Goal: Information Seeking & Learning: Learn about a topic

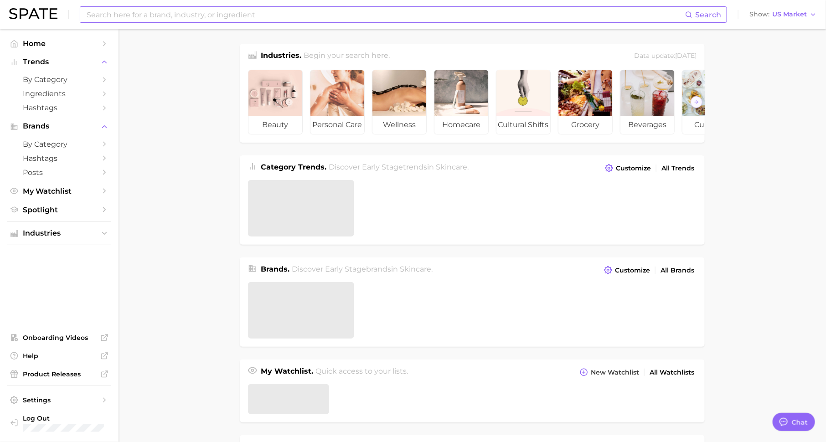
scroll to position [11, 0]
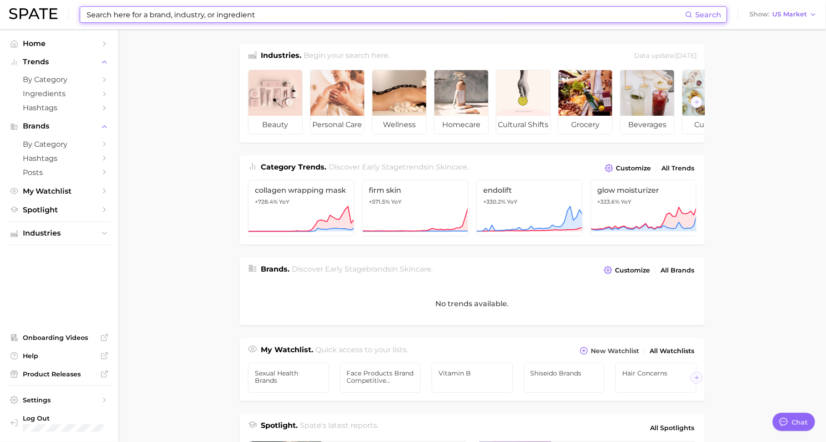
click at [214, 10] on input at bounding box center [386, 15] width 600 height 16
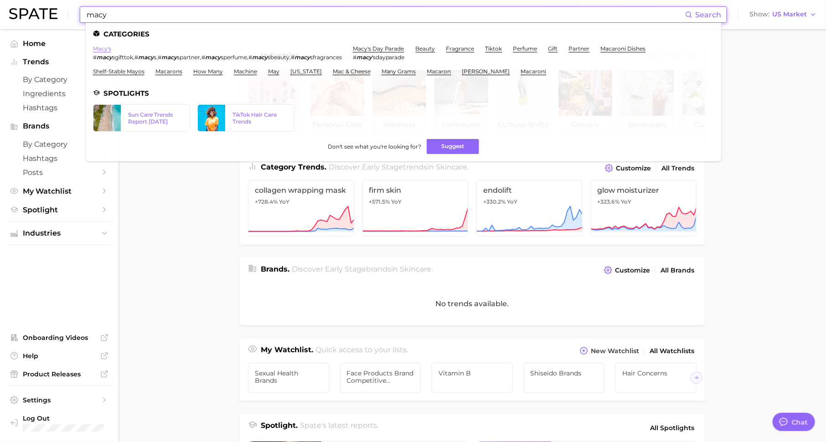
type input "macy"
click at [100, 47] on link "macy's" at bounding box center [102, 48] width 18 height 7
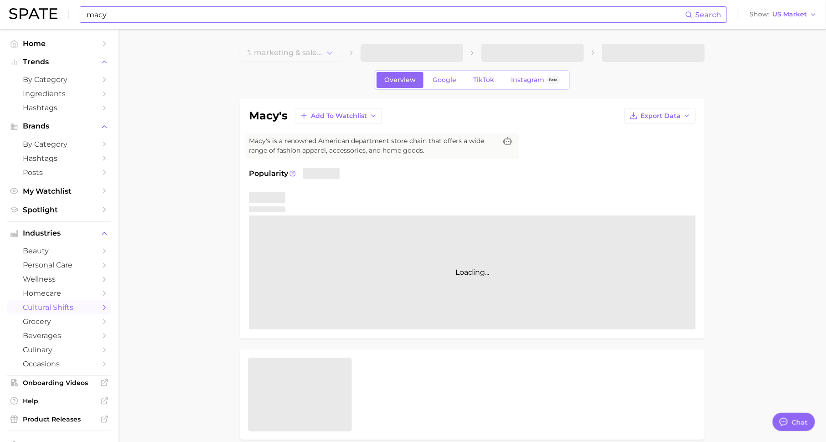
click at [222, 17] on input "macy" at bounding box center [386, 15] width 600 height 16
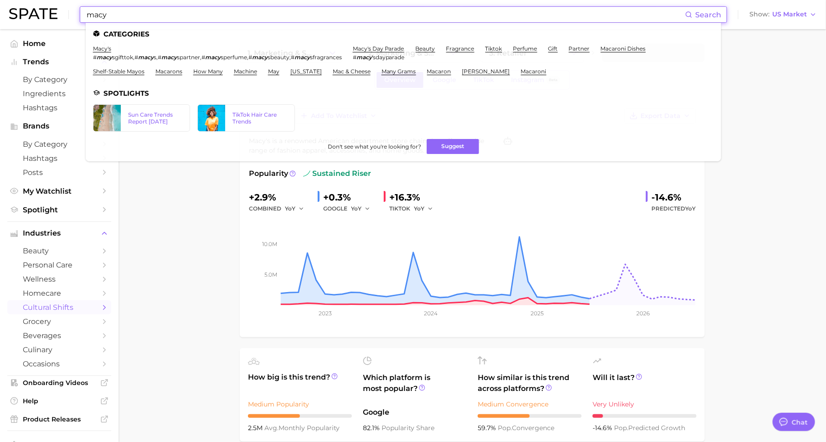
type textarea "x"
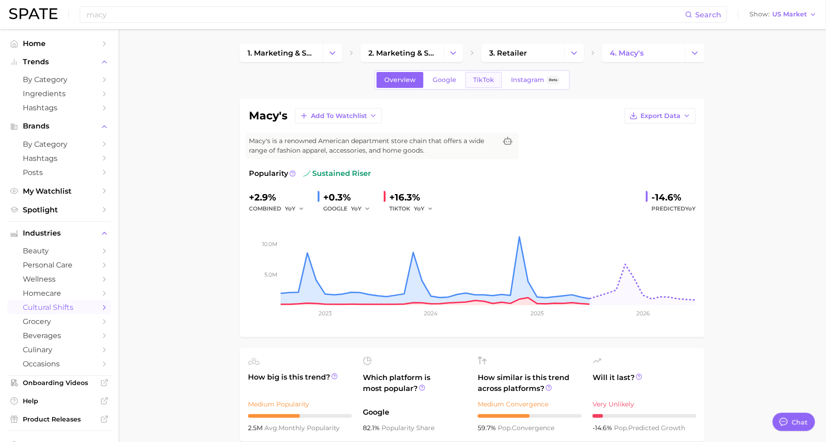
click at [477, 79] on span "TikTok" at bounding box center [483, 80] width 21 height 8
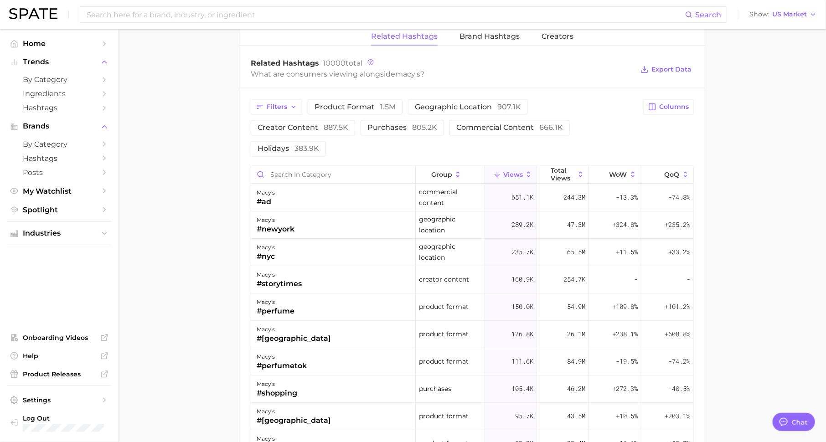
scroll to position [700, 0]
click at [328, 166] on input "Search in category" at bounding box center [333, 174] width 164 height 17
type input "rush"
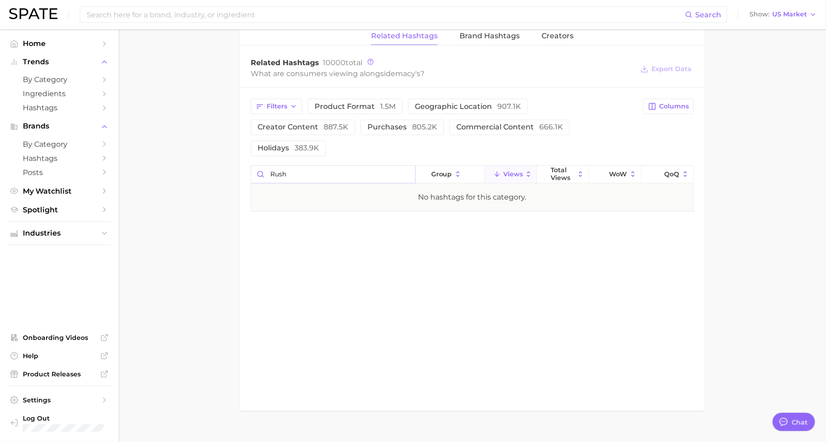
click at [406, 166] on input "rush" at bounding box center [333, 174] width 164 height 17
type input "beautycorner"
click at [348, 184] on div "macy's #beautycontent" at bounding box center [333, 197] width 165 height 27
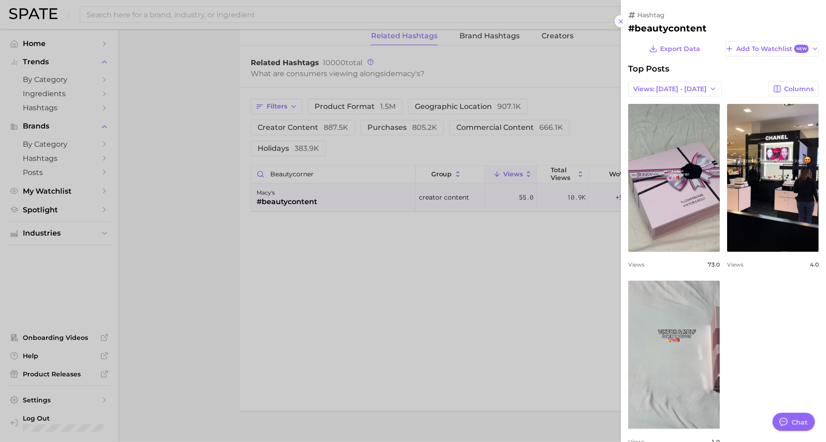
scroll to position [0, 0]
click at [362, 221] on div at bounding box center [413, 221] width 826 height 442
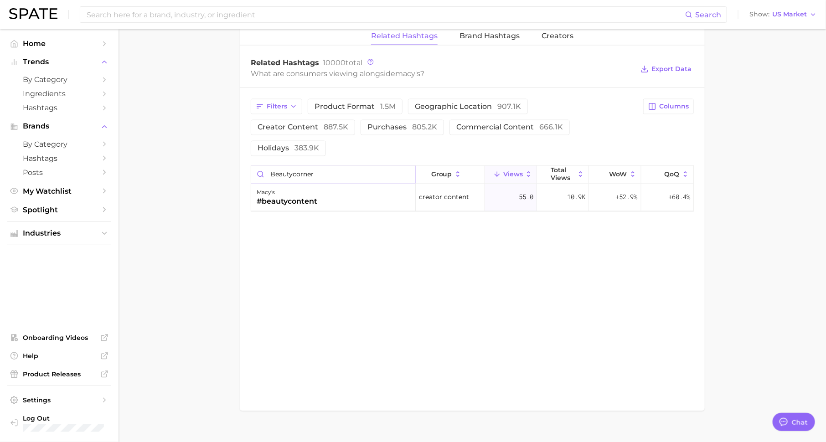
click at [408, 166] on input "beautycorner" at bounding box center [333, 174] width 164 height 17
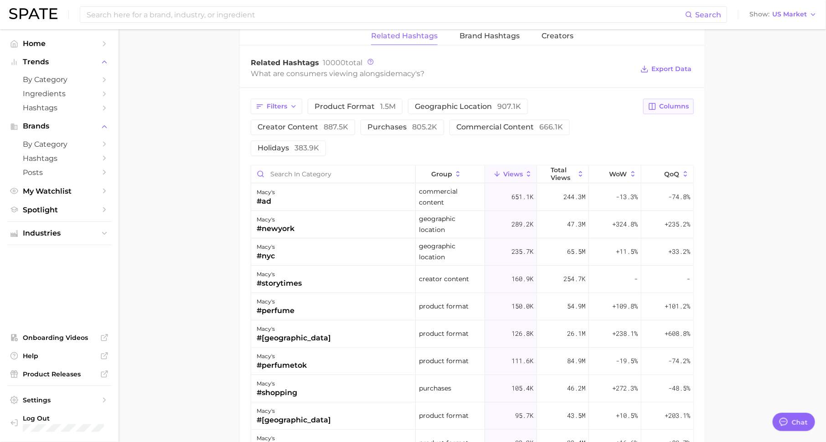
click at [678, 99] on button "Columns" at bounding box center [668, 107] width 51 height 16
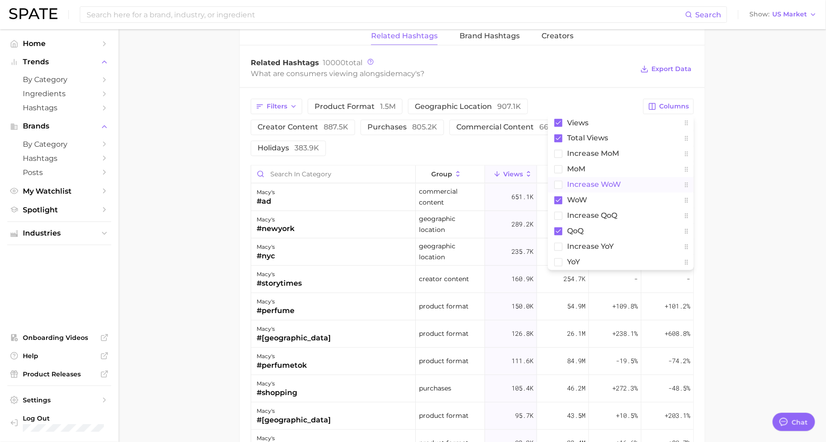
click at [625, 178] on button "Increase WoW" at bounding box center [621, 185] width 146 height 16
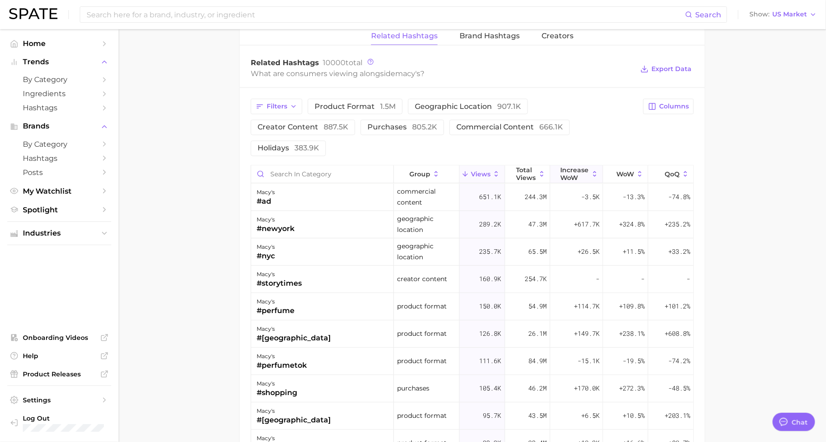
click at [584, 167] on span "Increase WoW" at bounding box center [575, 174] width 28 height 15
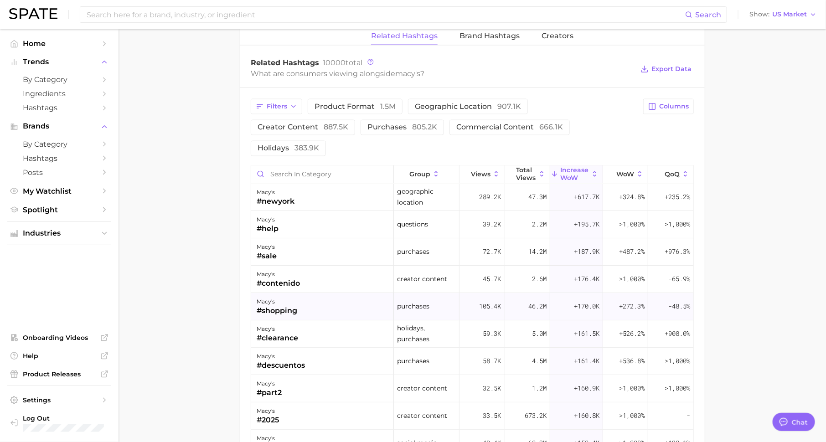
scroll to position [16, 0]
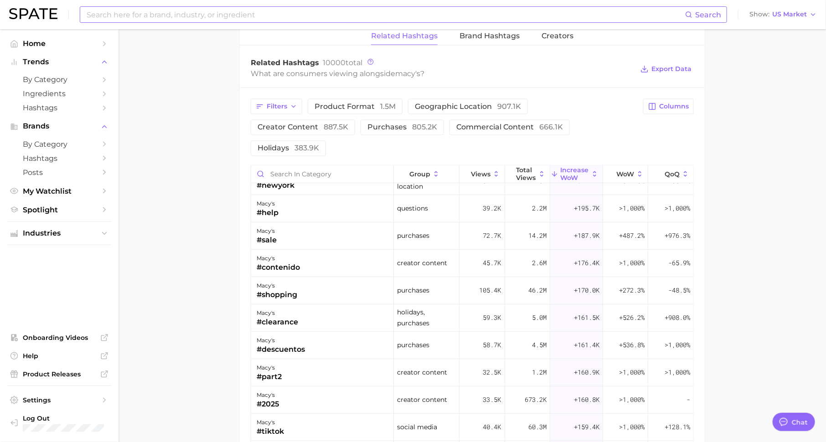
click at [275, 18] on input at bounding box center [386, 15] width 600 height 16
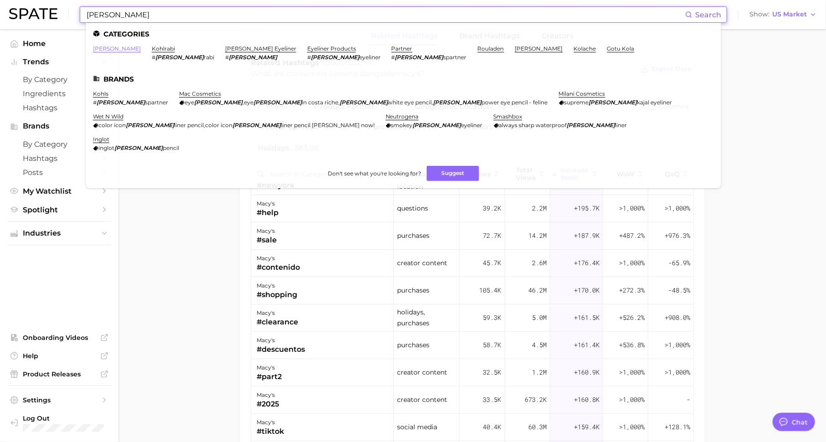
type input "[PERSON_NAME]"
click at [99, 49] on link "[PERSON_NAME]" at bounding box center [117, 48] width 48 height 7
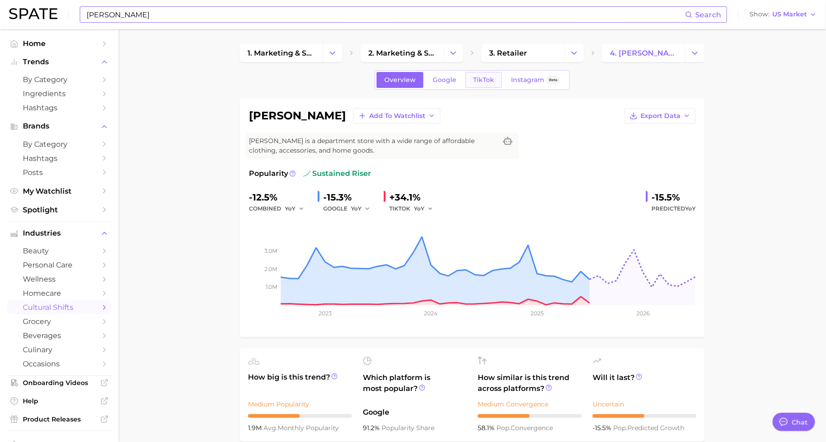
click at [482, 83] on span "TikTok" at bounding box center [483, 80] width 21 height 8
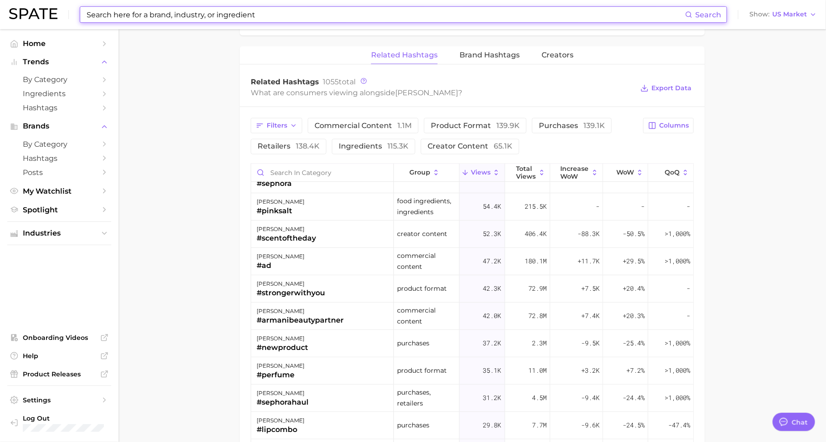
scroll to position [72, 0]
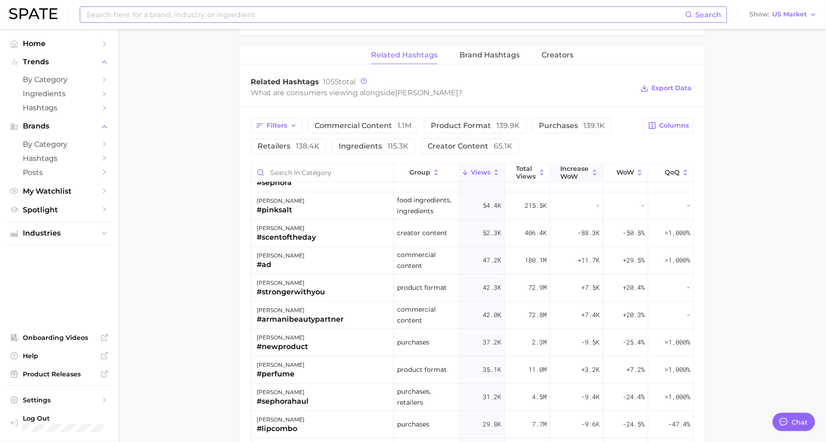
click at [580, 166] on span "Increase WoW" at bounding box center [575, 172] width 28 height 15
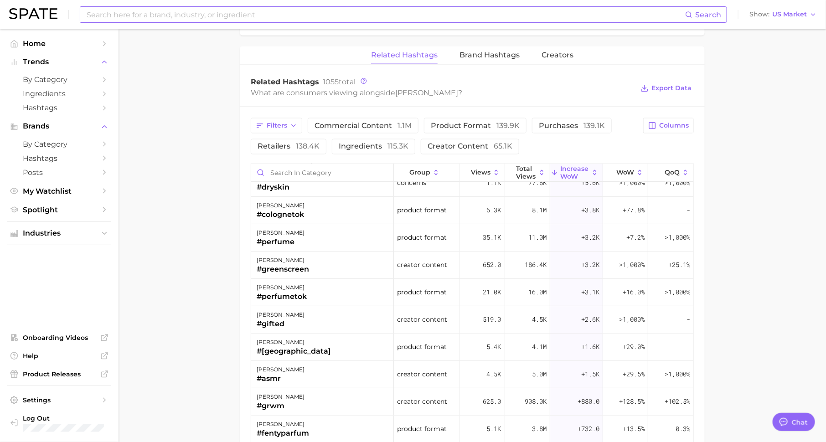
scroll to position [155, 0]
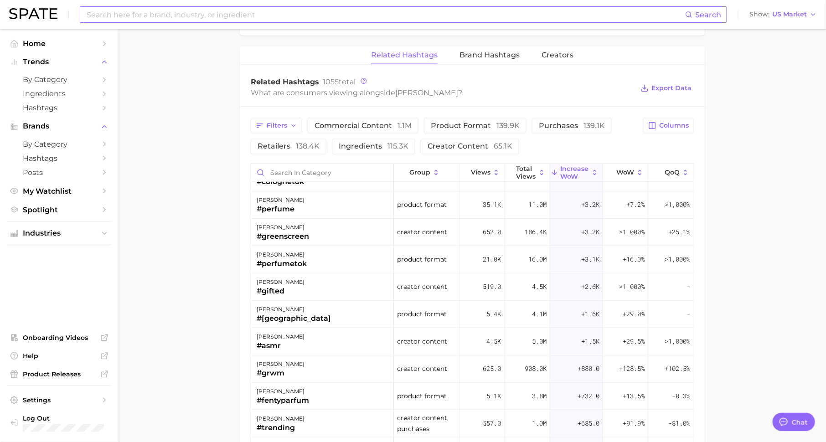
click at [327, 258] on div "[PERSON_NAME] #perfumetok" at bounding box center [322, 259] width 143 height 27
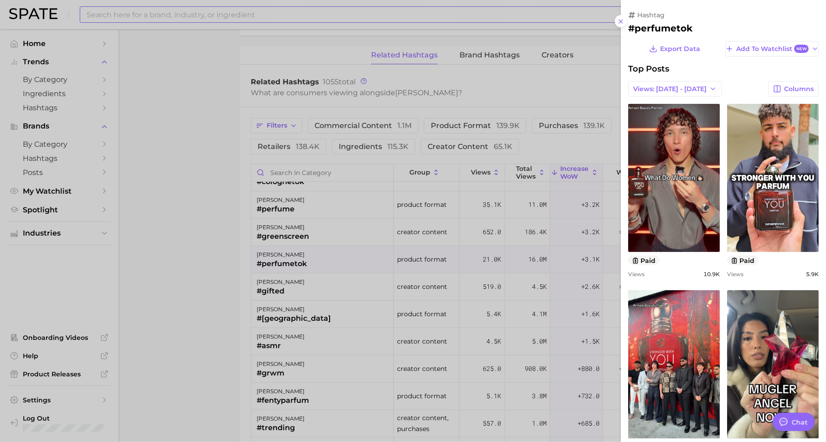
scroll to position [0, 0]
click at [326, 223] on div at bounding box center [413, 221] width 826 height 442
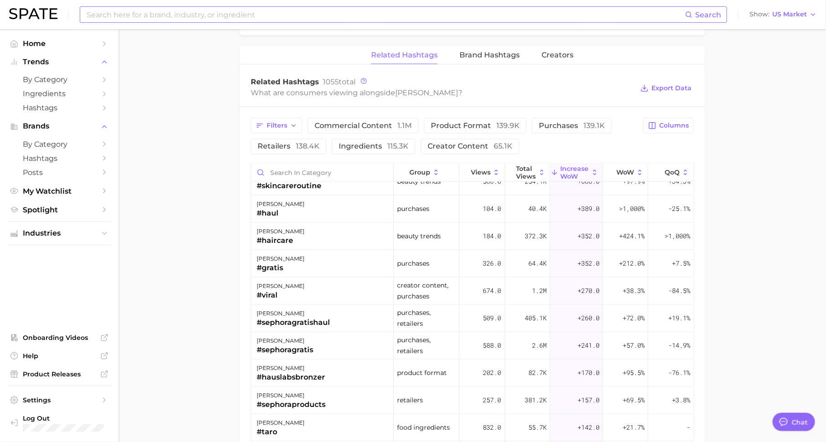
scroll to position [425, 0]
click at [317, 168] on input "Search in category" at bounding box center [322, 172] width 142 height 17
type input "school"
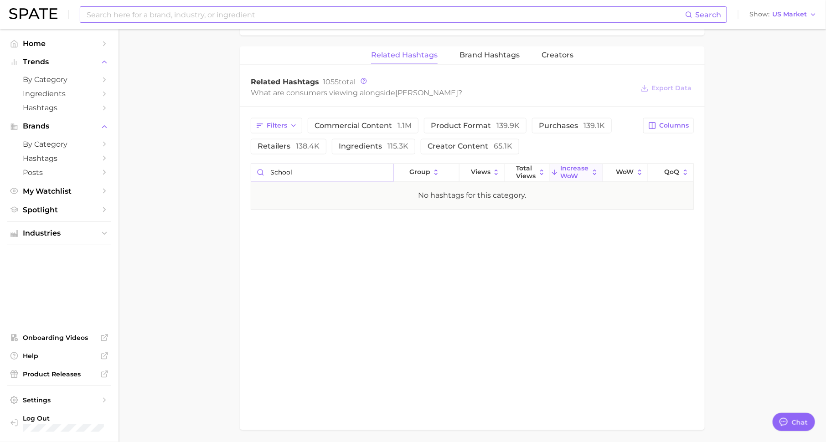
click at [384, 168] on input "school" at bounding box center [322, 172] width 142 height 17
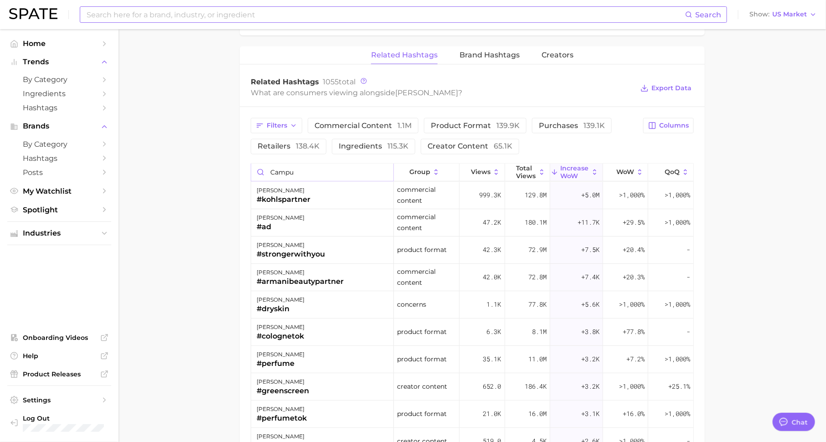
type input "campus"
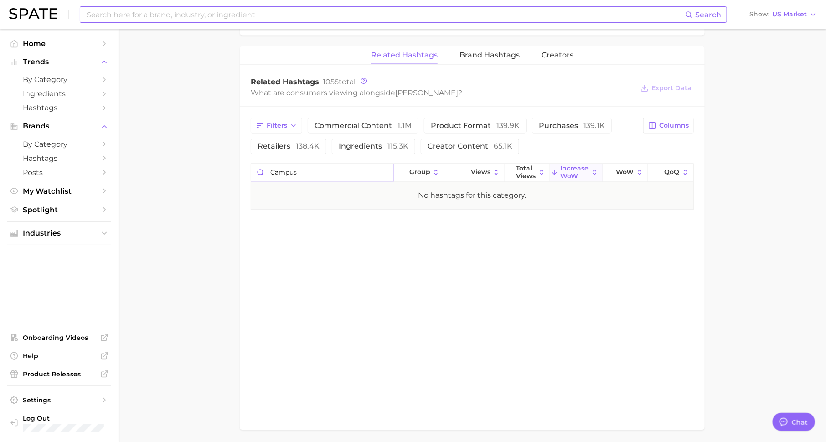
click at [384, 171] on input "campus" at bounding box center [322, 172] width 142 height 17
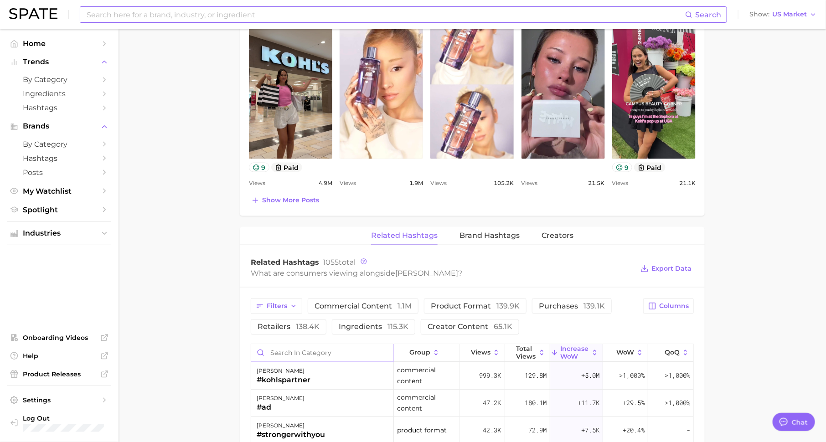
scroll to position [490, 0]
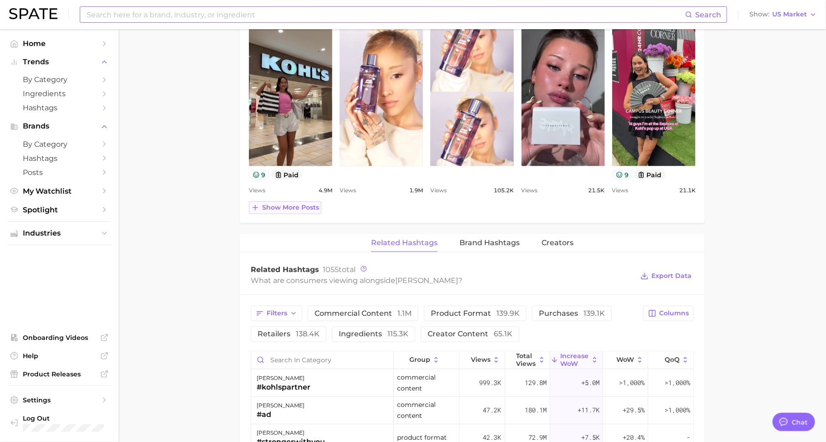
click at [301, 204] on span "Show more posts" at bounding box center [290, 208] width 57 height 8
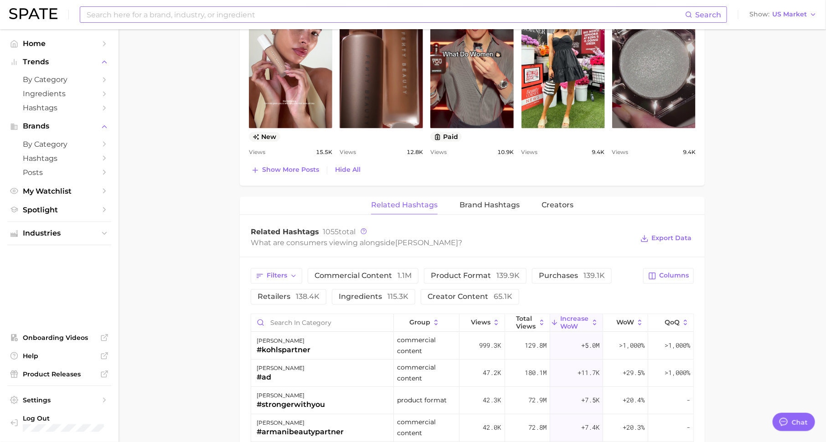
scroll to position [777, 0]
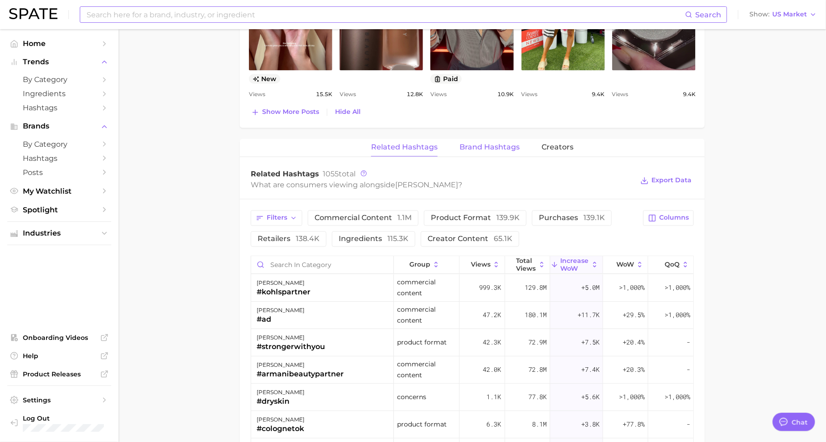
click at [506, 140] on button "Brand Hashtags" at bounding box center [490, 148] width 60 height 18
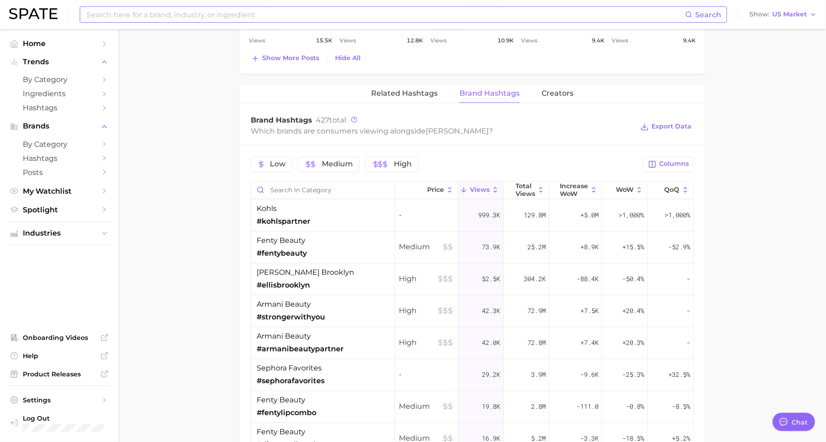
scroll to position [0, 0]
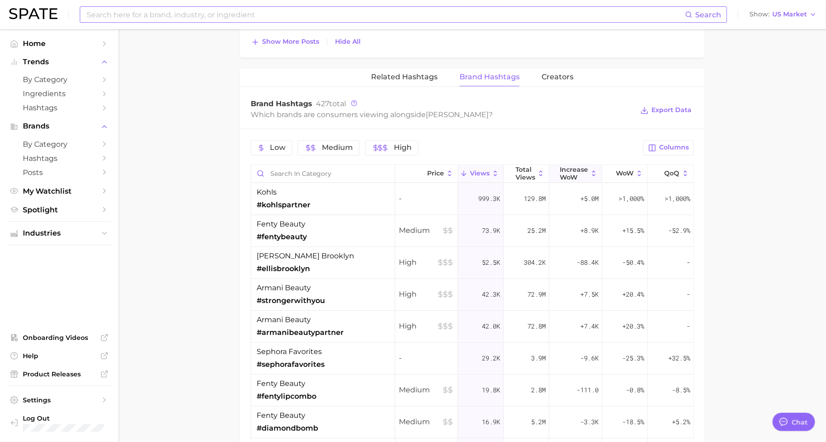
click at [578, 168] on span "Increase WoW" at bounding box center [574, 173] width 28 height 15
click at [574, 238] on div "+13.8k" at bounding box center [576, 231] width 53 height 32
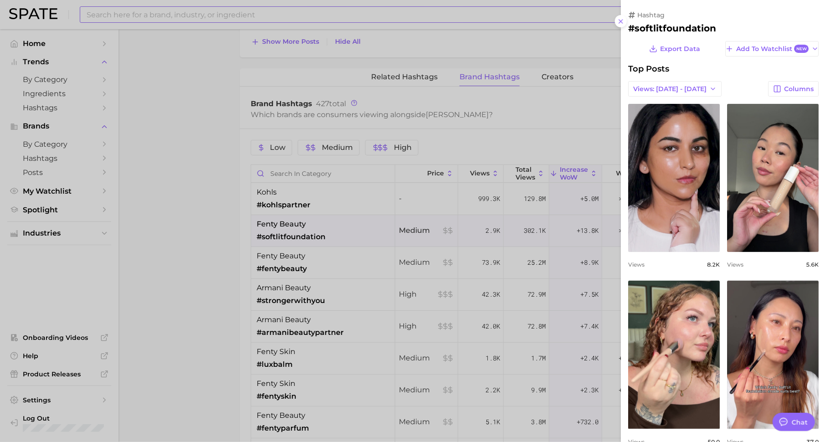
click at [575, 250] on div at bounding box center [413, 221] width 826 height 442
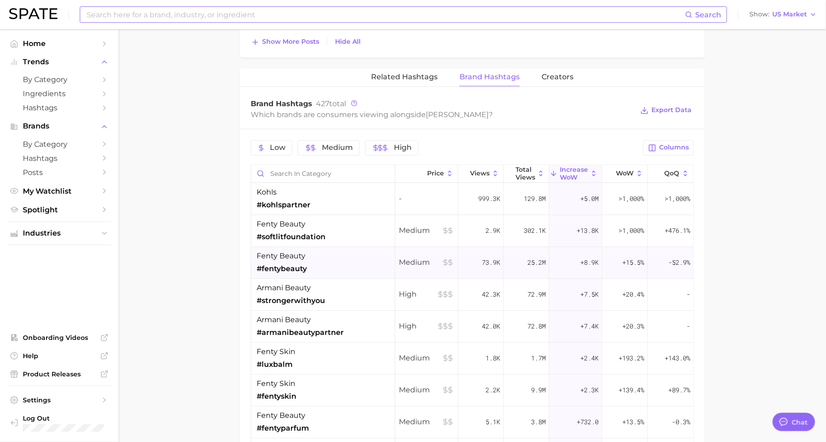
click at [577, 265] on div "+8.9k" at bounding box center [576, 263] width 53 height 32
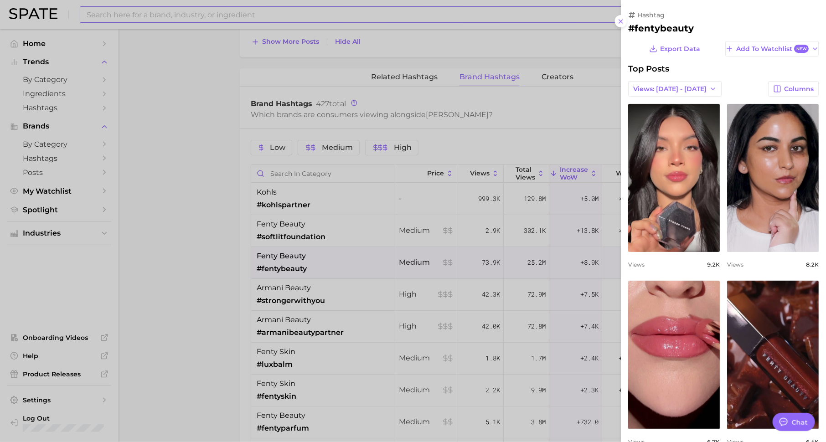
click at [564, 286] on div at bounding box center [413, 221] width 826 height 442
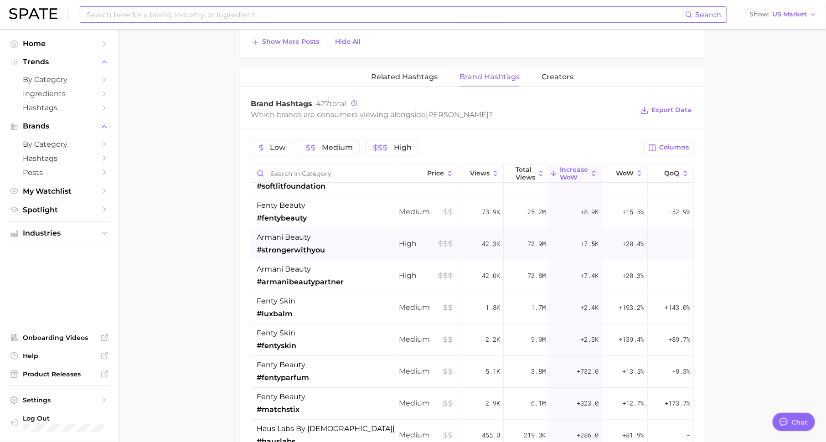
click at [567, 249] on div "+7.5k" at bounding box center [576, 244] width 53 height 32
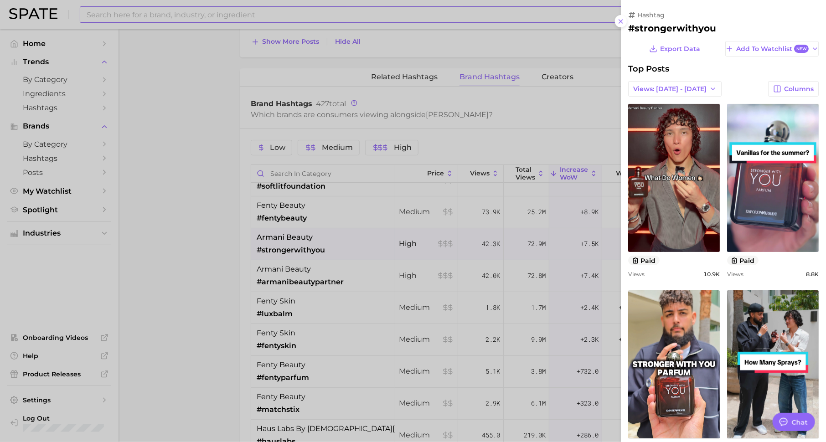
click at [569, 277] on div at bounding box center [413, 221] width 826 height 442
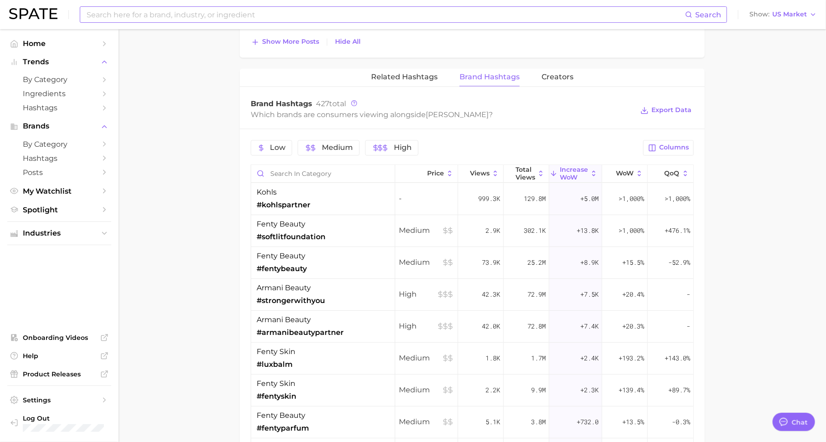
click at [253, 16] on input at bounding box center [386, 15] width 600 height 16
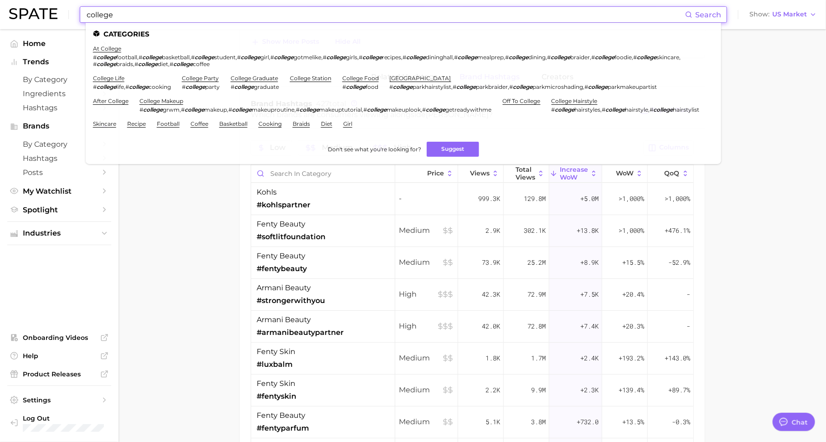
click at [167, 14] on input "college" at bounding box center [386, 15] width 600 height 16
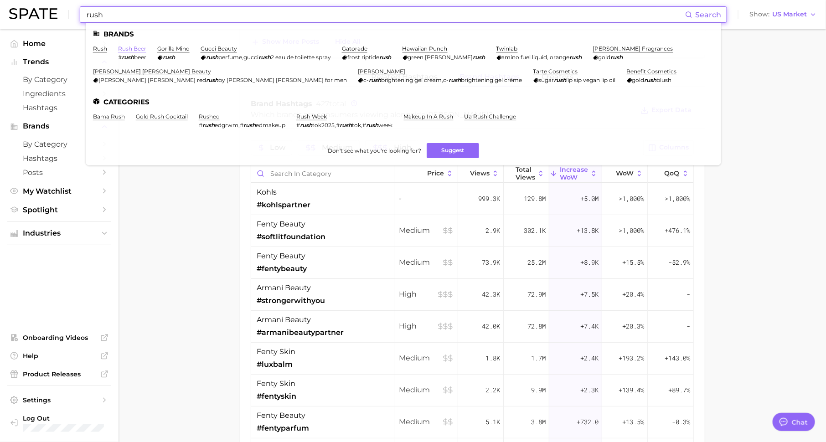
type input "rush"
click at [137, 48] on link "rush beer" at bounding box center [132, 48] width 28 height 7
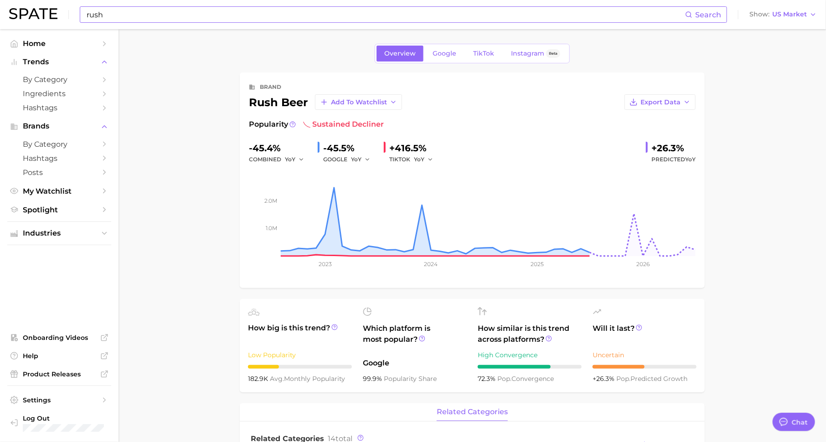
click at [159, 13] on input "rush" at bounding box center [386, 15] width 600 height 16
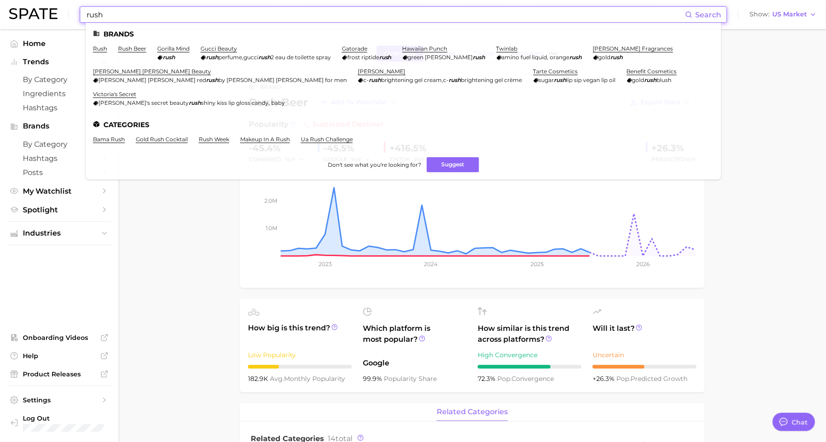
type input "rush"
click at [117, 139] on link "bama rush" at bounding box center [109, 139] width 32 height 7
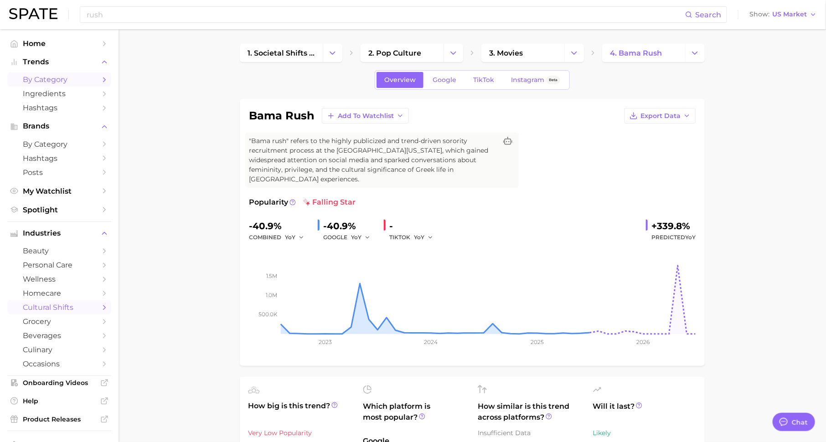
click at [93, 78] on span "by Category" at bounding box center [59, 79] width 73 height 9
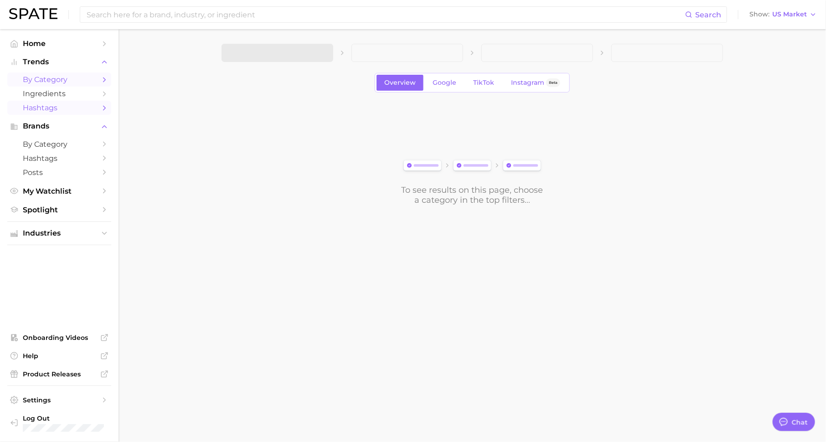
click at [101, 102] on link "Hashtags" at bounding box center [59, 108] width 104 height 14
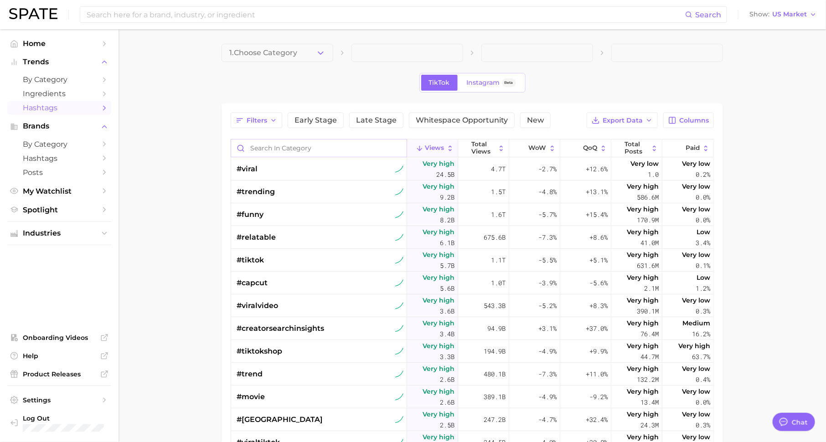
click at [284, 145] on input "Search in category" at bounding box center [319, 148] width 176 height 17
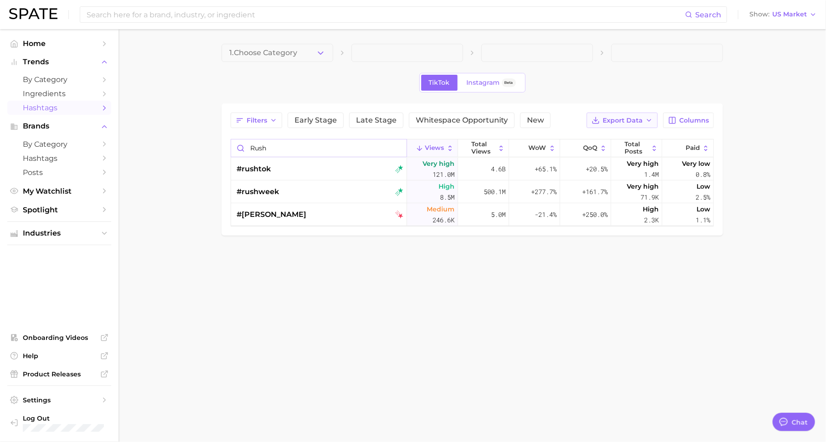
type input "rush"
click at [633, 119] on span "Export Data" at bounding box center [623, 121] width 40 height 8
click at [689, 104] on div "Filters Early Stage Late Stage Whitespace Opportunity New Export Data Table Dat…" at bounding box center [473, 170] width 502 height 132
click at [689, 117] on span "Columns" at bounding box center [695, 121] width 30 height 8
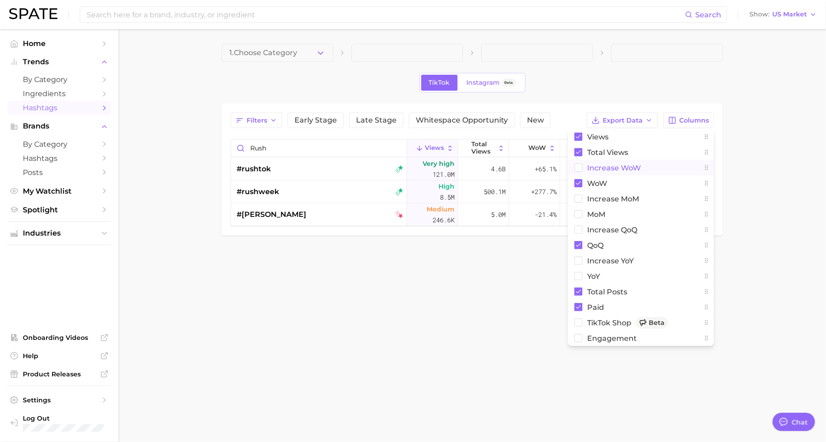
click at [670, 161] on button "Increase WoW" at bounding box center [641, 168] width 146 height 16
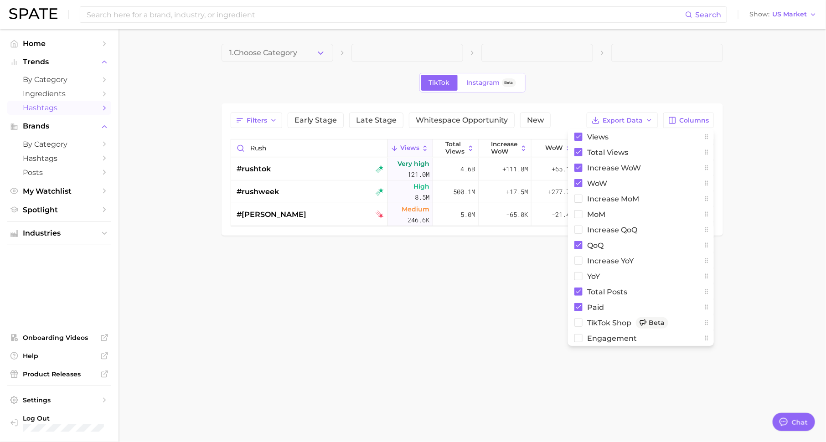
click at [623, 79] on div "TikTok Instagram Beta" at bounding box center [473, 83] width 502 height 20
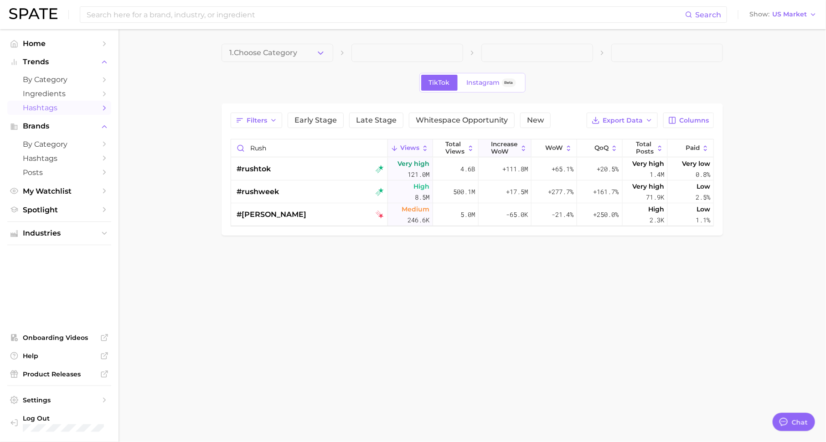
click at [514, 149] on span "Increase WoW" at bounding box center [505, 148] width 26 height 14
click at [390, 280] on main "1. Choose Category TikTok Instagram Beta Filters Early Stage Late Stage Whitesp…" at bounding box center [473, 155] width 708 height 252
click at [280, 168] on div "#rushtok" at bounding box center [310, 169] width 147 height 23
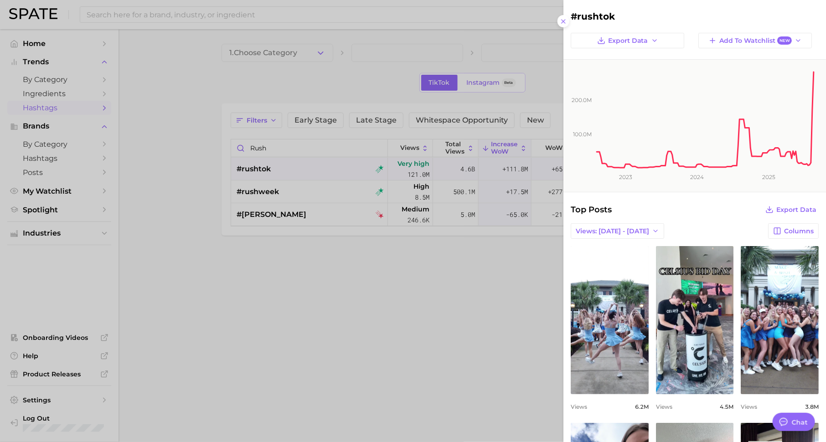
click at [242, 273] on div at bounding box center [413, 221] width 826 height 442
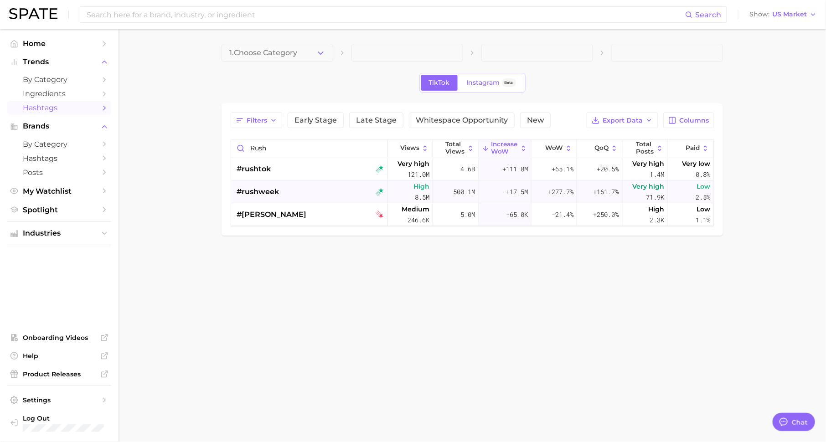
click at [265, 195] on span "#rushweek" at bounding box center [258, 192] width 42 height 11
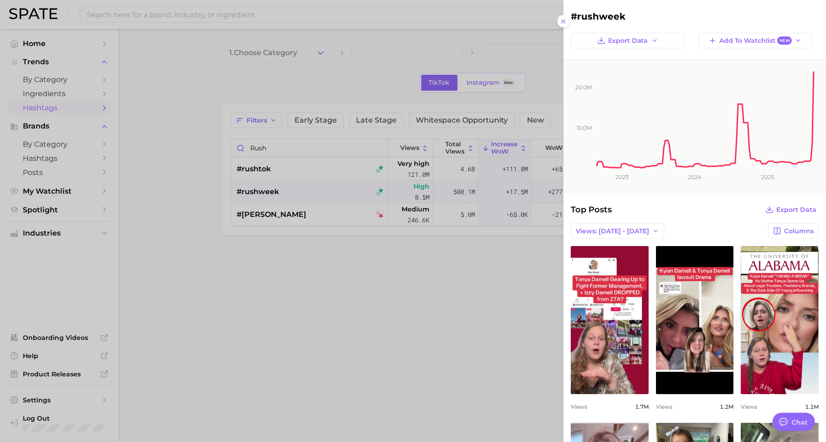
click at [152, 37] on div at bounding box center [413, 221] width 826 height 442
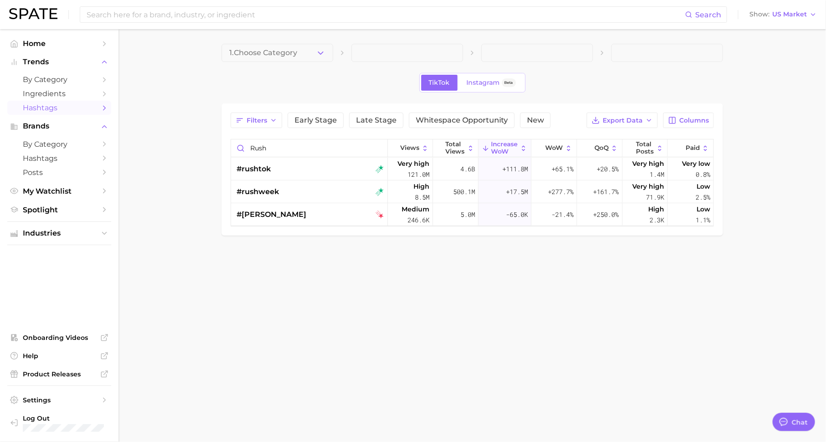
click at [180, 11] on input at bounding box center [386, 15] width 600 height 16
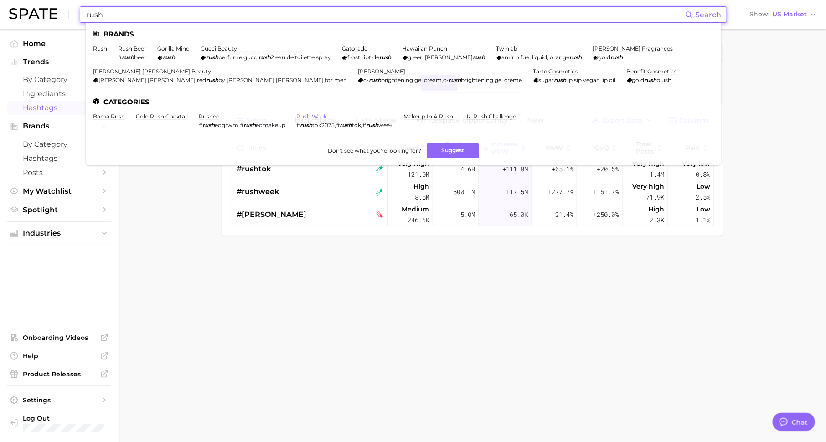
type input "rush"
click at [317, 118] on link "rush week" at bounding box center [311, 116] width 31 height 7
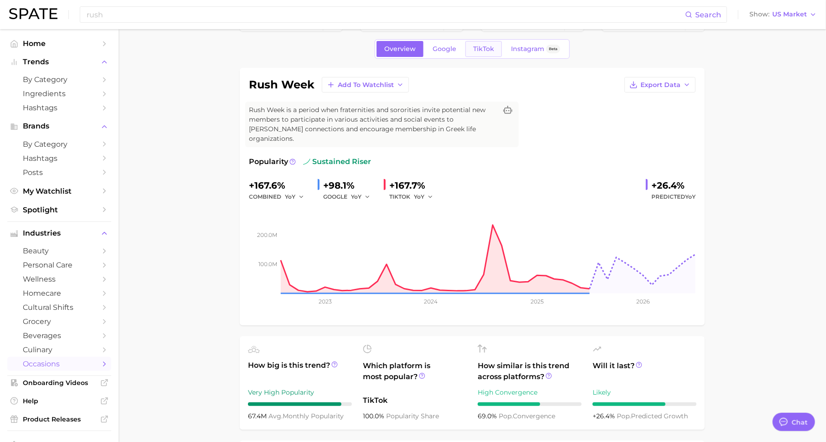
scroll to position [33, 0]
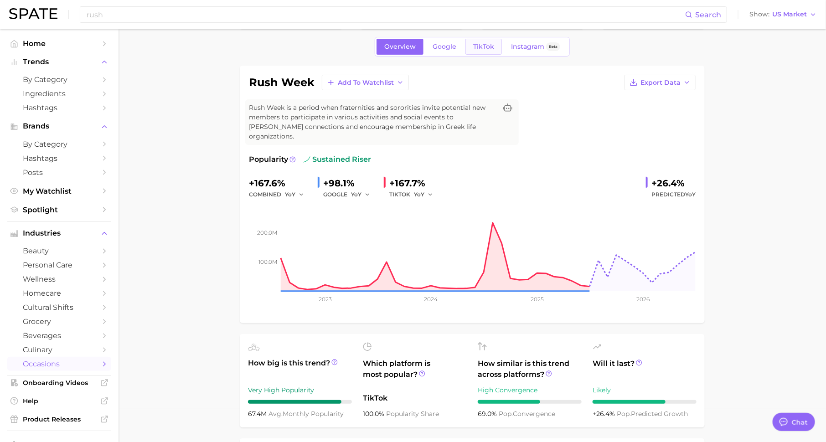
click at [485, 41] on link "TikTok" at bounding box center [484, 47] width 36 height 16
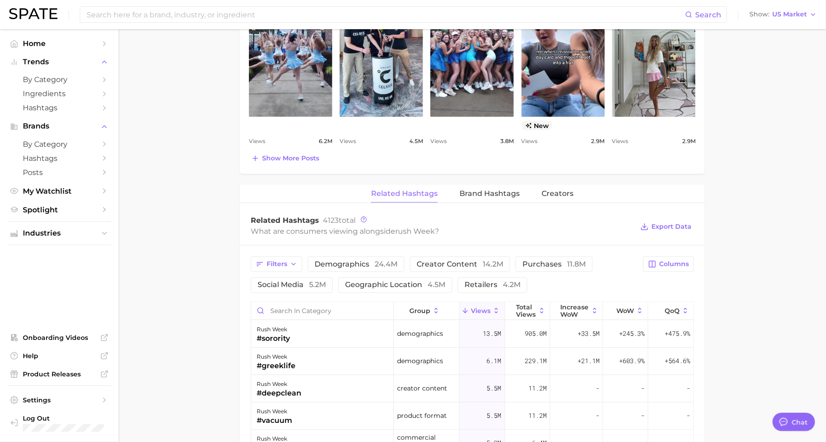
scroll to position [577, 0]
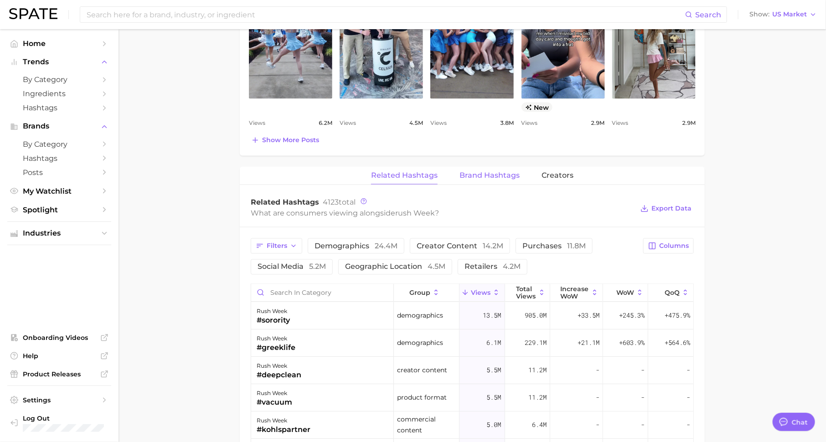
click at [489, 171] on span "Brand Hashtags" at bounding box center [490, 175] width 60 height 8
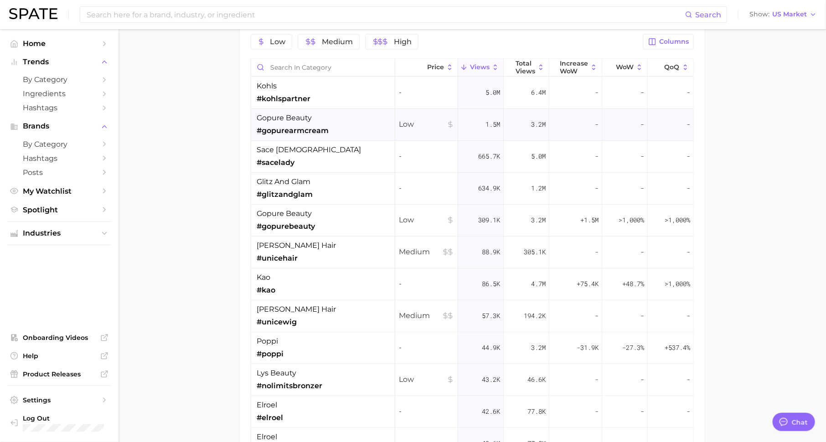
scroll to position [762, 0]
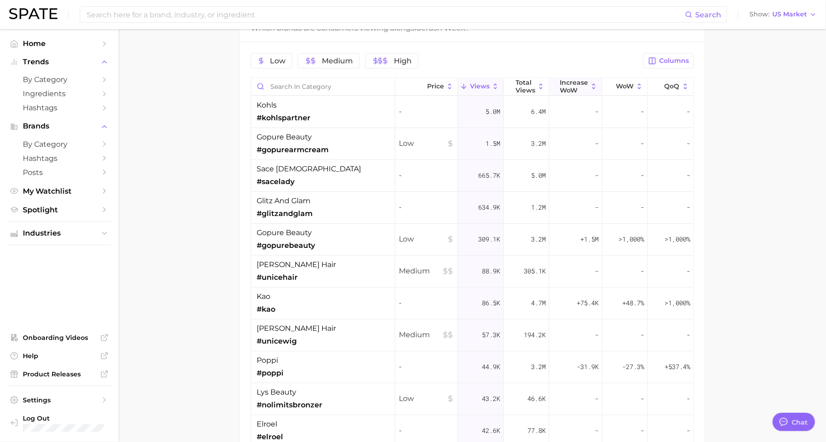
click at [565, 79] on span "Increase WoW" at bounding box center [574, 86] width 28 height 15
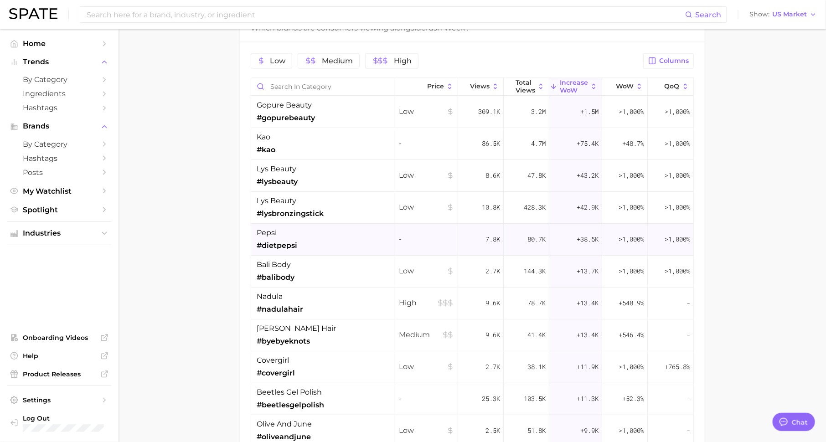
click at [299, 224] on div "pepsi #dietpepsi" at bounding box center [323, 240] width 144 height 32
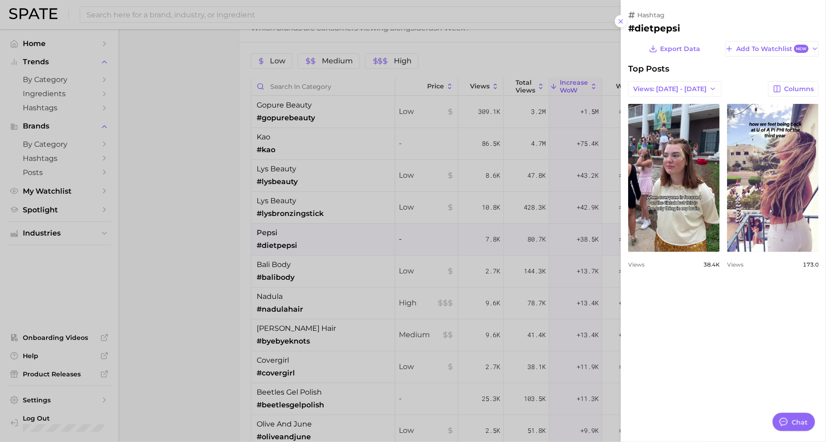
scroll to position [0, 0]
click at [299, 224] on div at bounding box center [413, 221] width 826 height 442
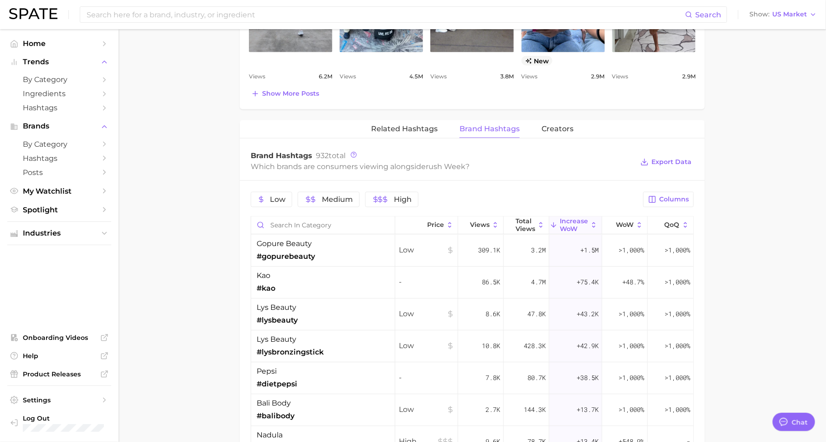
scroll to position [619, 0]
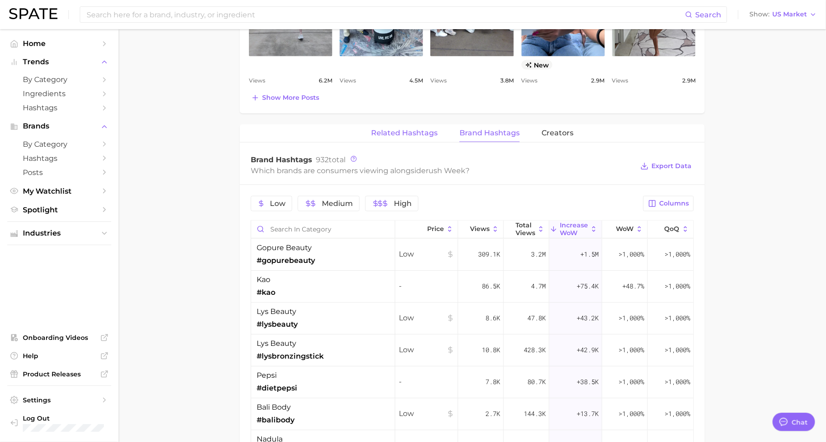
click at [408, 129] on span "Related Hashtags" at bounding box center [404, 133] width 67 height 8
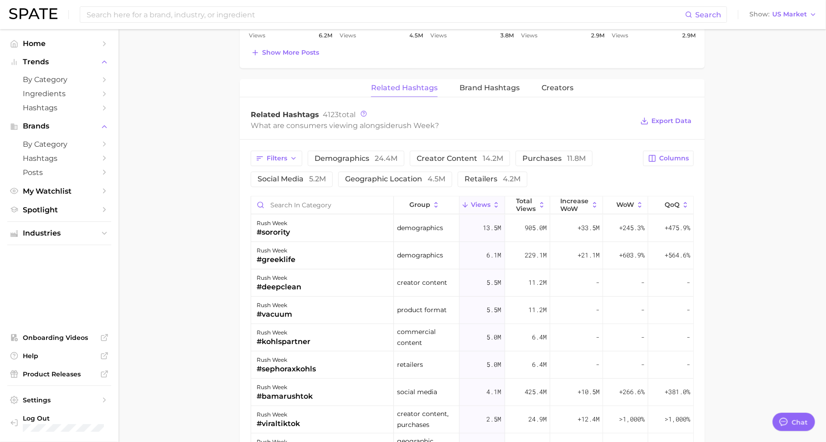
scroll to position [679, 0]
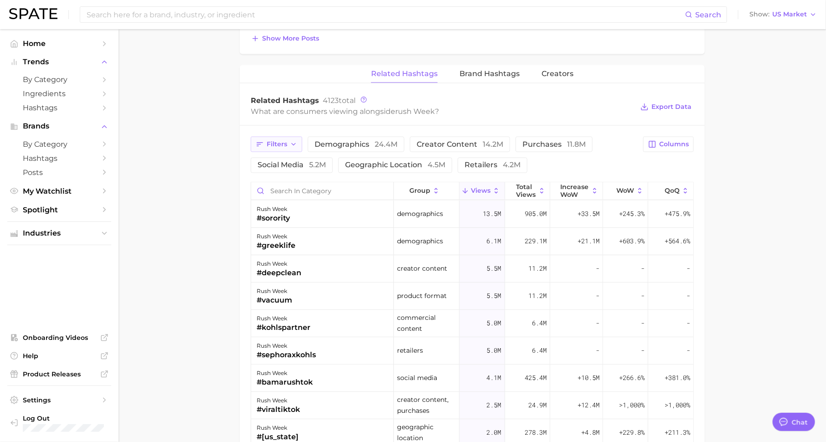
click at [271, 140] on span "Filters" at bounding box center [277, 144] width 21 height 8
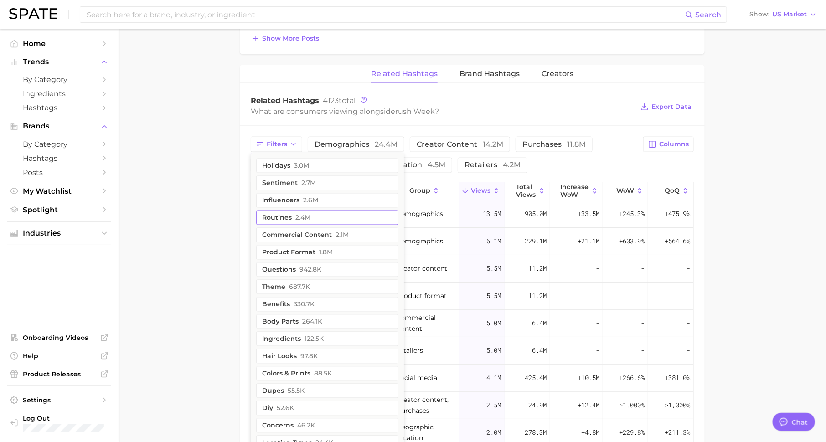
click at [296, 214] on span "2.4m" at bounding box center [303, 217] width 15 height 7
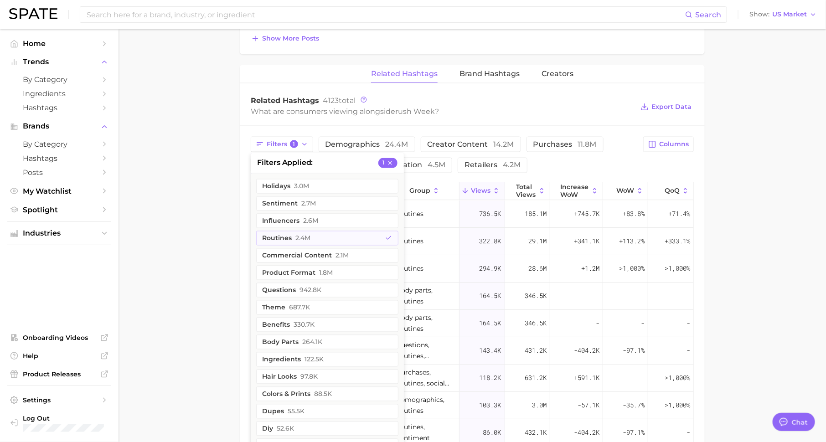
click at [222, 200] on main "1. special occasions 2. events 3. events 4. rush week Overview Google TikTok In…" at bounding box center [473, 16] width 708 height 1331
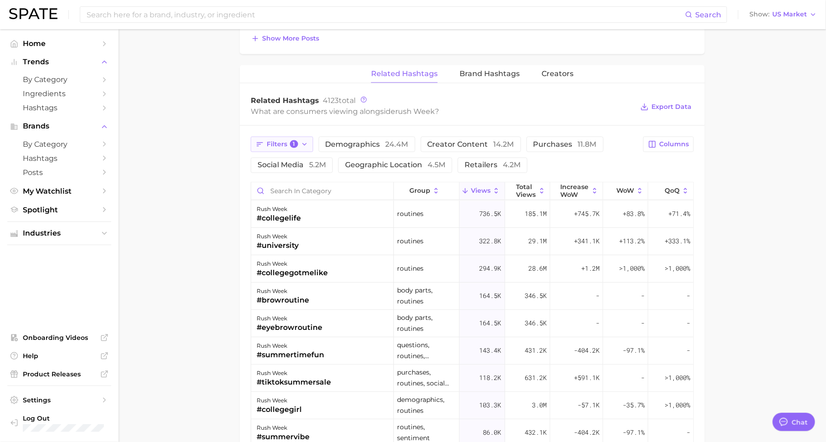
click at [295, 140] on span "1" at bounding box center [294, 144] width 8 height 8
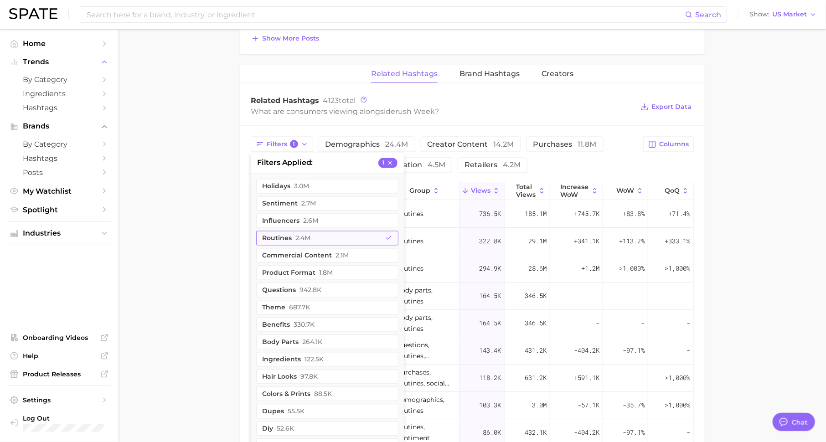
click at [324, 231] on button "routines 2.4m" at bounding box center [327, 238] width 142 height 15
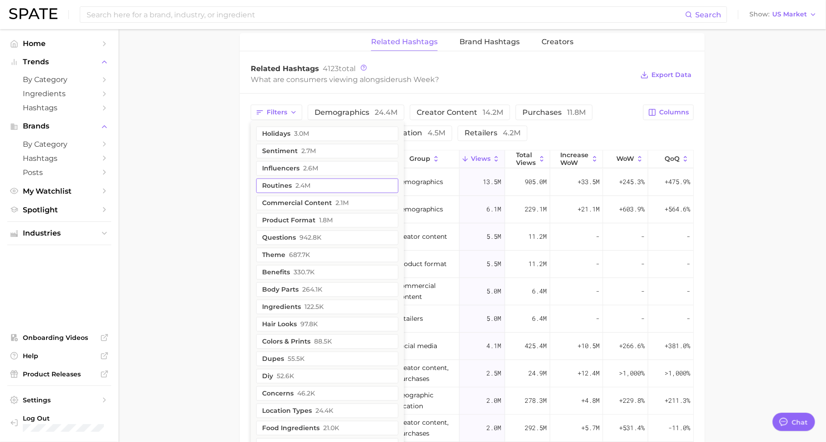
scroll to position [702, 0]
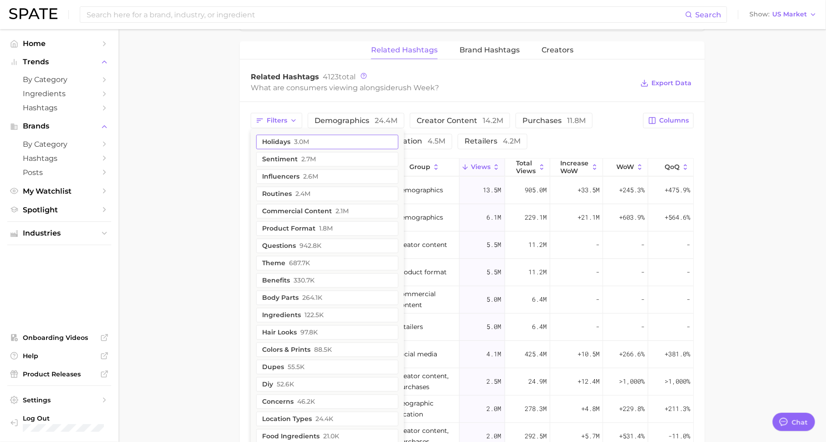
click at [323, 135] on button "holidays 3.0m" at bounding box center [327, 142] width 142 height 15
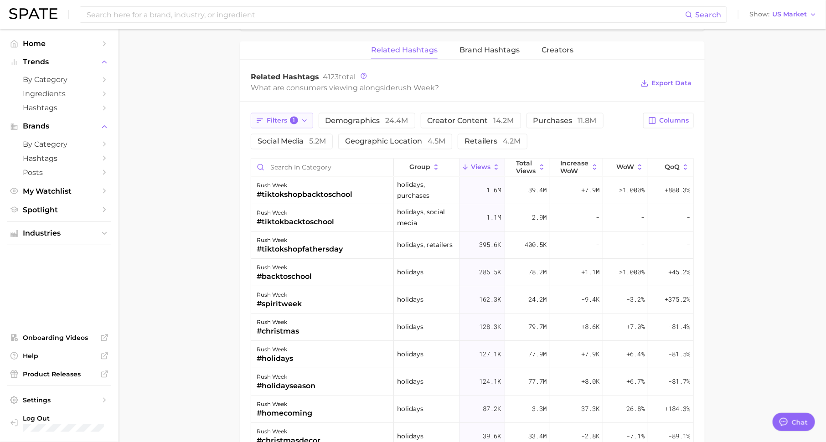
click at [299, 113] on button "Filters 1" at bounding box center [282, 121] width 62 height 16
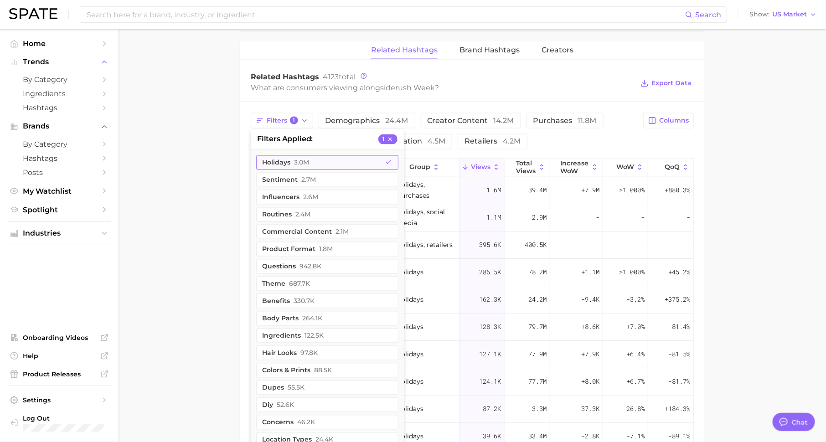
click at [333, 156] on button "holidays 3.0m" at bounding box center [327, 163] width 142 height 15
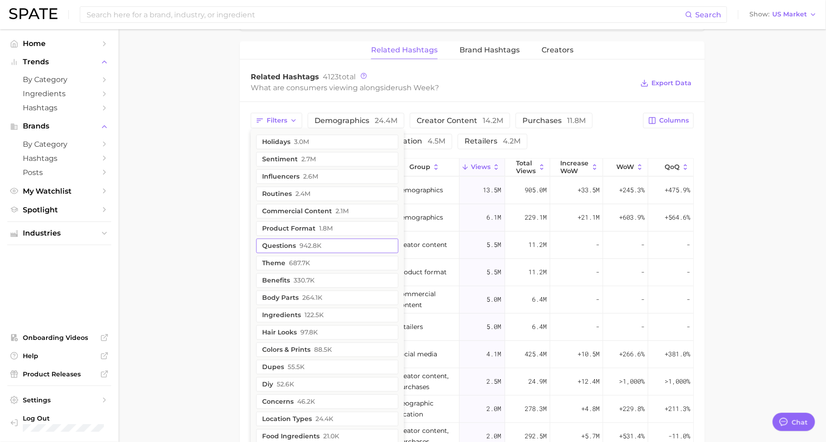
click at [327, 239] on button "questions 942.8k" at bounding box center [327, 246] width 142 height 15
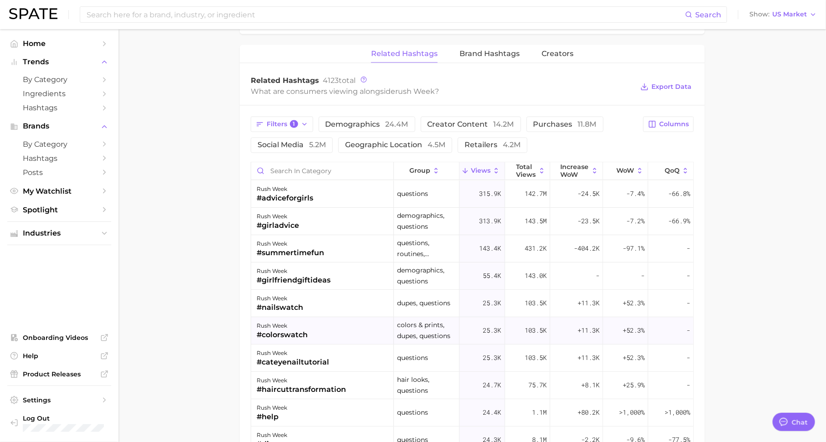
scroll to position [696, 0]
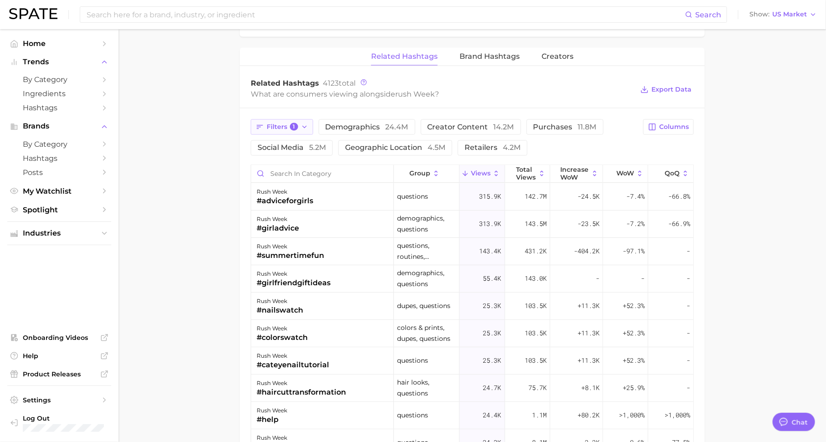
click at [279, 123] on span "Filters 1" at bounding box center [282, 127] width 31 height 8
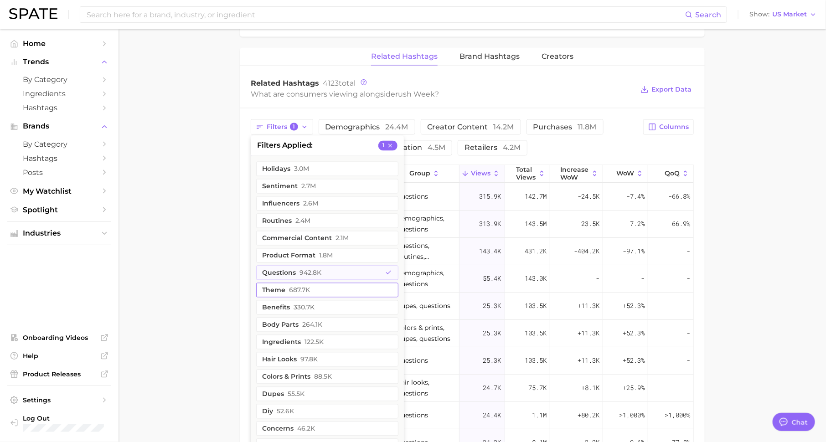
click at [322, 266] on button "questions 942.8k" at bounding box center [327, 273] width 142 height 15
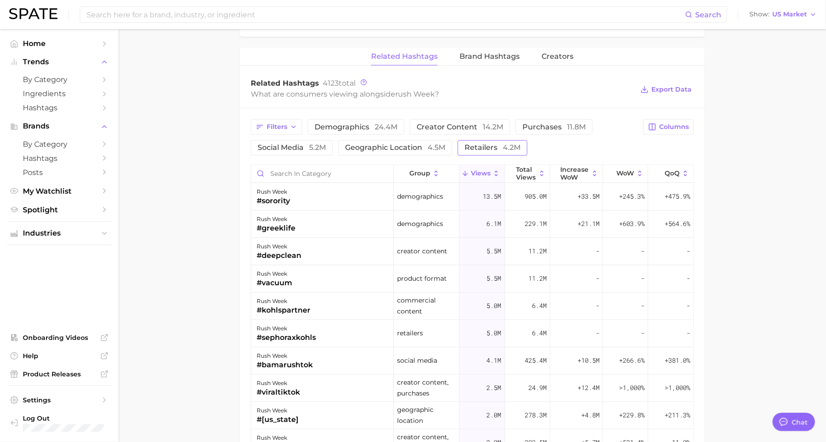
click at [487, 145] on span "retailers 4.2m" at bounding box center [493, 148] width 56 height 7
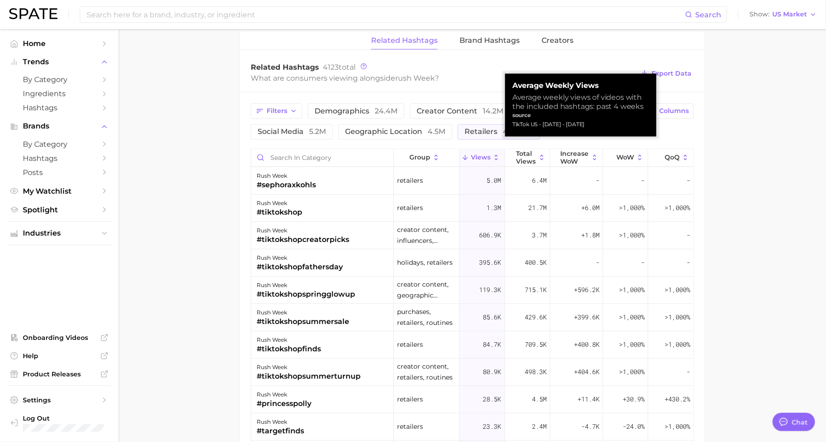
scroll to position [740, 0]
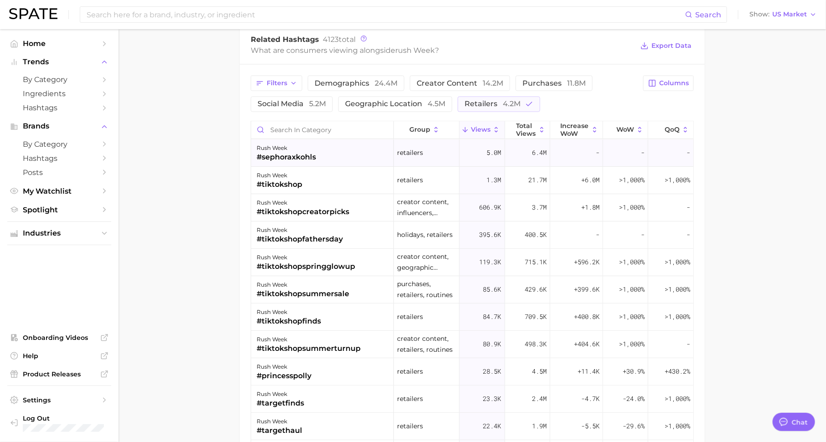
click at [298, 152] on div "#sephoraxkohls" at bounding box center [286, 157] width 59 height 11
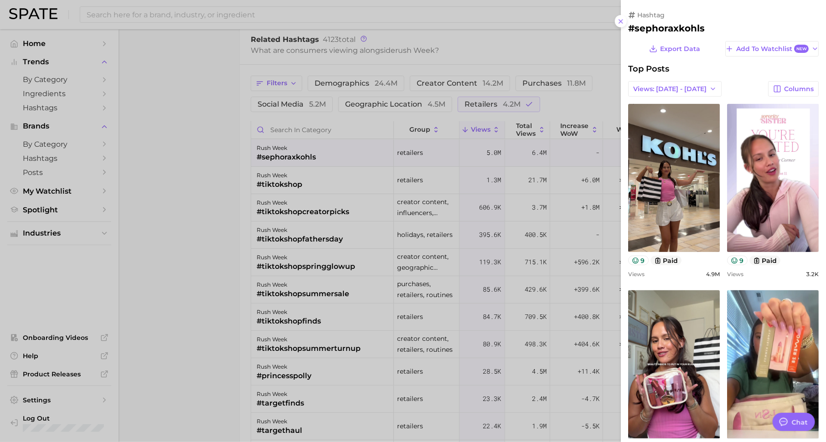
scroll to position [0, 0]
click at [284, 256] on div at bounding box center [413, 221] width 826 height 442
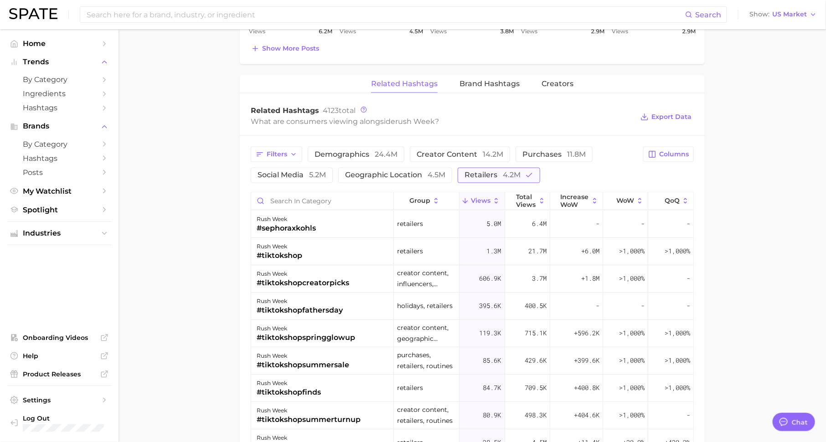
scroll to position [669, 0]
click at [501, 171] on span "retailers 4.2m" at bounding box center [493, 174] width 56 height 7
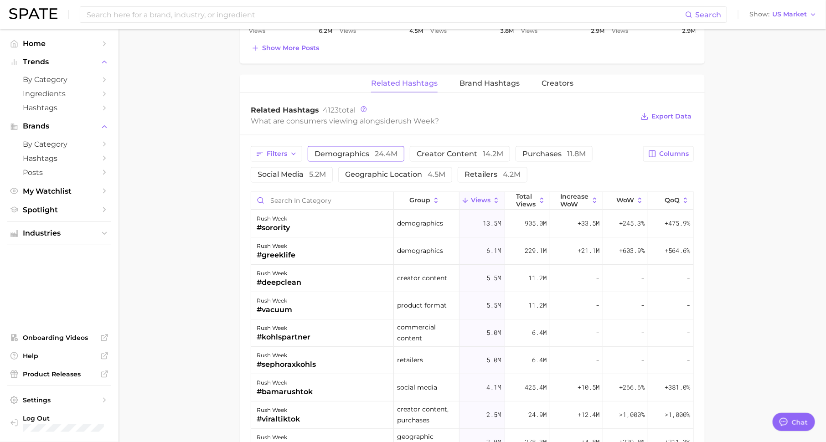
click at [342, 146] on button "demographics 24.4m" at bounding box center [356, 154] width 97 height 16
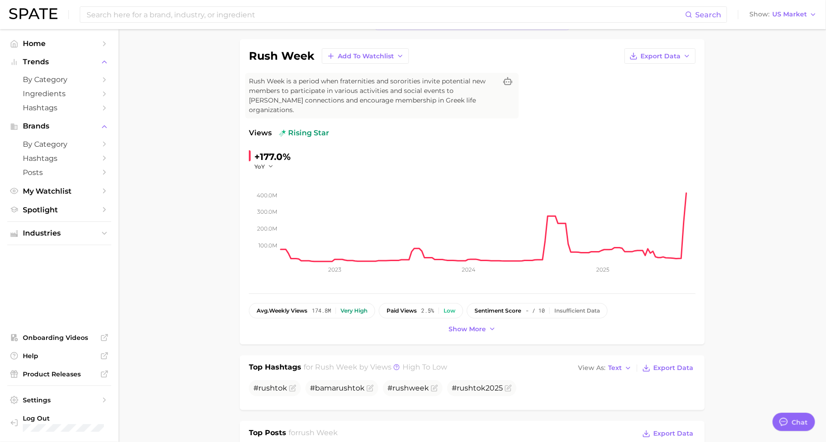
scroll to position [0, 0]
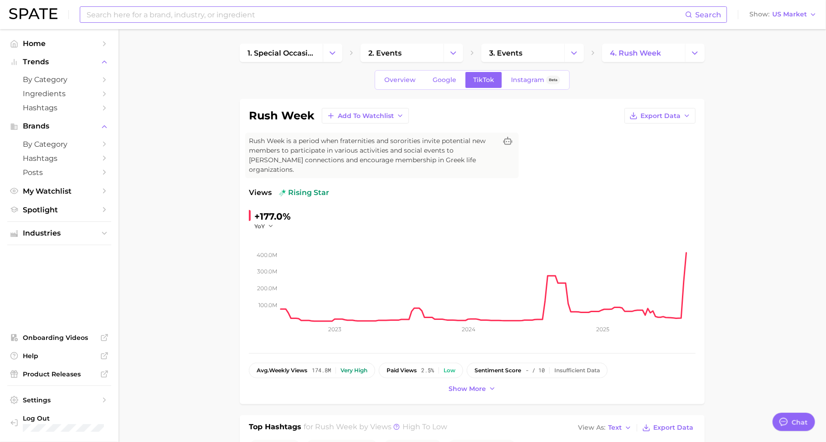
click at [357, 13] on input at bounding box center [386, 15] width 600 height 16
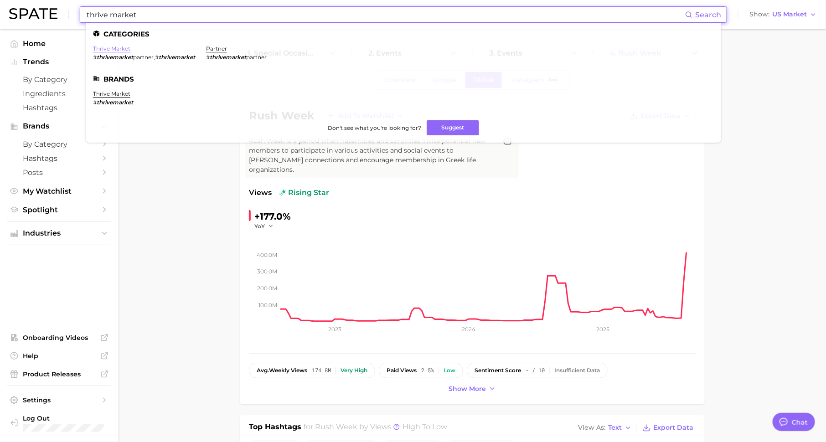
type input "thrive market"
click at [125, 49] on link "thrive market" at bounding box center [111, 48] width 37 height 7
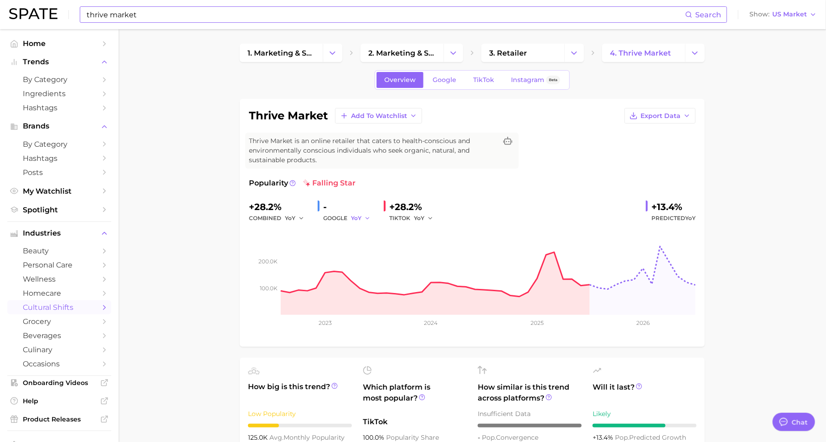
click at [356, 220] on span "YoY" at bounding box center [356, 218] width 10 height 8
click at [348, 244] on button "QoQ" at bounding box center [326, 249] width 100 height 16
click at [446, 81] on span "Google" at bounding box center [445, 80] width 24 height 8
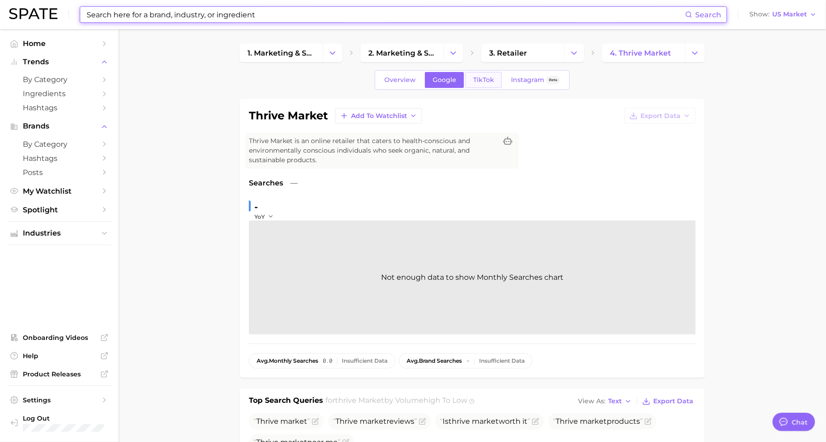
click at [473, 80] on span "TikTok" at bounding box center [483, 80] width 21 height 8
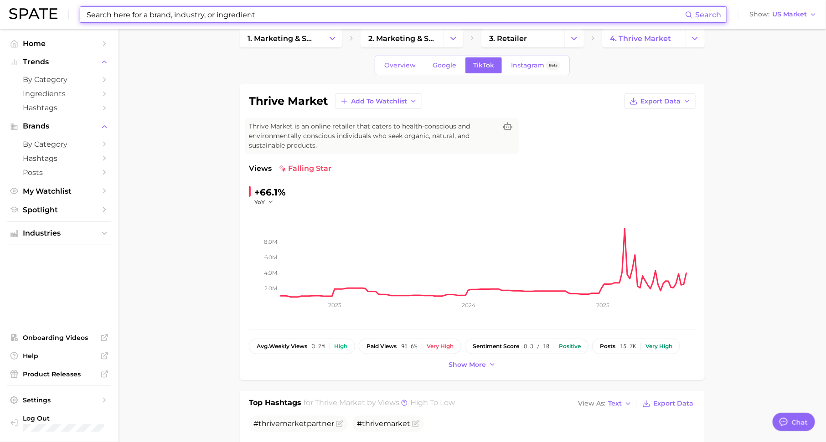
scroll to position [24, 0]
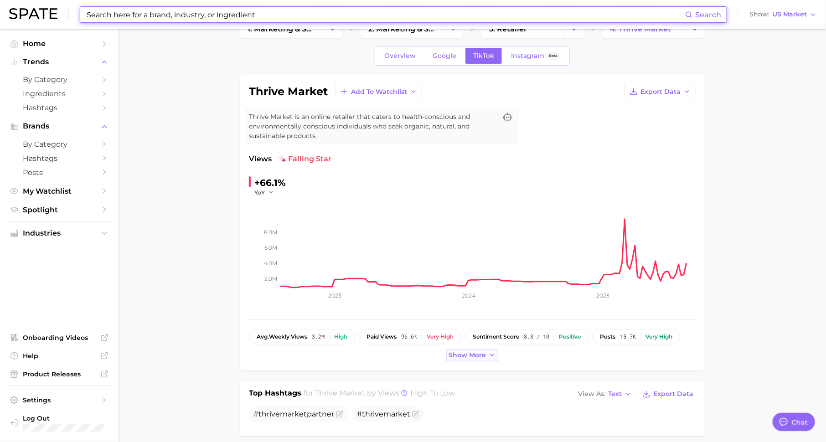
click at [485, 357] on span "Show more" at bounding box center [467, 356] width 37 height 8
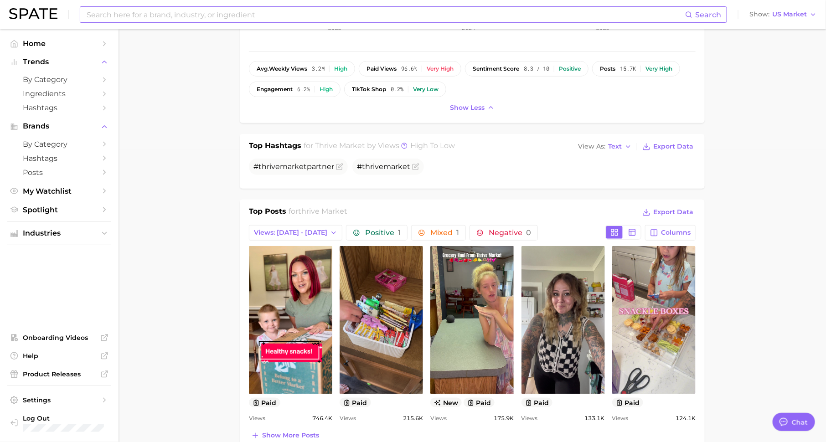
scroll to position [402, 0]
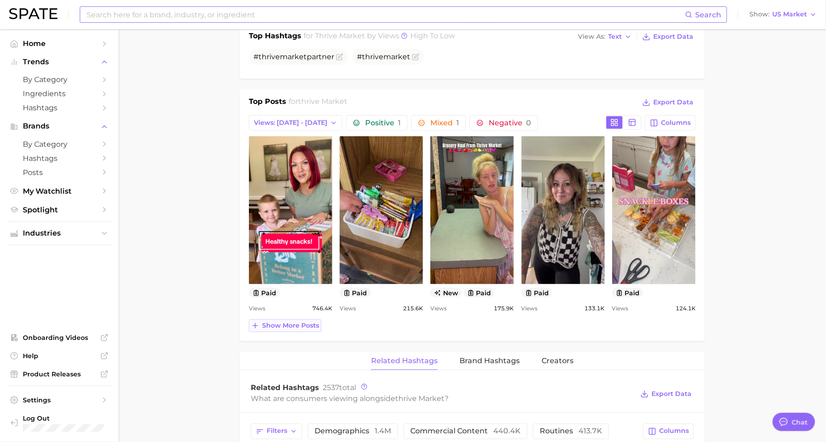
click at [287, 322] on span "Show more posts" at bounding box center [290, 326] width 57 height 8
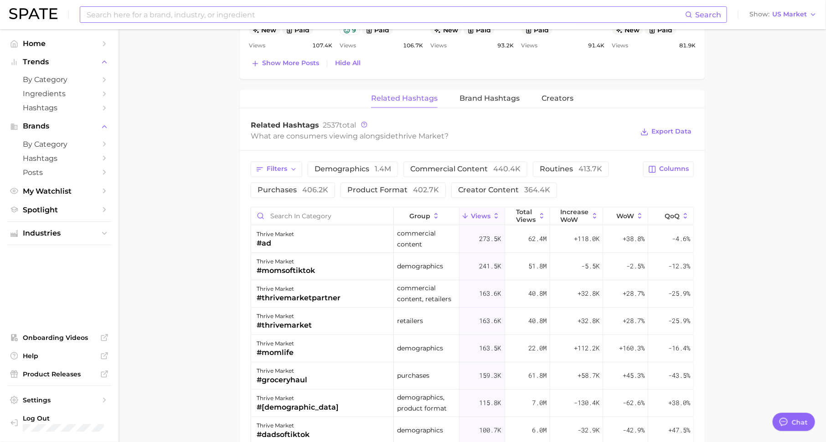
scroll to position [860, 0]
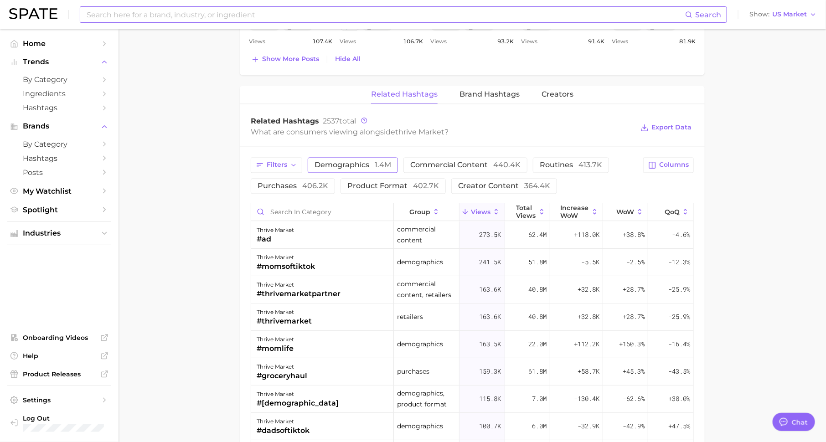
click at [368, 157] on button "demographics 1.4m" at bounding box center [353, 165] width 90 height 16
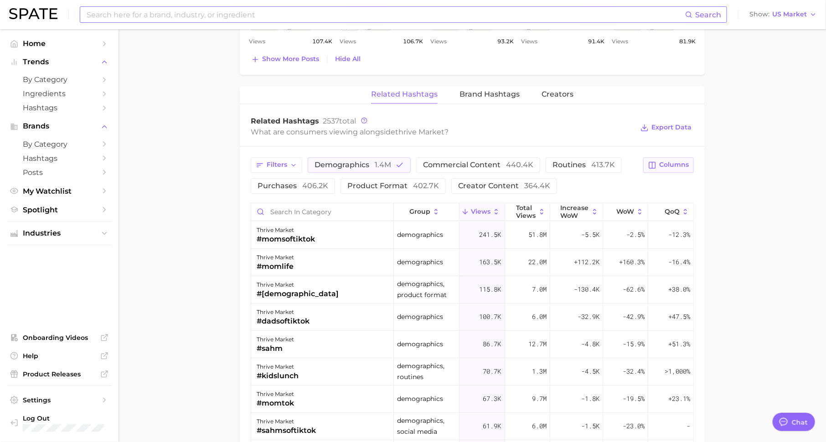
click at [661, 165] on span "Columns" at bounding box center [674, 165] width 30 height 8
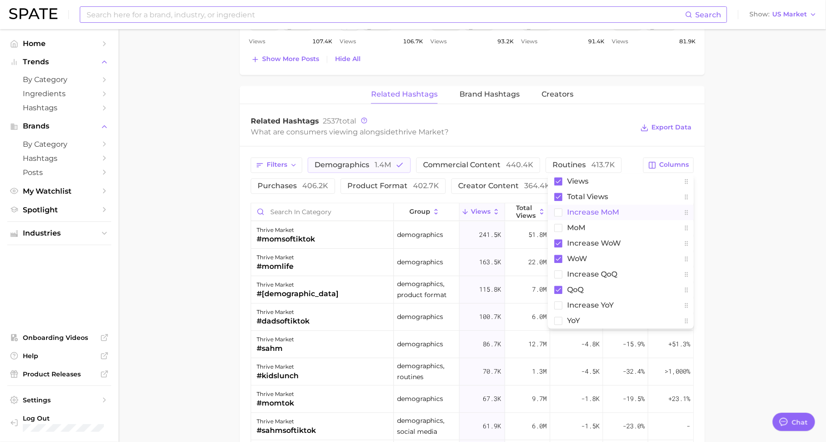
click at [607, 209] on span "increase MoM" at bounding box center [593, 212] width 52 height 8
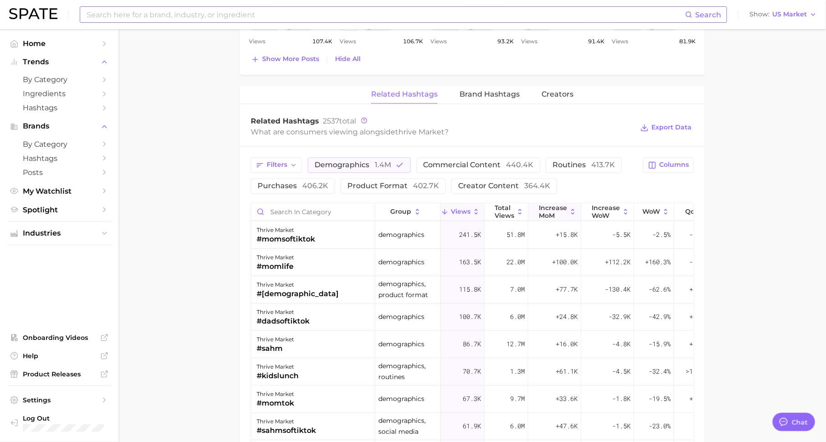
click at [560, 208] on span "increase MoM" at bounding box center [553, 211] width 28 height 15
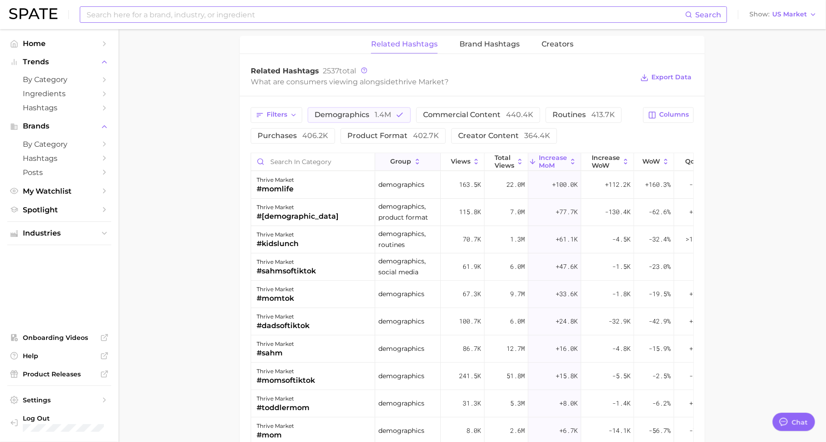
scroll to position [910, 0]
click at [367, 114] on span "demographics 1.4m" at bounding box center [353, 115] width 77 height 7
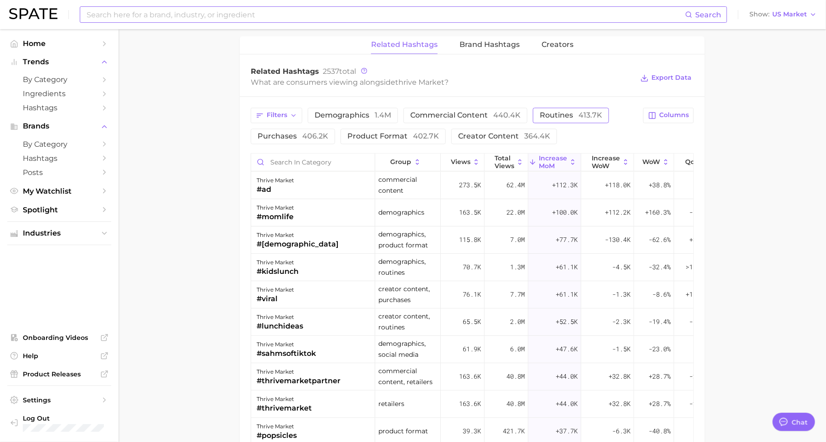
click at [588, 111] on span "413.7k" at bounding box center [591, 115] width 24 height 9
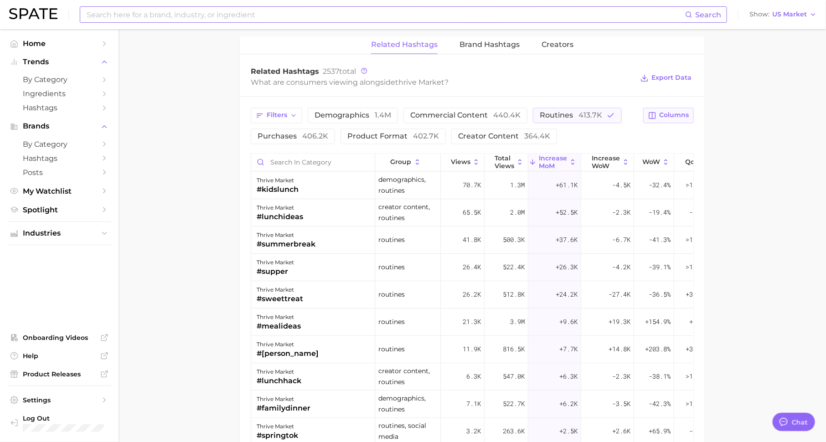
click at [675, 111] on span "Columns" at bounding box center [674, 115] width 30 height 8
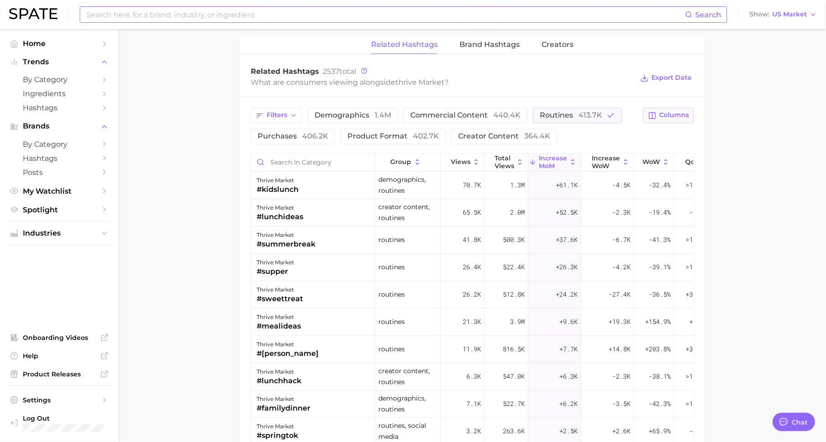
click at [668, 114] on span "Columns" at bounding box center [674, 115] width 30 height 8
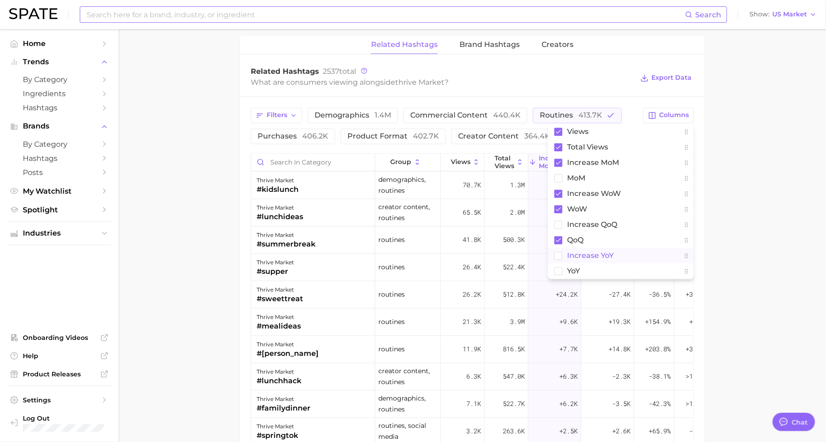
click at [606, 252] on span "increase YoY" at bounding box center [590, 256] width 47 height 8
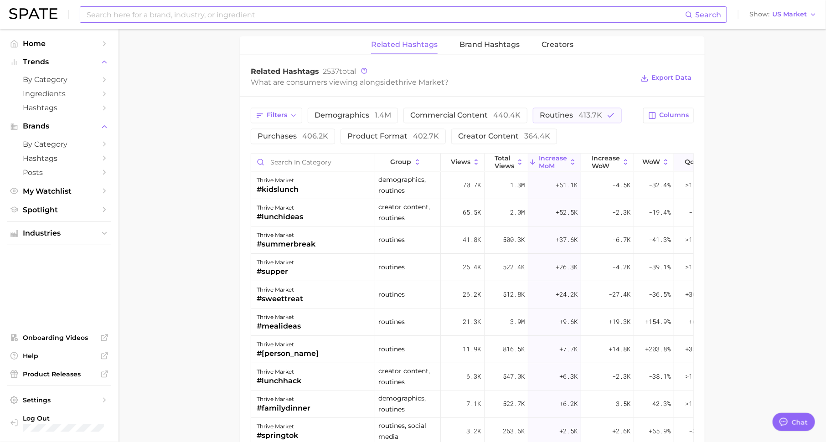
scroll to position [0, 73]
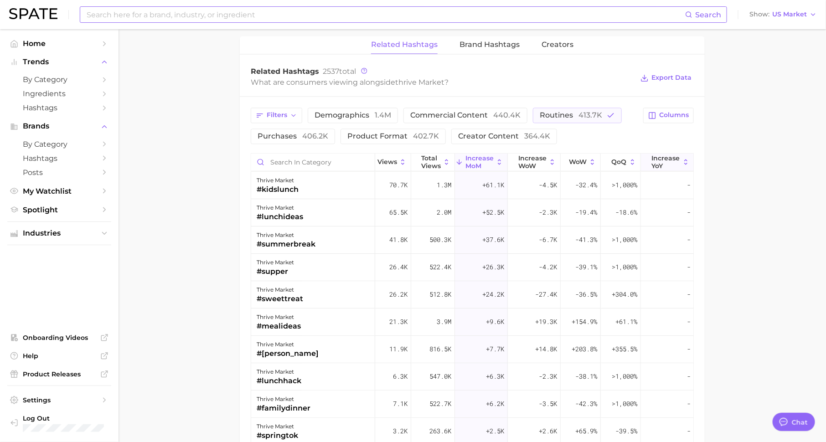
click at [659, 160] on span "increase YoY" at bounding box center [666, 162] width 28 height 15
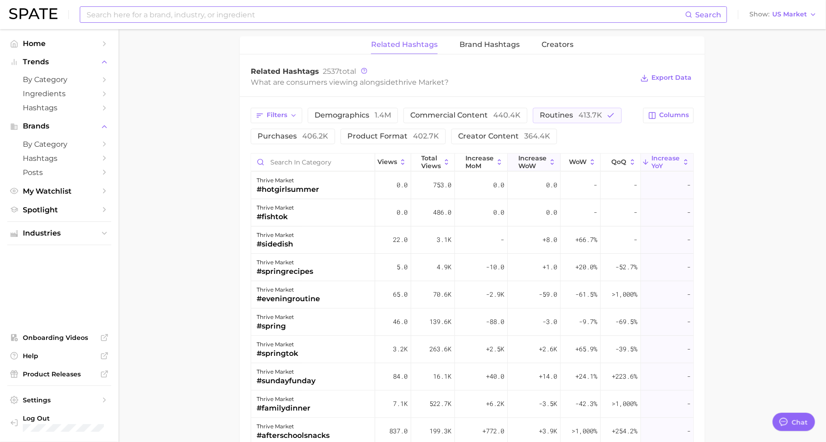
click at [527, 158] on span "Increase WoW" at bounding box center [533, 162] width 28 height 15
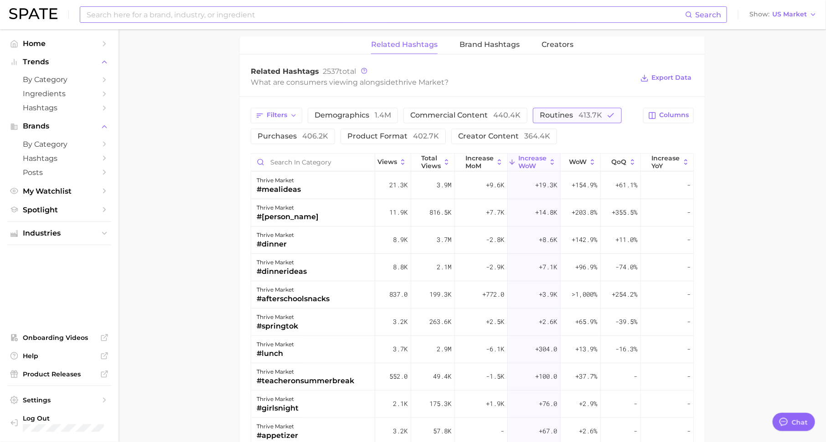
click at [565, 114] on span "routines 413.7k" at bounding box center [571, 115] width 62 height 7
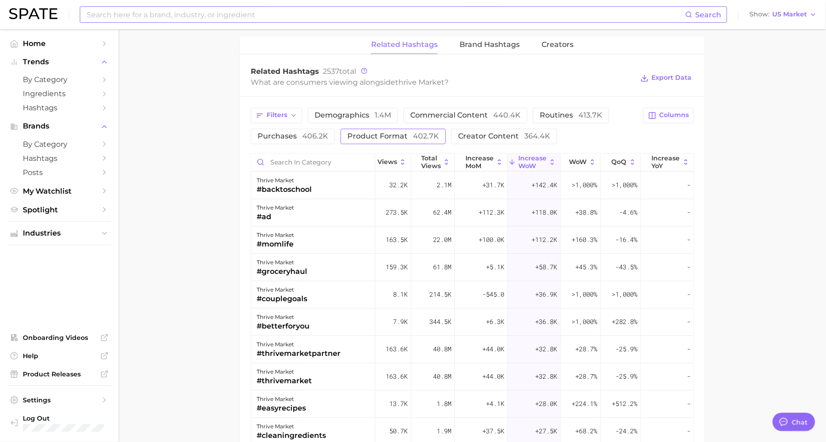
click at [392, 133] on span "product format 402.7k" at bounding box center [394, 136] width 92 height 7
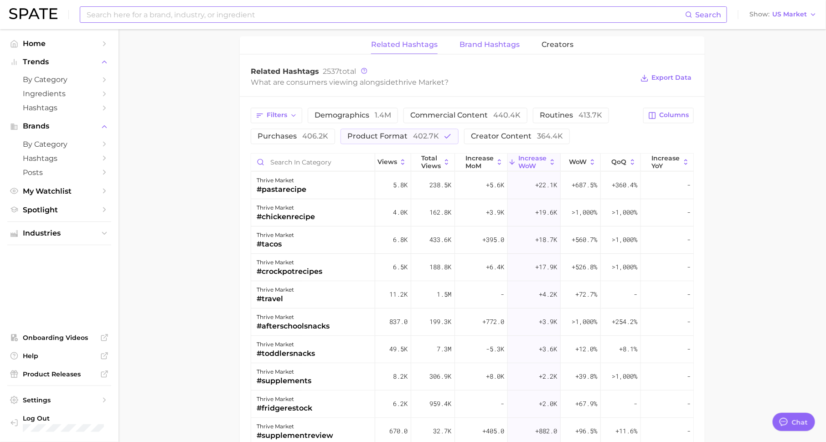
click at [473, 49] on button "Brand Hashtags" at bounding box center [490, 45] width 60 height 18
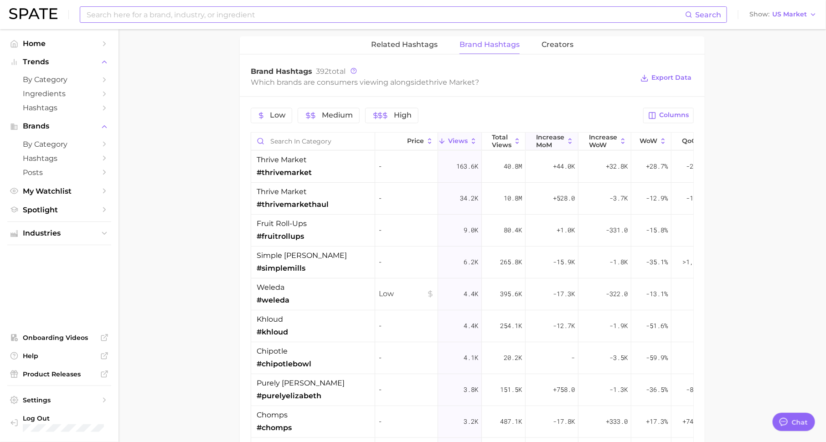
click at [550, 137] on span "increase MoM" at bounding box center [550, 141] width 28 height 15
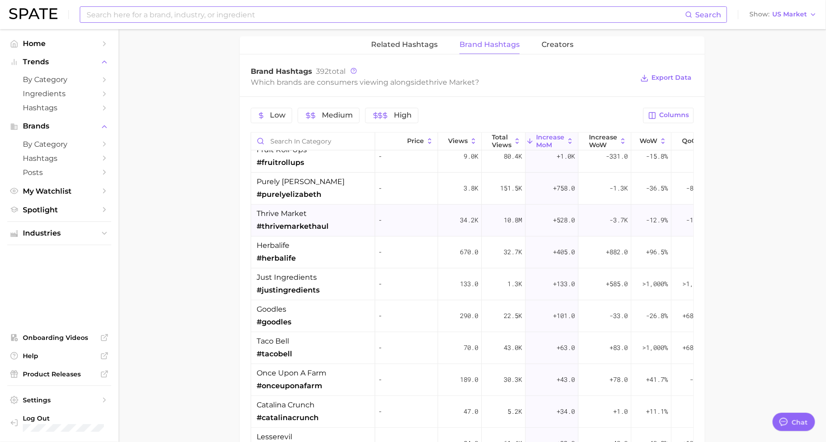
scroll to position [106, 0]
click at [318, 189] on span "#purelyelizabeth" at bounding box center [289, 194] width 65 height 11
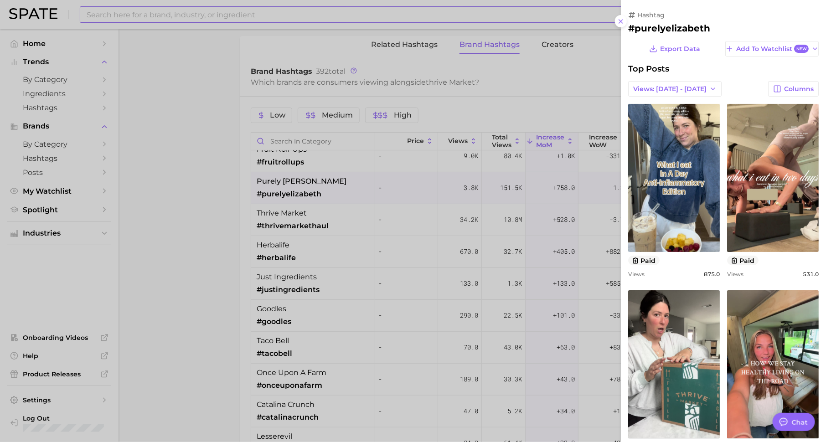
scroll to position [0, 0]
click at [320, 231] on div at bounding box center [413, 221] width 826 height 442
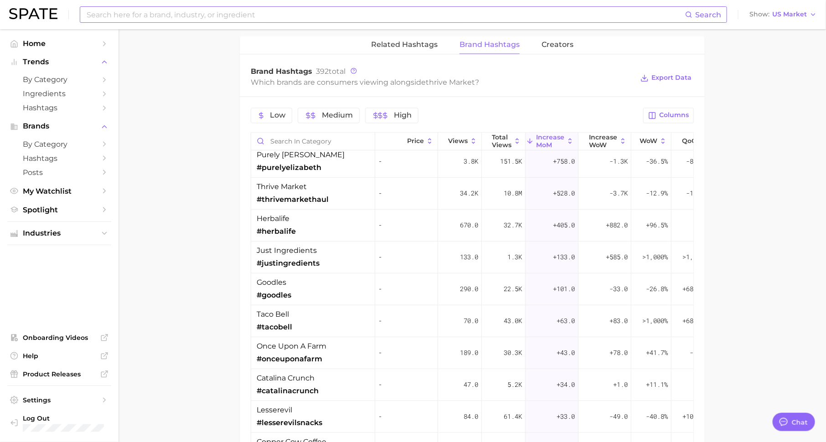
scroll to position [135, 0]
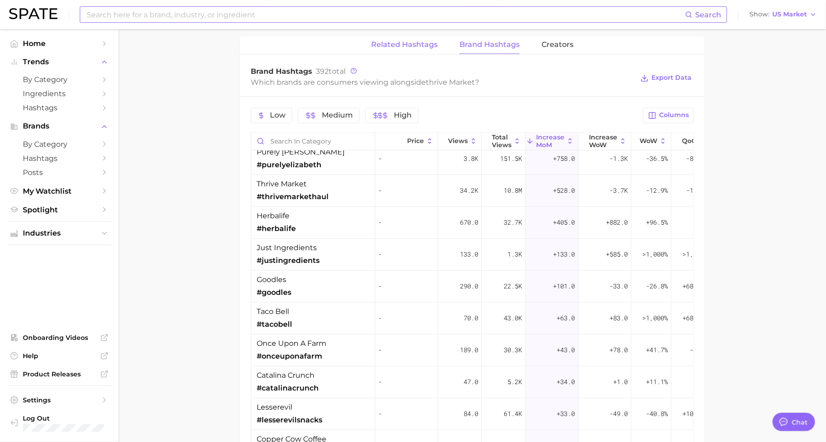
click at [395, 42] on span "Related Hashtags" at bounding box center [404, 45] width 67 height 8
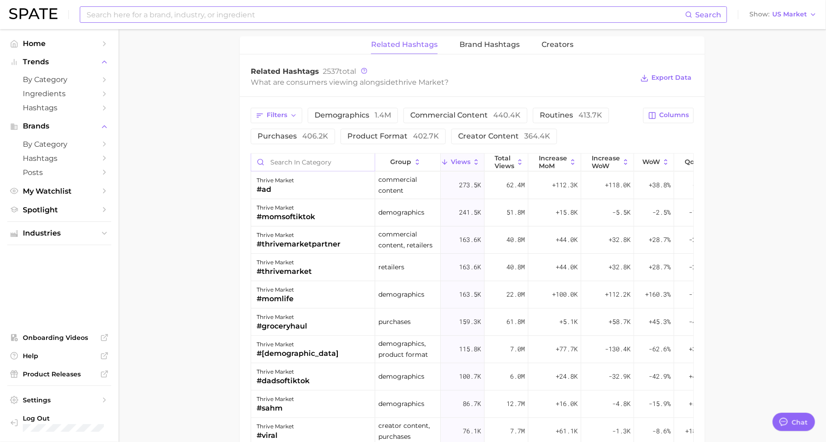
click at [343, 158] on input "Search in category" at bounding box center [313, 162] width 124 height 17
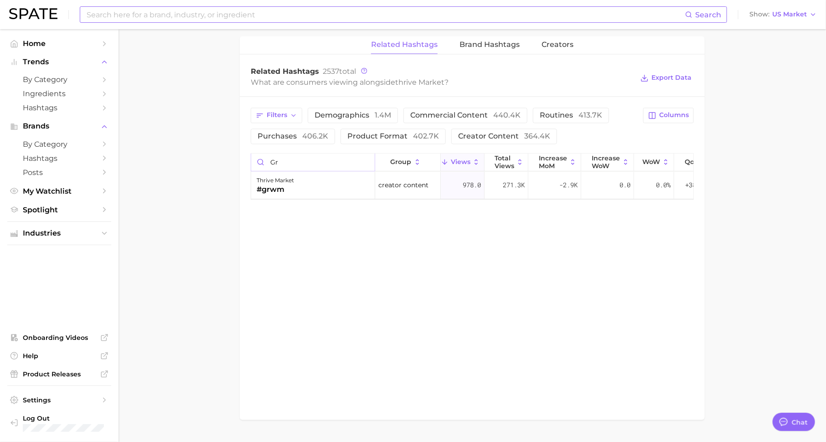
type input "g"
type input "whatieat"
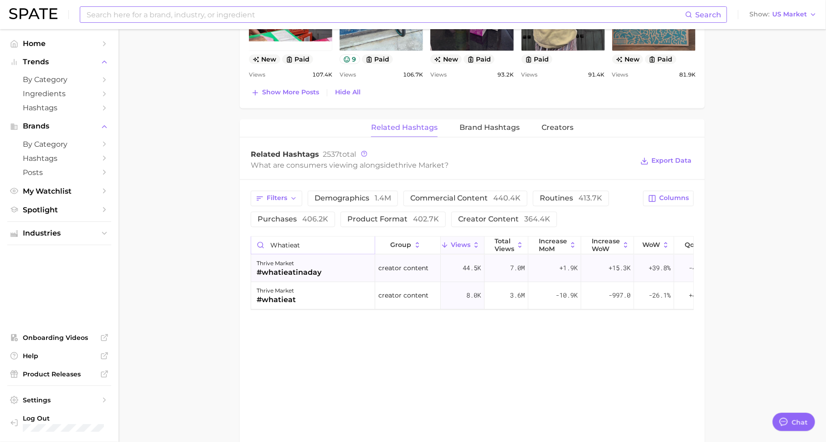
scroll to position [824, 0]
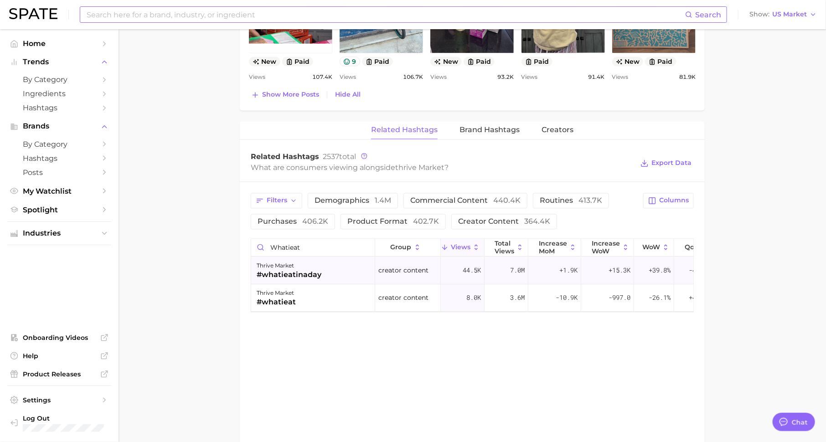
click at [332, 271] on div "thrive market #whatieatinaday" at bounding box center [313, 271] width 124 height 27
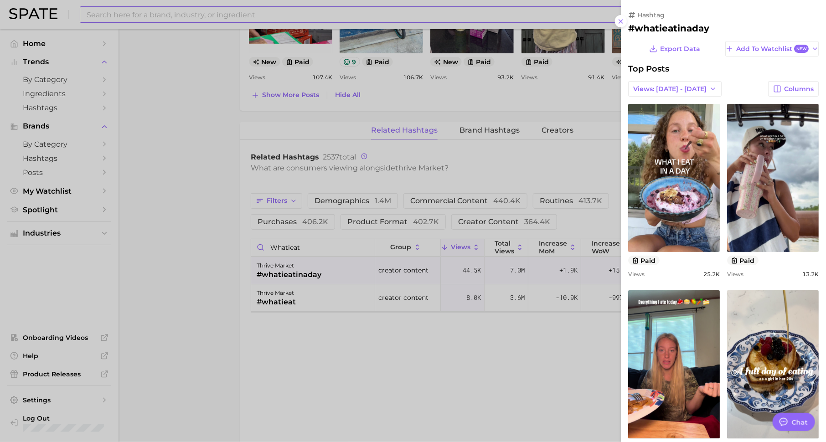
scroll to position [0, 0]
click at [125, 161] on div at bounding box center [413, 221] width 826 height 442
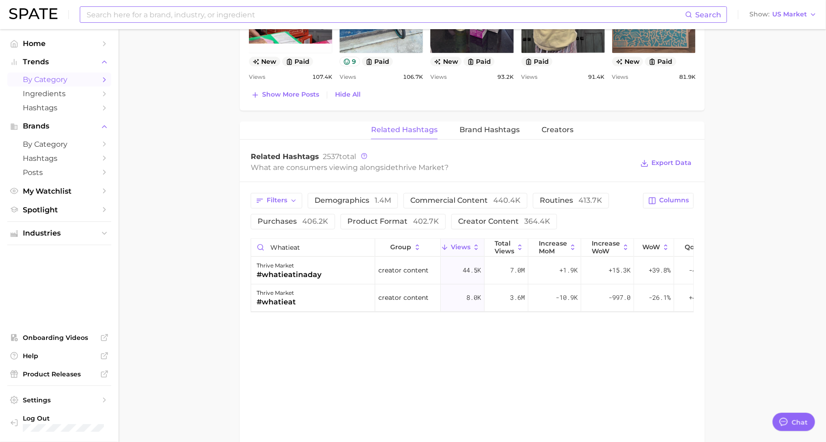
click at [104, 83] on icon "Sidebar" at bounding box center [104, 80] width 8 height 8
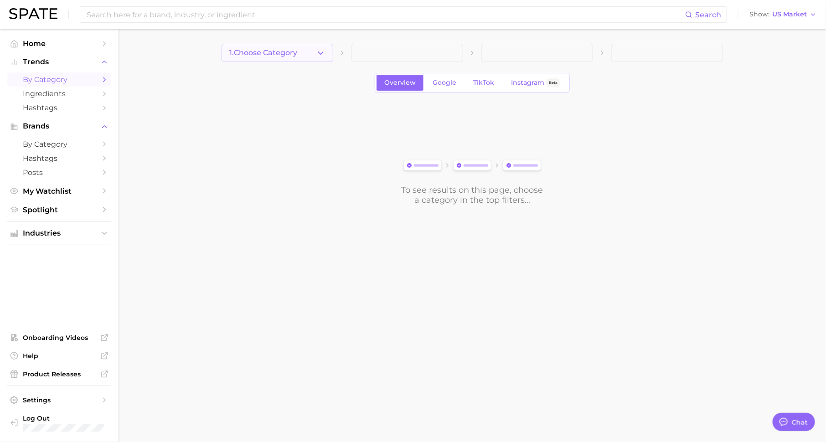
click at [296, 54] on span "1. Choose Category" at bounding box center [263, 53] width 68 height 8
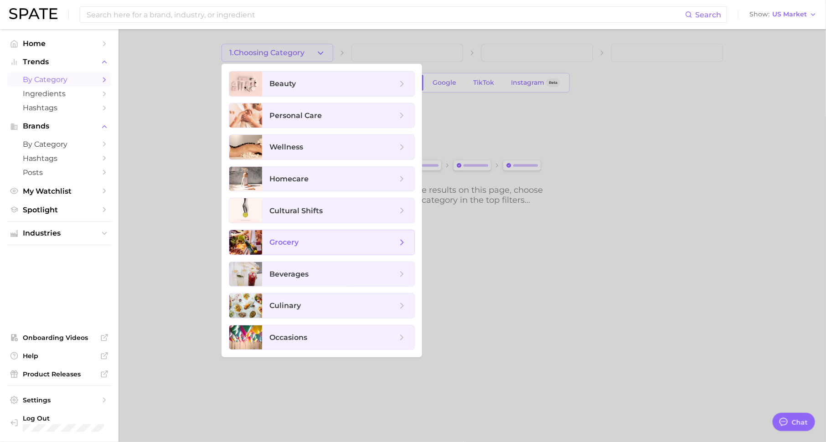
click at [310, 244] on span "grocery" at bounding box center [334, 243] width 128 height 10
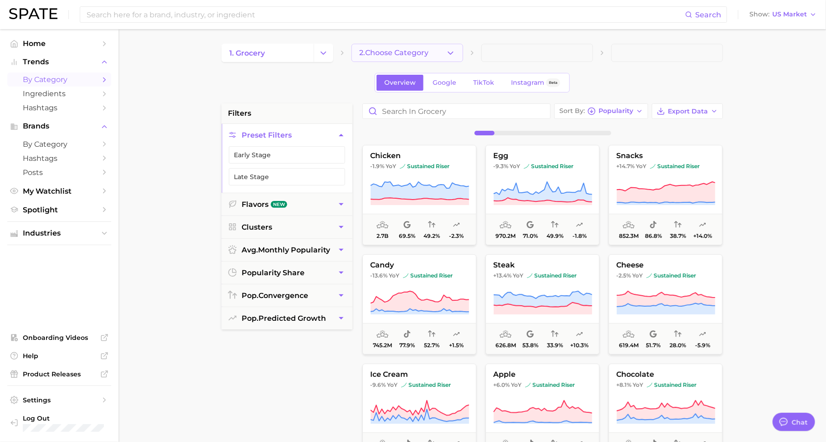
click at [368, 51] on span "2. Choose Category" at bounding box center [393, 53] width 69 height 8
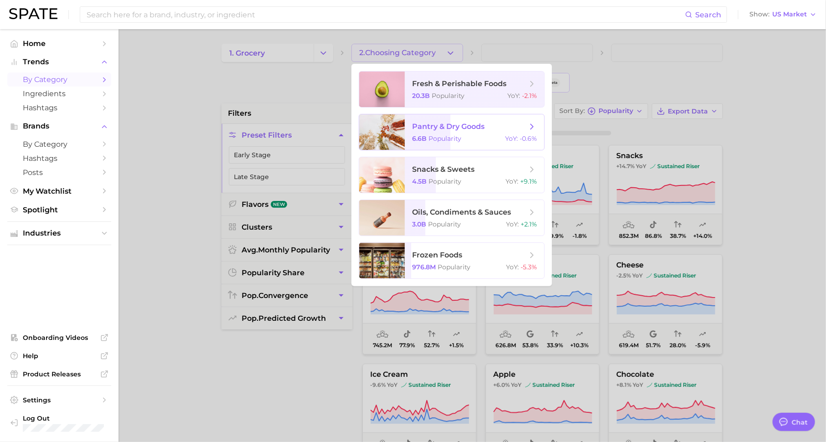
click at [469, 130] on span "pantry & dry goods" at bounding box center [448, 126] width 73 height 9
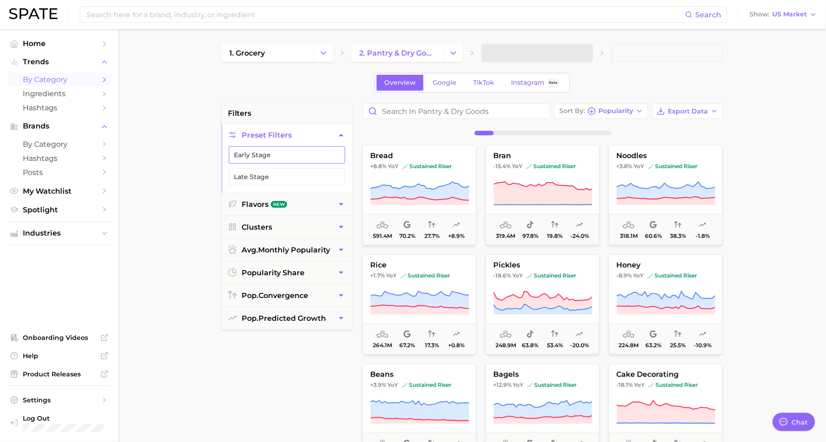
click at [317, 152] on button "Early Stage" at bounding box center [287, 154] width 116 height 17
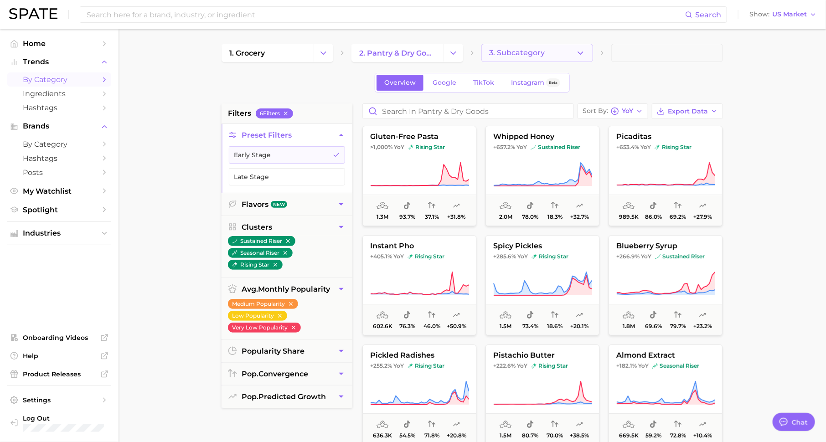
click at [505, 59] on button "3. Subcategory" at bounding box center [538, 53] width 112 height 18
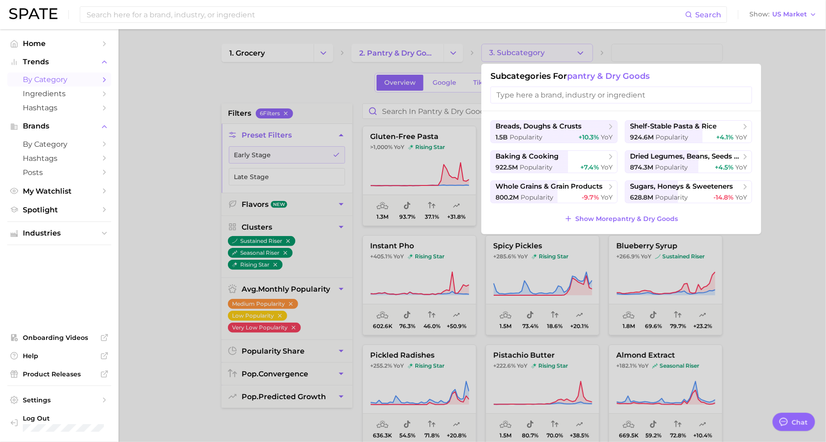
click at [306, 56] on div at bounding box center [413, 221] width 826 height 442
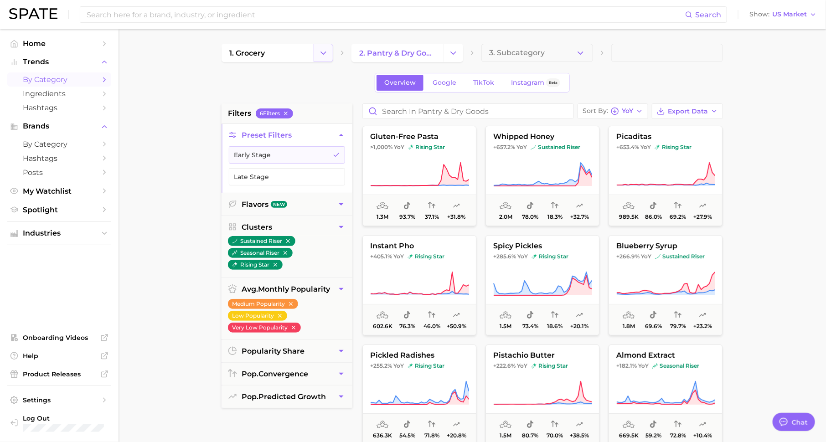
click at [324, 56] on icon "Change Category" at bounding box center [324, 53] width 10 height 10
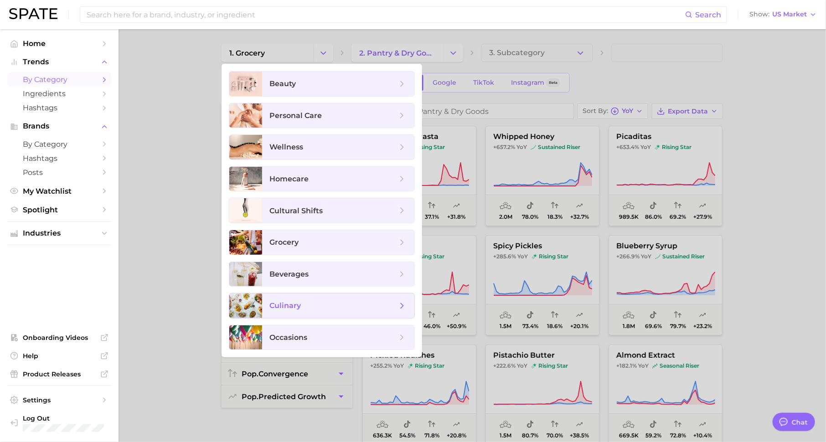
click at [304, 294] on span "culinary" at bounding box center [338, 306] width 152 height 25
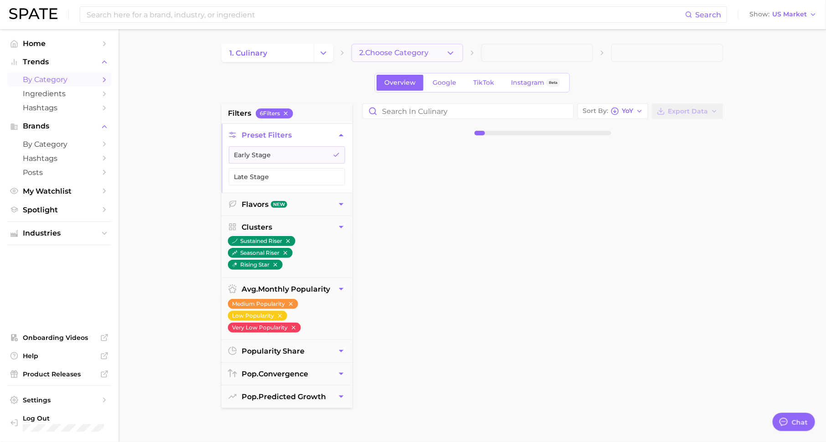
click at [447, 50] on icon "button" at bounding box center [451, 53] width 10 height 10
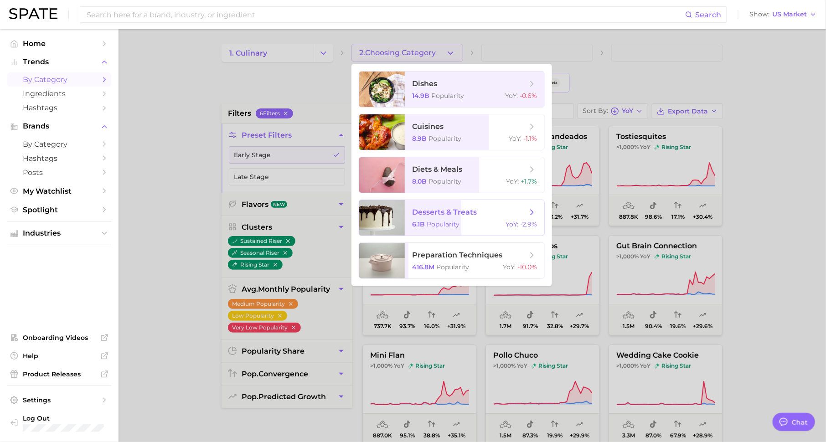
click at [465, 210] on span "desserts & treats" at bounding box center [444, 212] width 65 height 9
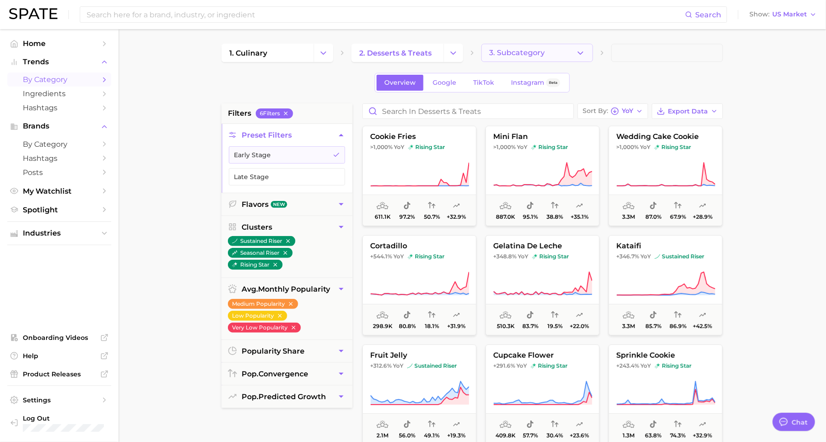
click at [546, 46] on button "3. Subcategory" at bounding box center [538, 53] width 112 height 18
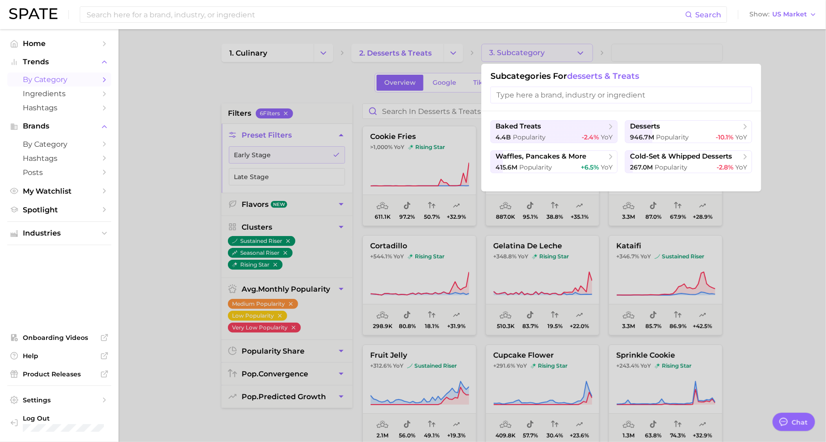
click at [332, 91] on div at bounding box center [413, 221] width 826 height 442
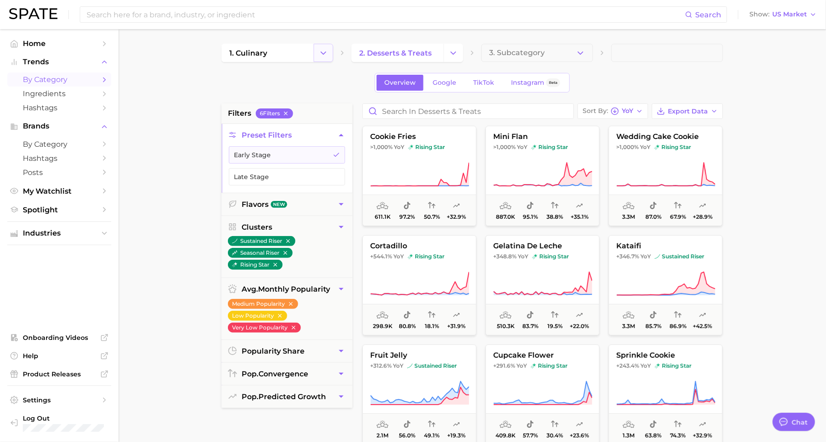
click at [331, 53] on button "Change Category" at bounding box center [324, 53] width 20 height 18
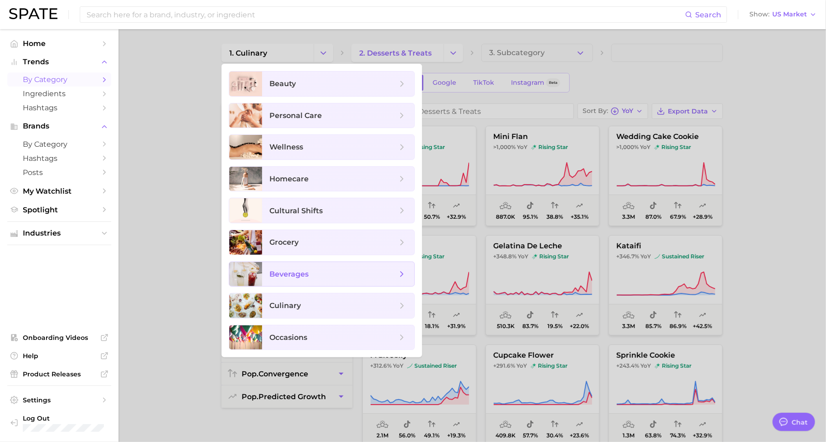
click at [309, 270] on span "beverages" at bounding box center [334, 275] width 128 height 10
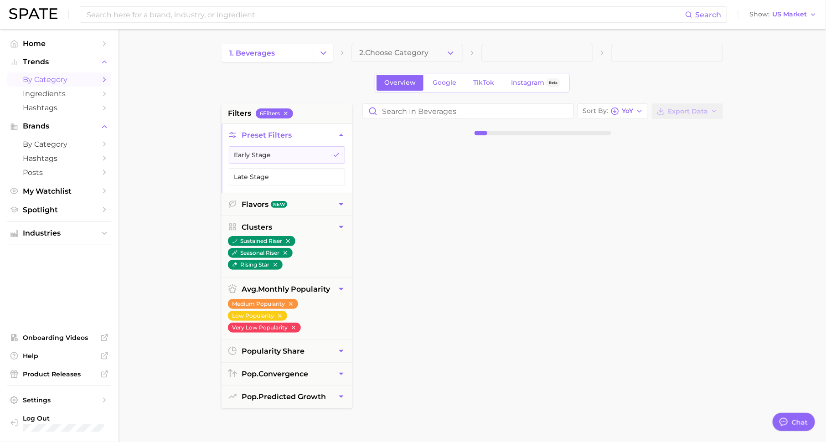
click at [333, 58] on div "1. beverages 2. Choose Category" at bounding box center [473, 53] width 502 height 18
click at [328, 58] on button "Change Category" at bounding box center [324, 53] width 20 height 18
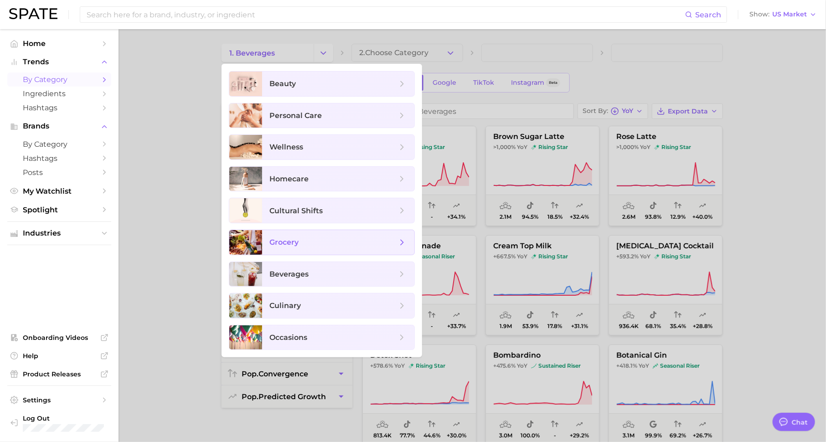
click at [315, 245] on span "grocery" at bounding box center [334, 243] width 128 height 10
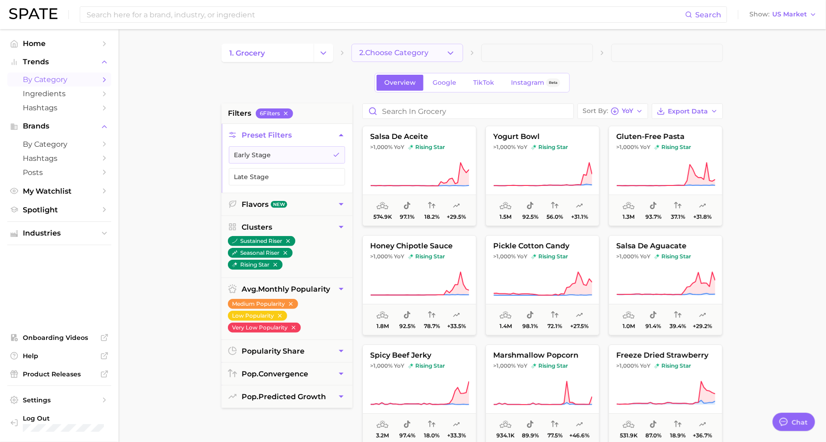
click at [407, 54] on span "2. Choose Category" at bounding box center [393, 53] width 69 height 8
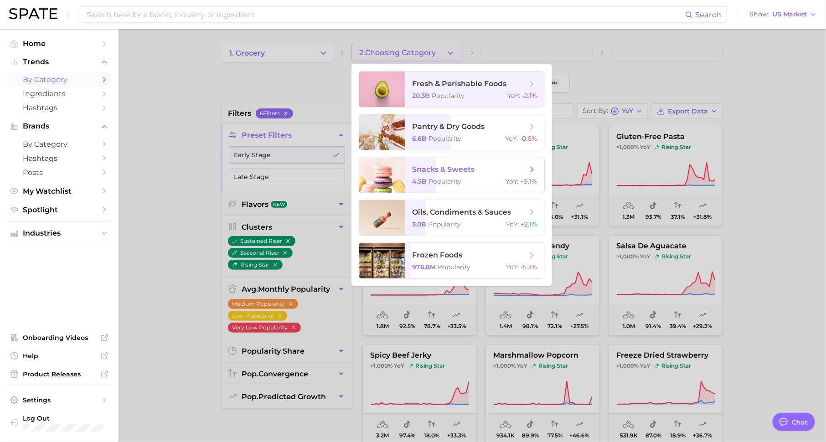
click at [444, 176] on span "snacks & sweets 4.5b Popularity YoY : +9.1%" at bounding box center [475, 175] width 140 height 36
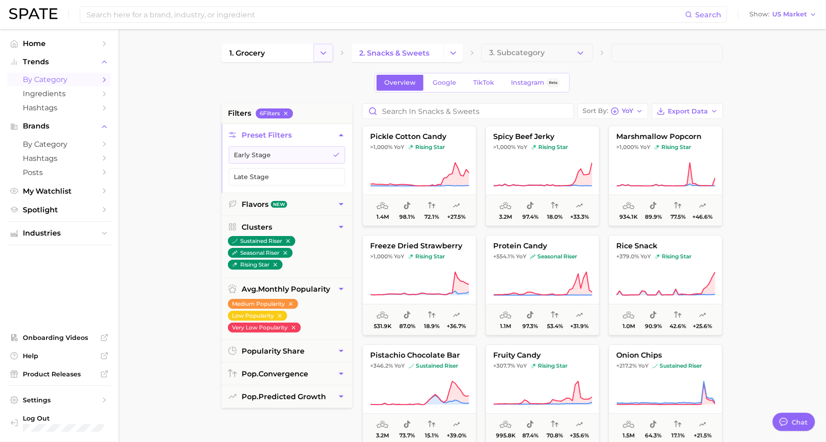
click at [319, 52] on icon "Change Category" at bounding box center [324, 53] width 10 height 10
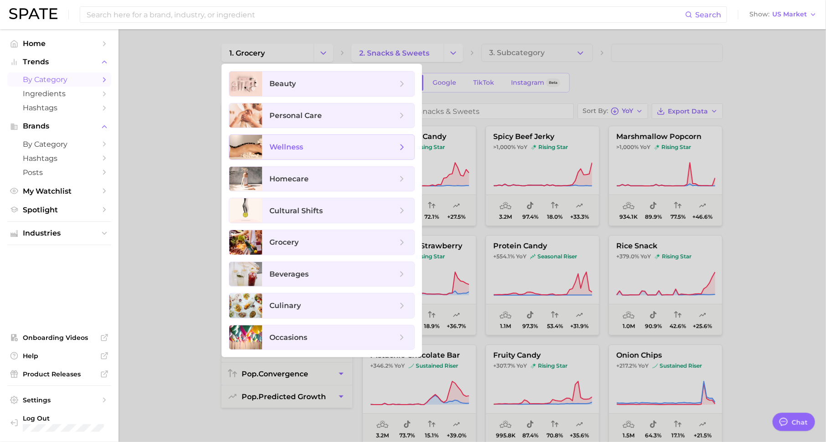
click at [316, 143] on span "wellness" at bounding box center [334, 147] width 128 height 10
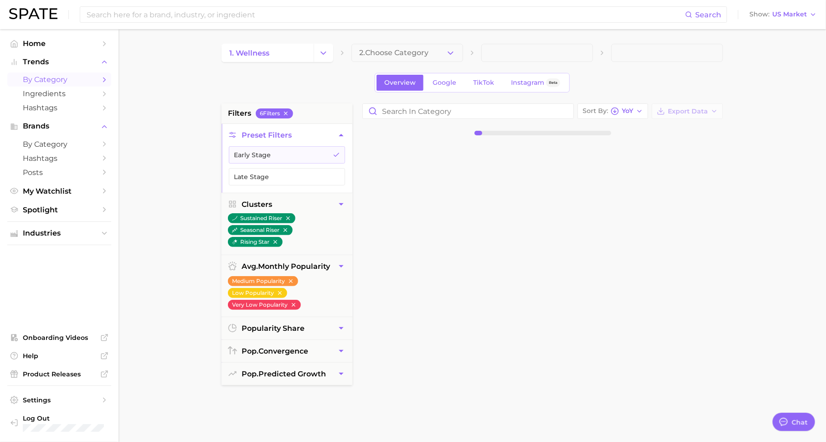
click at [438, 53] on button "2. Choose Category" at bounding box center [408, 53] width 112 height 18
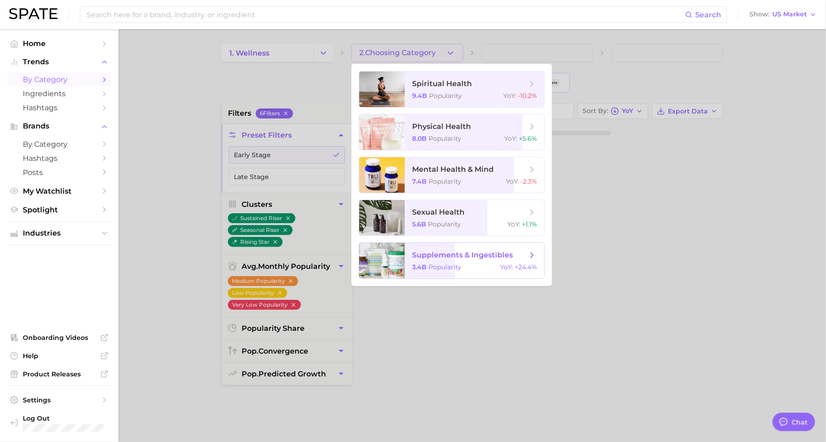
click at [462, 273] on span "supplements & ingestibles 3.4b Popularity YoY : +24.4%" at bounding box center [475, 261] width 140 height 36
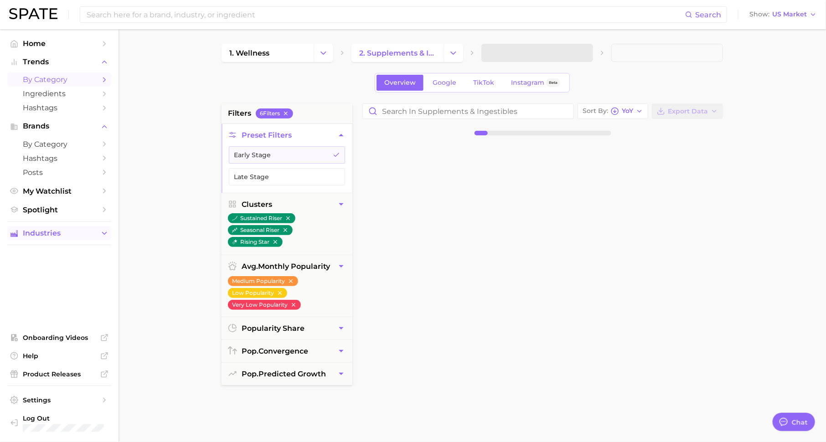
click at [55, 232] on span "Industries" at bounding box center [59, 233] width 73 height 8
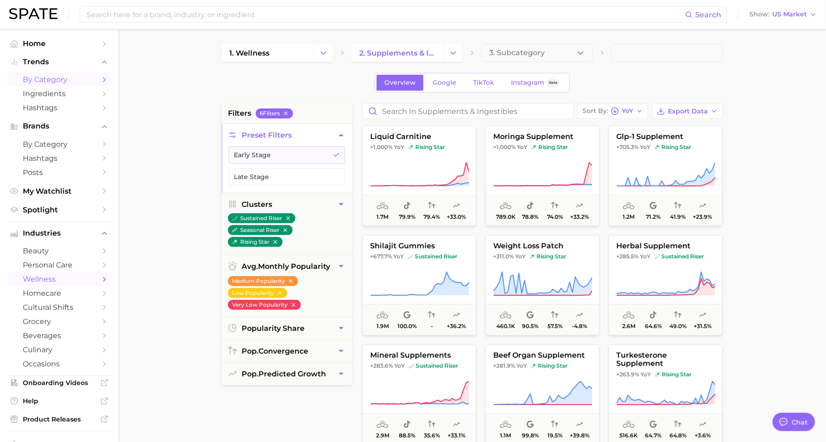
click at [84, 283] on span "wellness" at bounding box center [59, 279] width 73 height 9
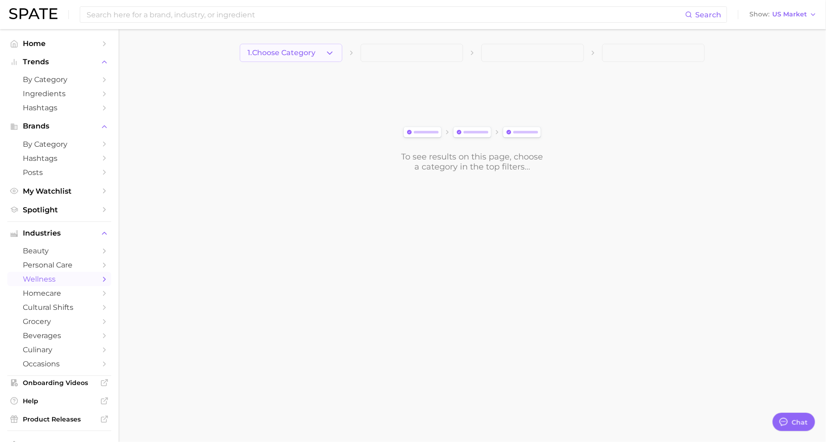
click at [314, 61] on button "1. Choose Category" at bounding box center [291, 53] width 103 height 18
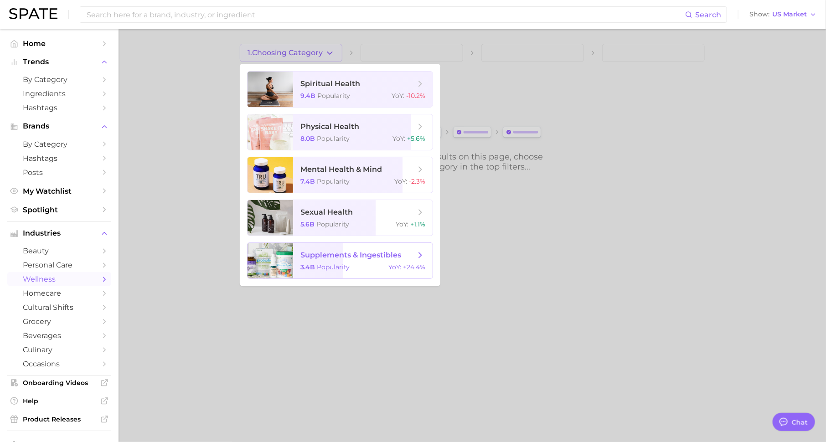
click at [342, 263] on span "Popularity" at bounding box center [333, 267] width 33 height 8
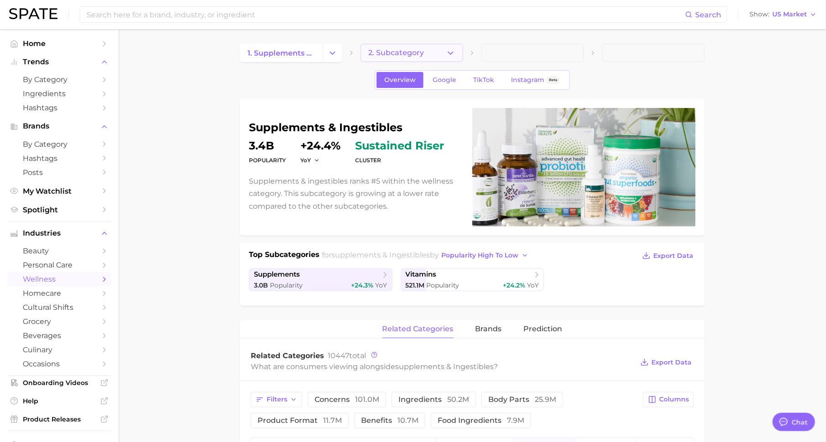
click at [417, 57] on button "2. Subcategory" at bounding box center [412, 53] width 103 height 18
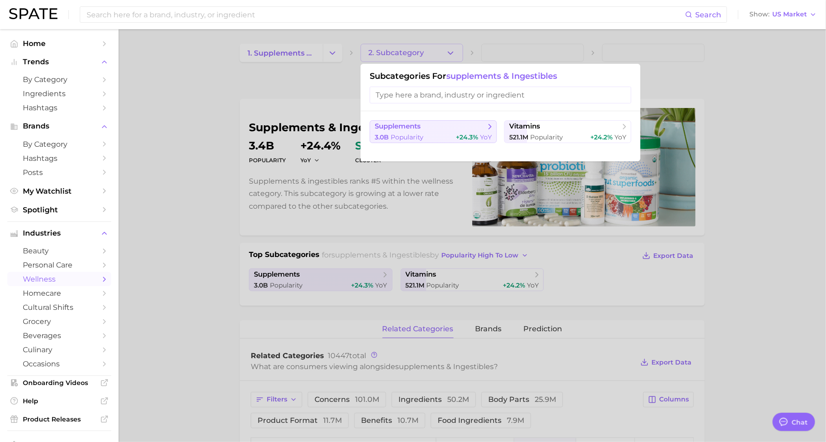
click at [451, 129] on span "supplements" at bounding box center [430, 126] width 111 height 9
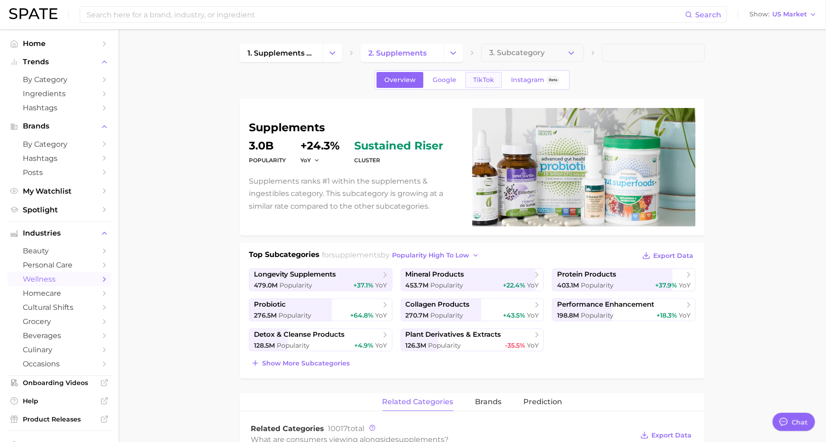
click at [476, 80] on span "TikTok" at bounding box center [483, 80] width 21 height 8
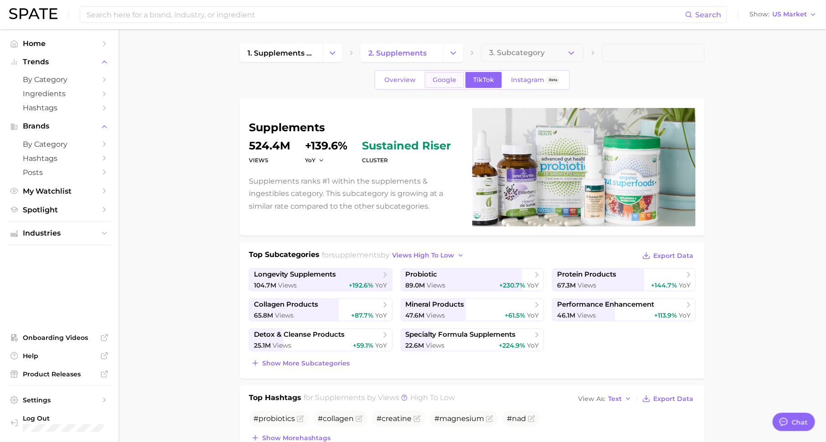
click at [447, 83] on span "Google" at bounding box center [445, 80] width 24 height 8
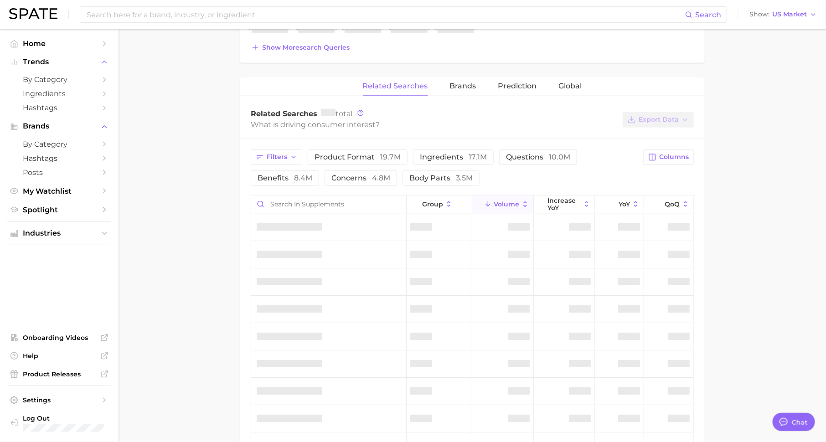
scroll to position [386, 0]
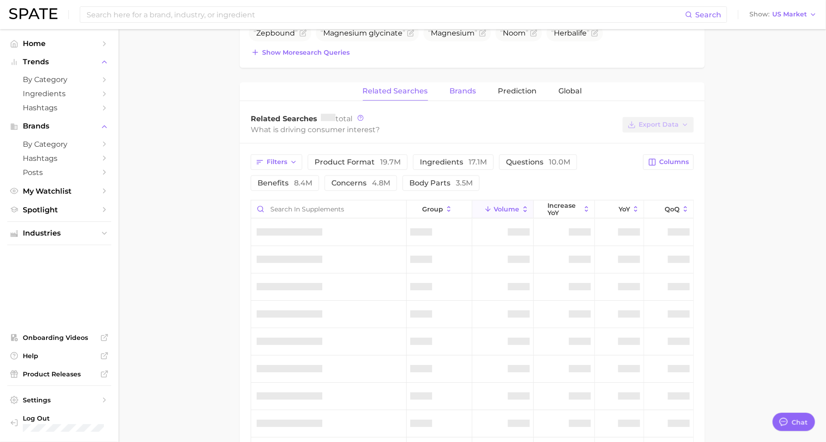
click at [463, 83] on button "Brands" at bounding box center [463, 92] width 26 height 18
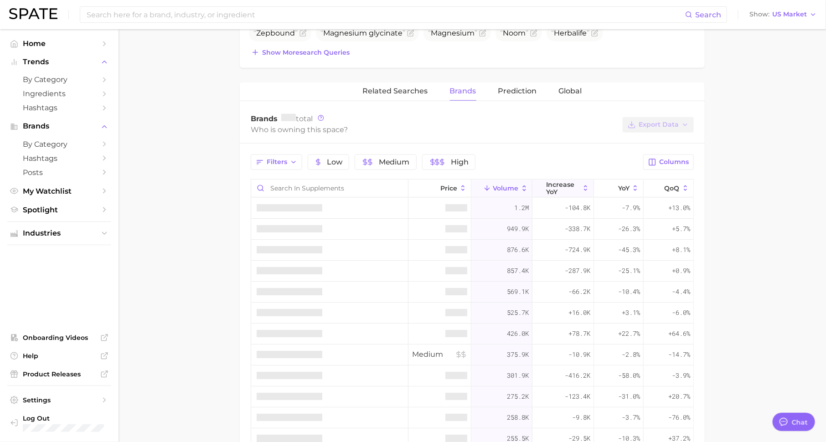
click at [560, 187] on span "increase YoY" at bounding box center [563, 188] width 33 height 15
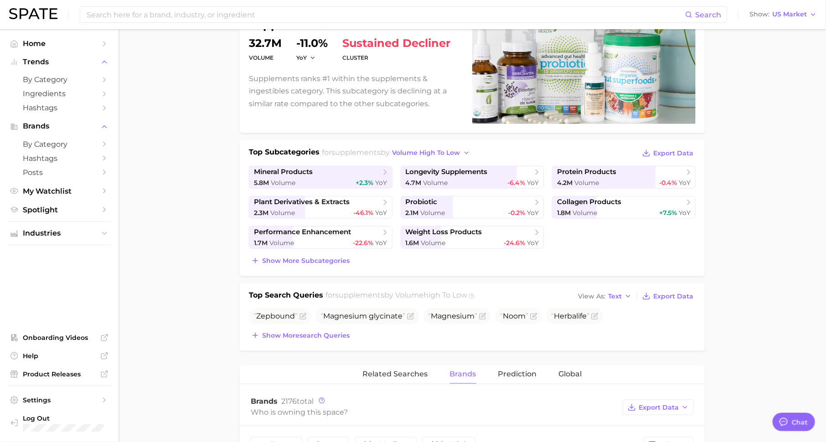
scroll to position [41, 0]
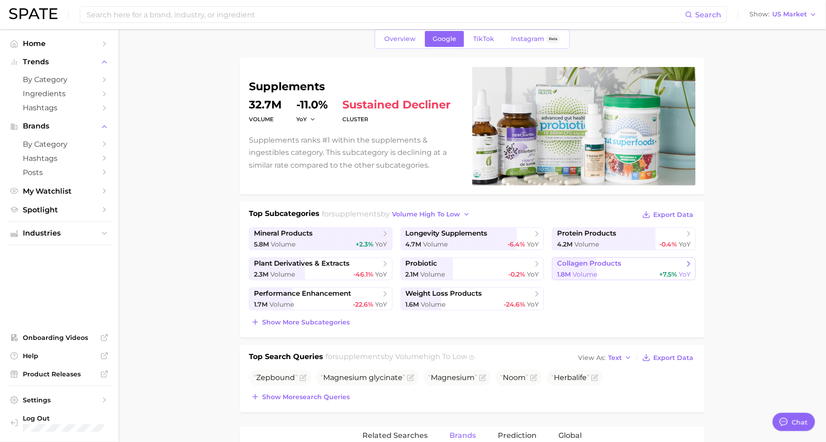
click at [573, 262] on span "collagen products" at bounding box center [589, 263] width 64 height 9
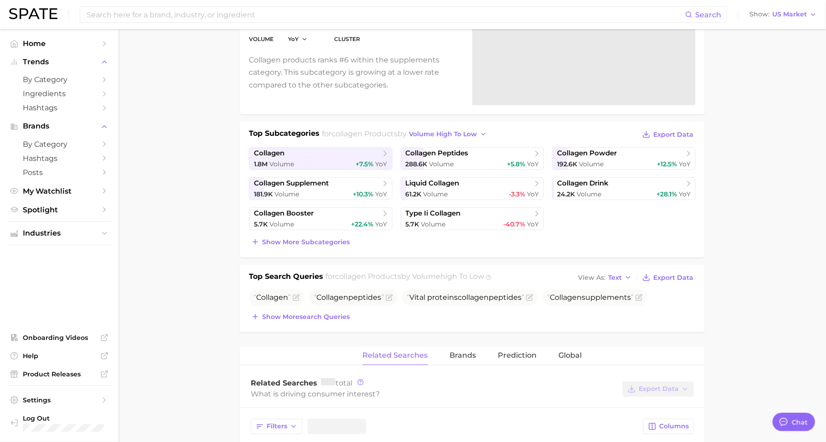
scroll to position [193, 0]
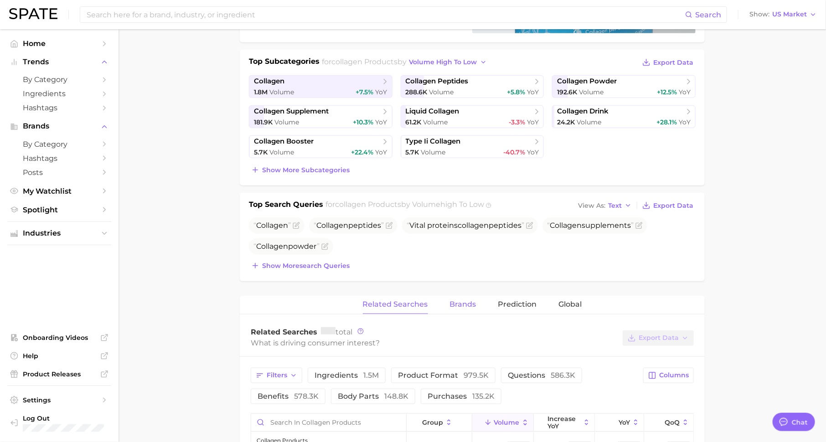
click at [459, 311] on button "Brands" at bounding box center [463, 305] width 26 height 18
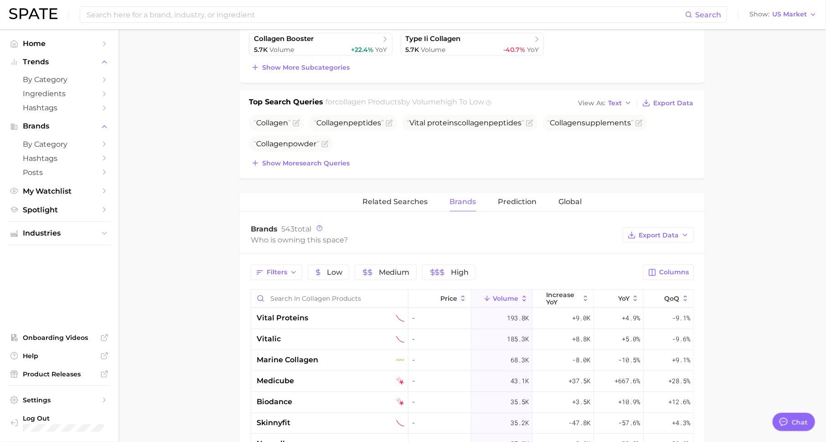
scroll to position [378, 0]
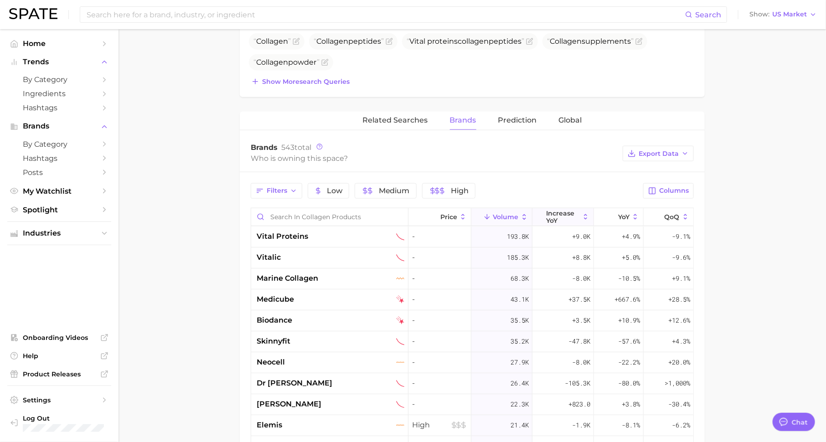
click at [572, 214] on span "increase YoY" at bounding box center [563, 217] width 33 height 15
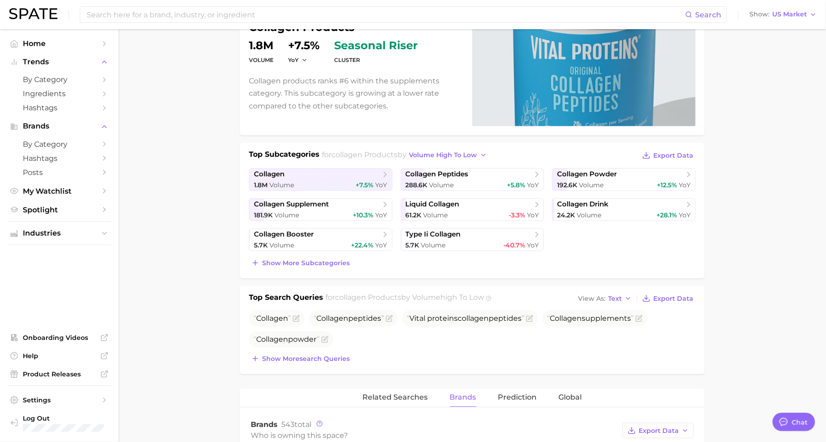
scroll to position [0, 0]
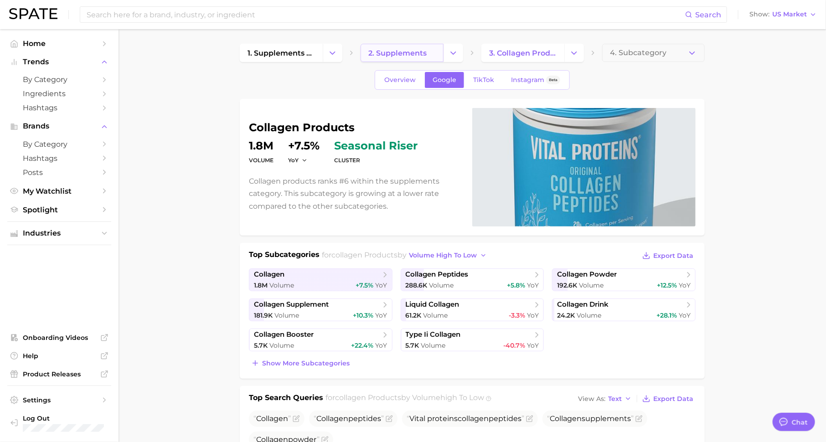
click at [411, 53] on span "2. supplements" at bounding box center [397, 53] width 58 height 9
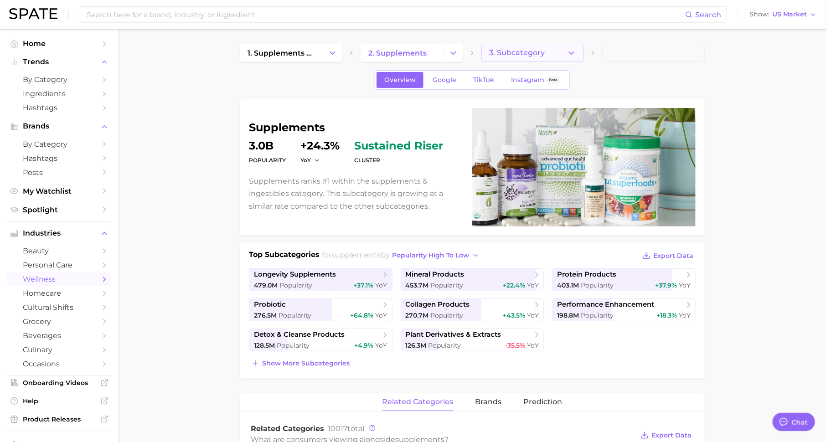
click at [514, 49] on span "3. Subcategory" at bounding box center [517, 53] width 56 height 8
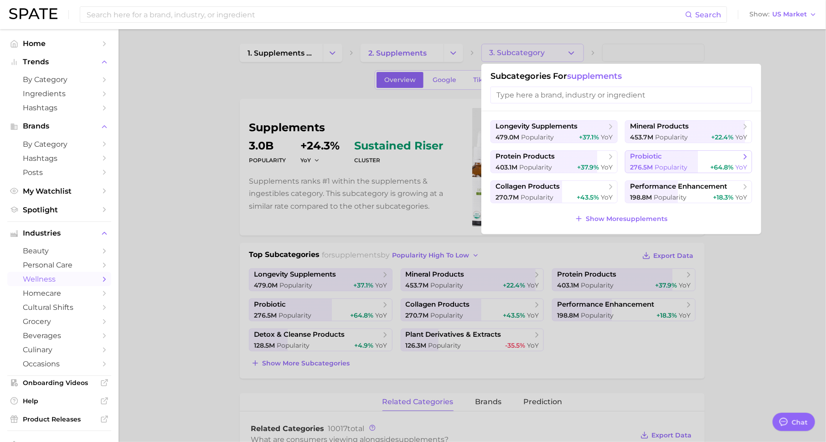
click at [646, 158] on span "probiotic" at bounding box center [646, 156] width 32 height 9
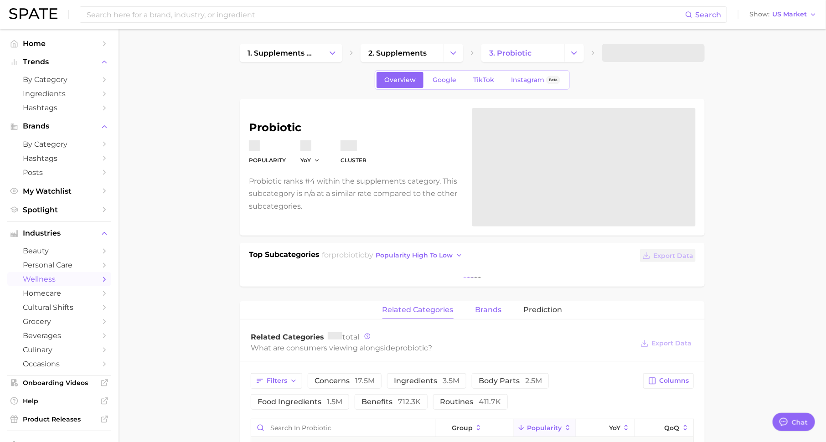
click at [484, 306] on div "probiotic Popularity YoY cluster Probiotic ranks #4 within the supplements cate…" at bounding box center [472, 392] width 465 height 586
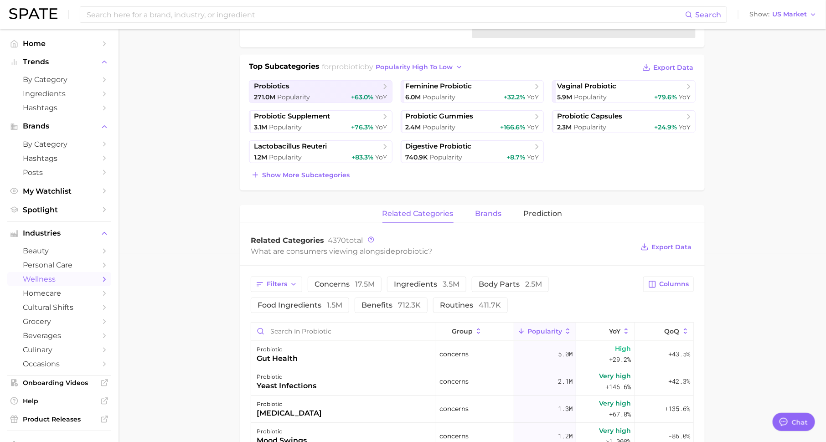
scroll to position [221, 0]
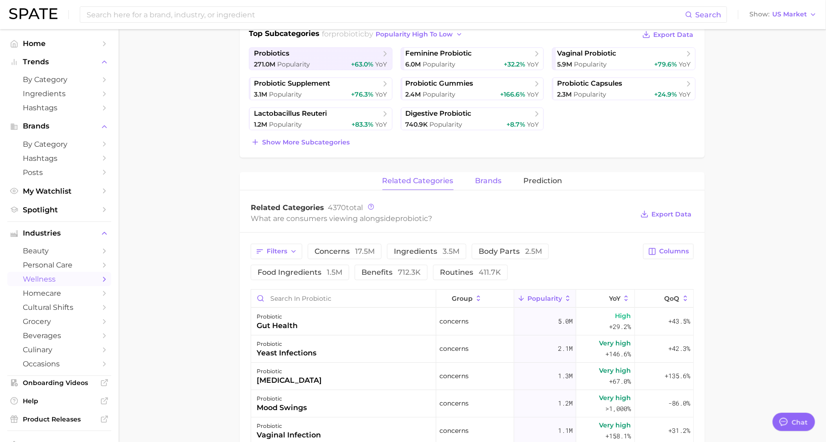
click at [488, 184] on button "brands" at bounding box center [489, 181] width 26 height 18
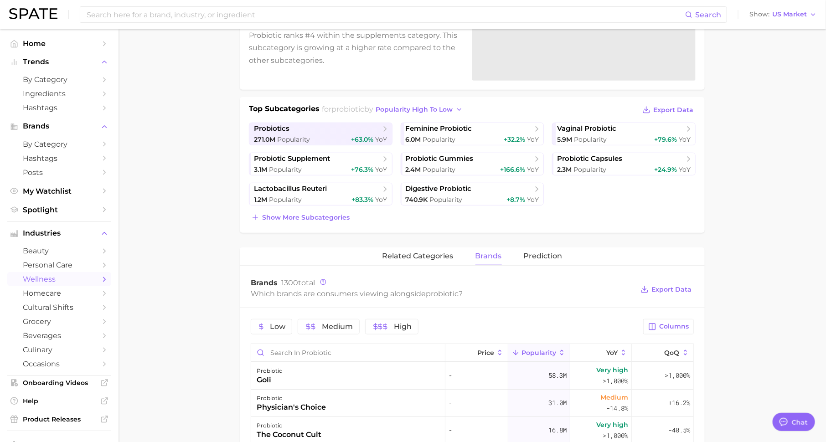
scroll to position [0, 0]
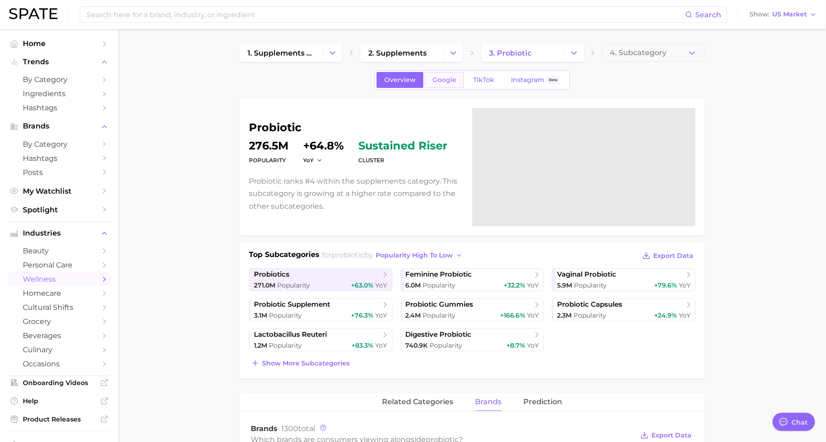
click at [447, 80] on span "Google" at bounding box center [445, 80] width 24 height 8
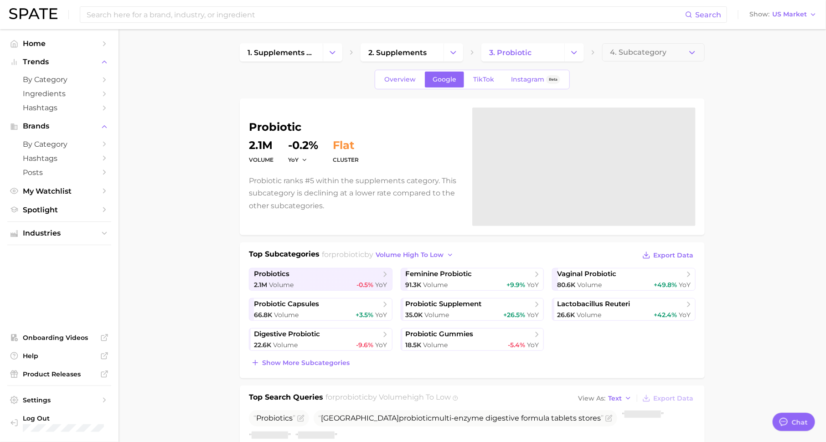
scroll to position [114, 0]
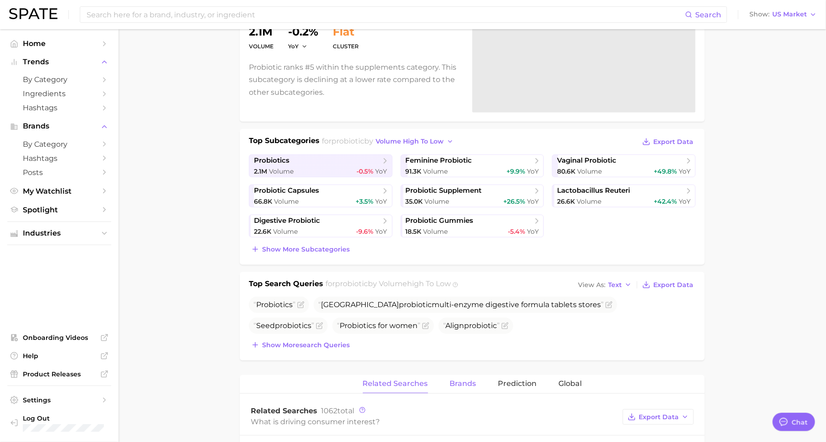
click at [458, 380] on span "Brands" at bounding box center [463, 384] width 26 height 8
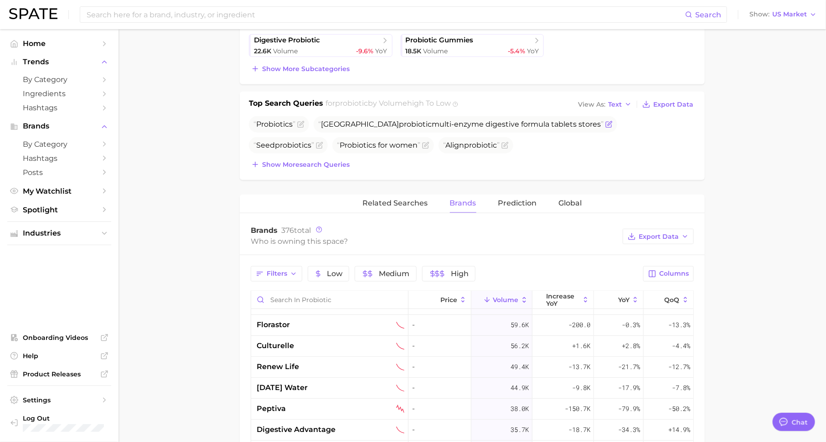
scroll to position [313, 0]
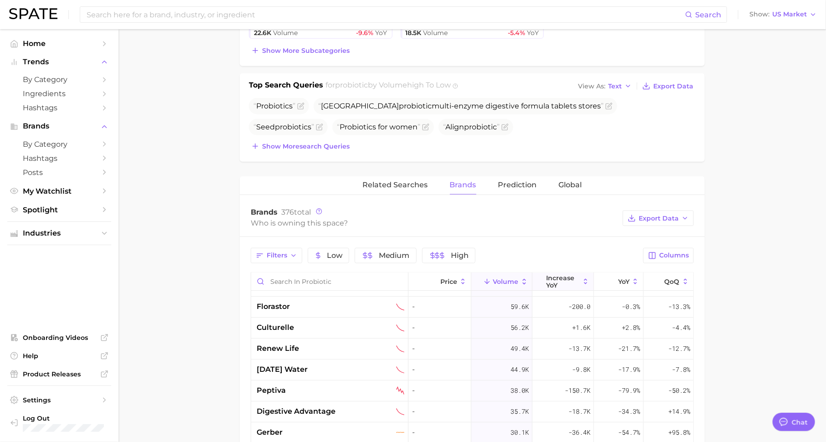
click at [560, 280] on span "increase YoY" at bounding box center [563, 282] width 33 height 15
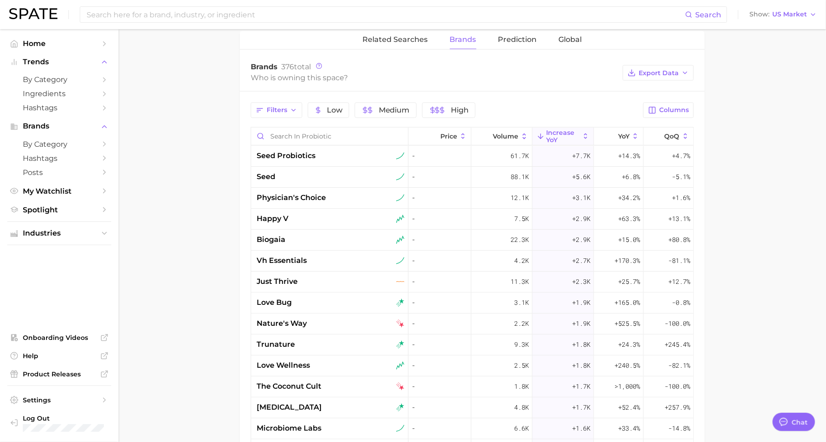
scroll to position [0, 0]
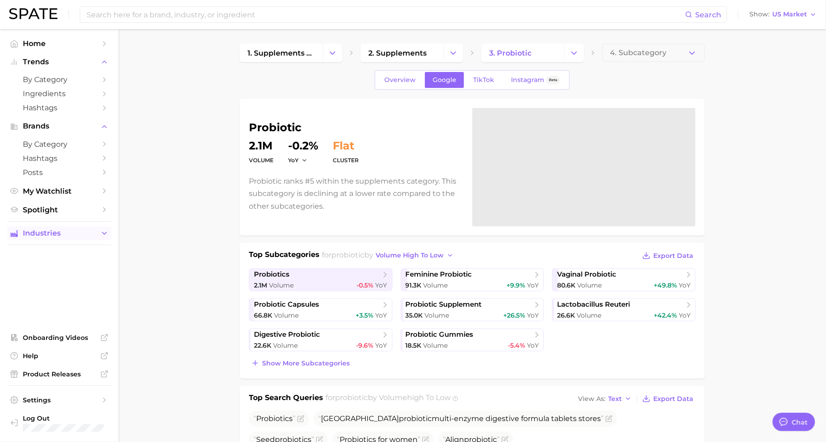
click at [59, 235] on span "Industries" at bounding box center [59, 233] width 73 height 8
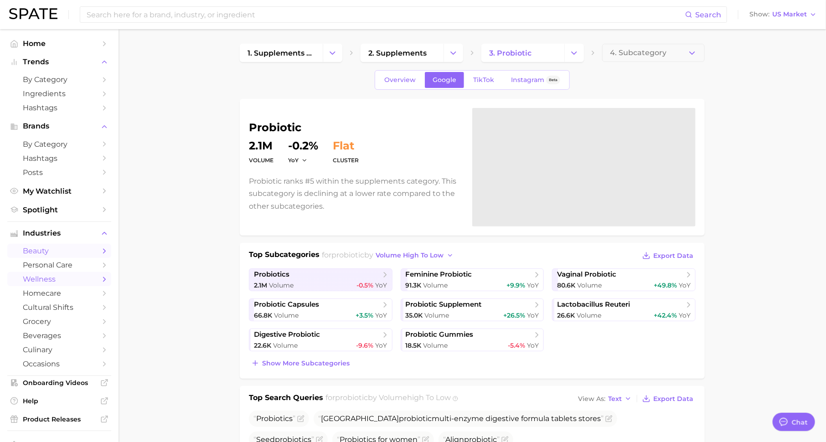
click at [74, 252] on span "beauty" at bounding box center [59, 251] width 73 height 9
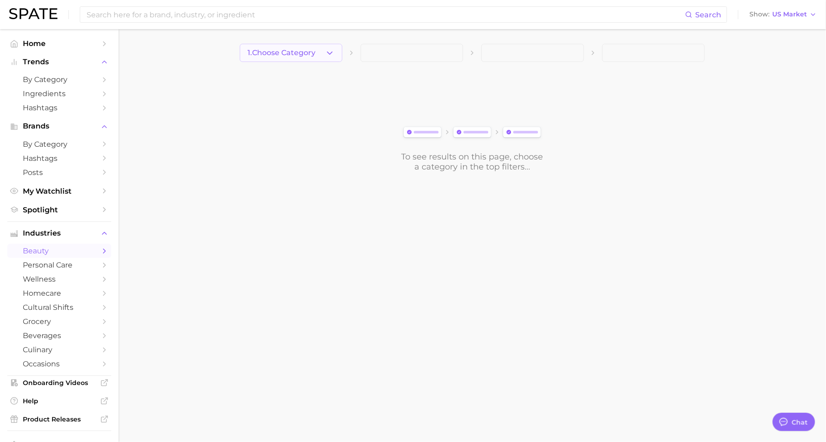
click at [302, 52] on span "1. Choose Category" at bounding box center [282, 53] width 68 height 8
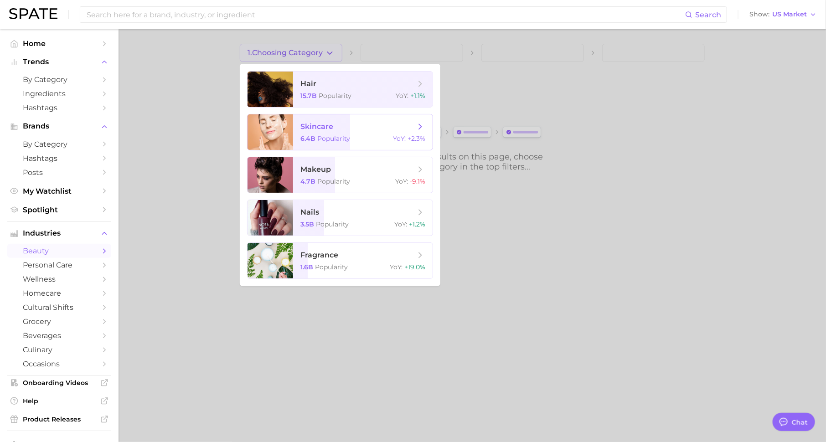
click at [335, 131] on span "skincare" at bounding box center [358, 127] width 115 height 10
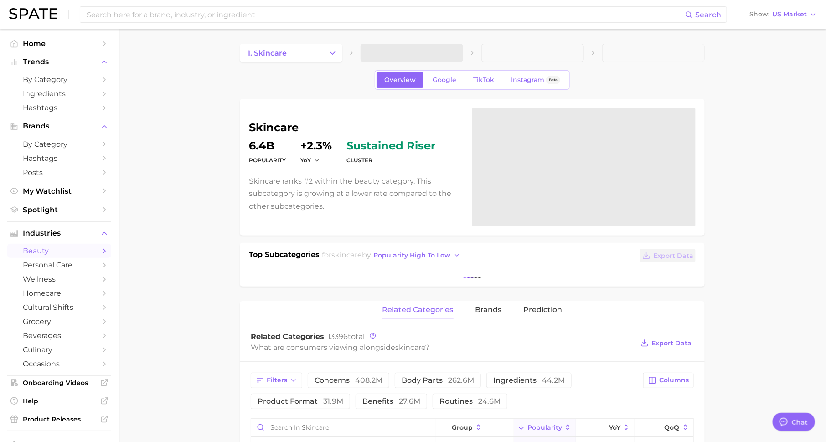
click at [403, 49] on span at bounding box center [412, 53] width 103 height 18
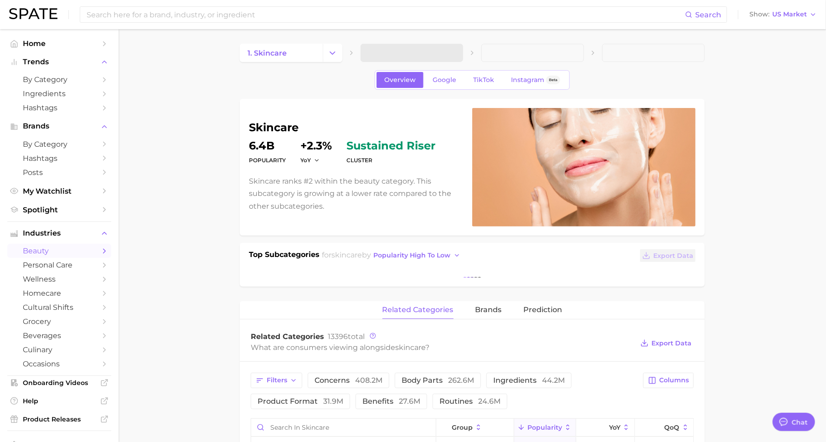
click at [432, 51] on span at bounding box center [412, 53] width 103 height 18
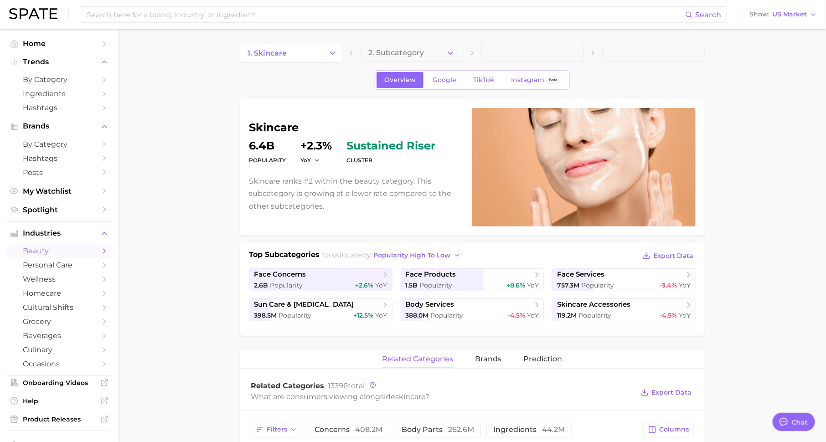
click at [432, 51] on button "2. Subcategory" at bounding box center [412, 53] width 103 height 18
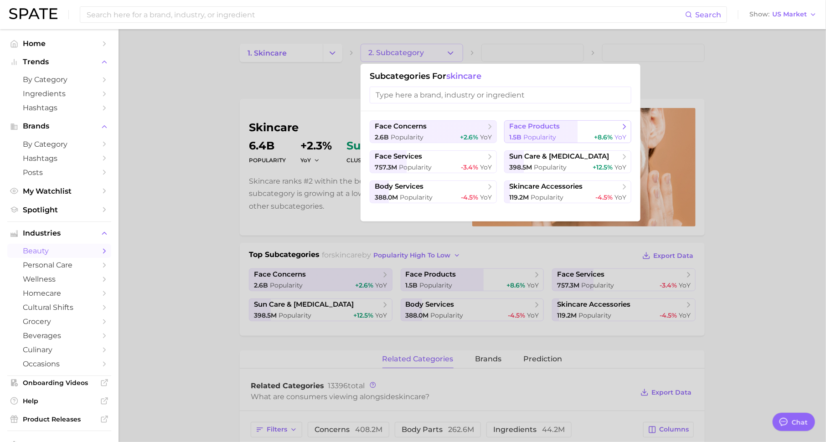
click at [525, 129] on span "face products" at bounding box center [534, 126] width 51 height 9
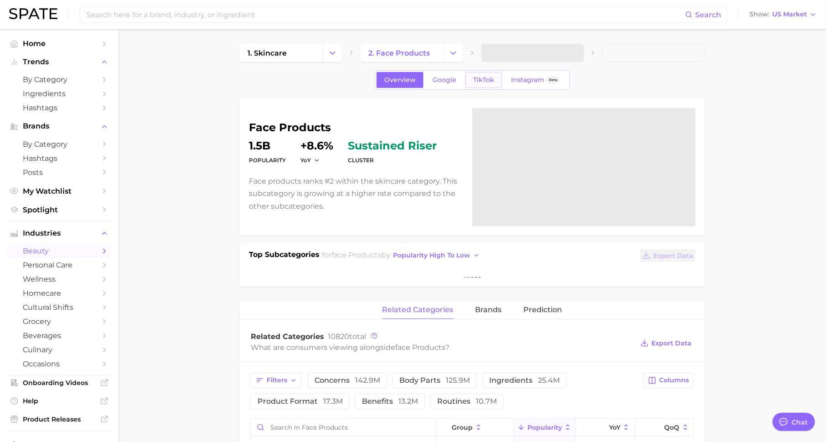
click at [482, 79] on span "TikTok" at bounding box center [483, 80] width 21 height 8
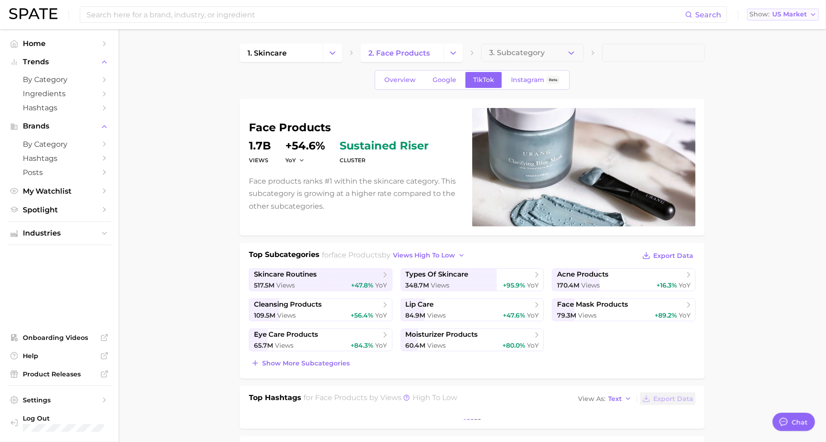
click at [800, 16] on span "US Market" at bounding box center [790, 14] width 35 height 5
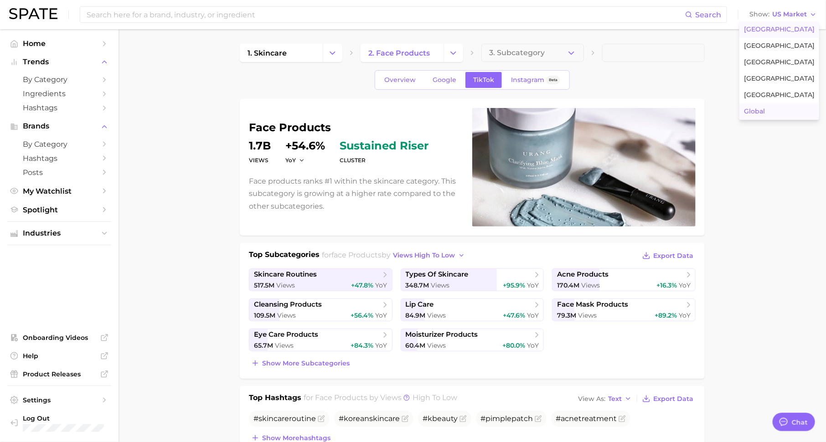
click at [778, 116] on button "Global" at bounding box center [780, 112] width 80 height 16
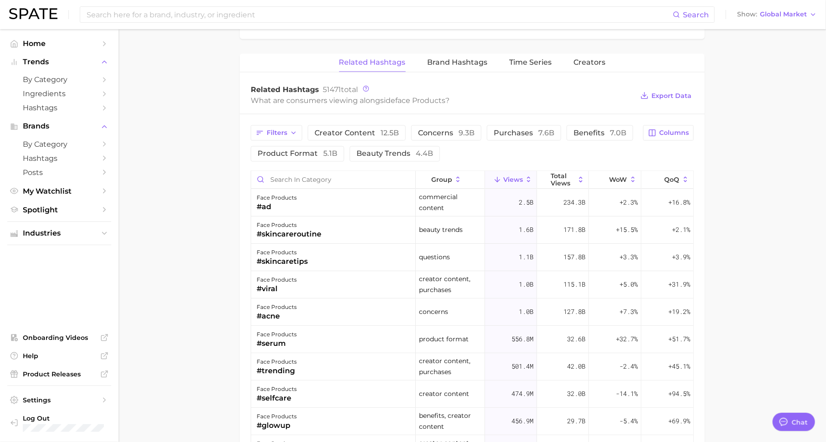
scroll to position [678, 0]
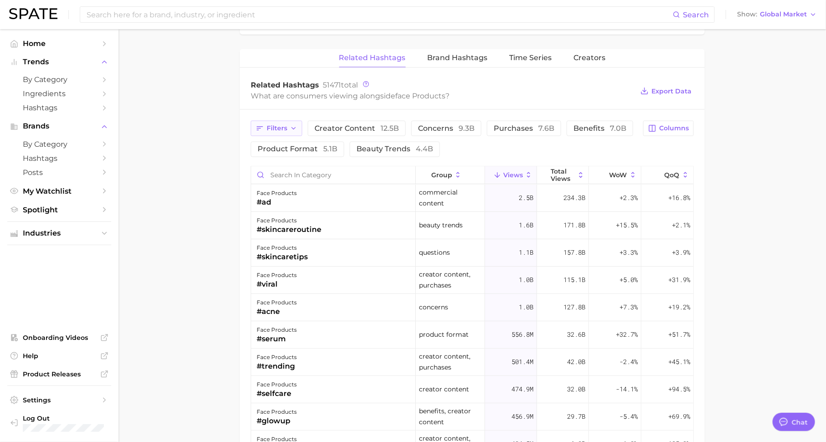
click at [289, 121] on button "Filters" at bounding box center [277, 129] width 52 height 16
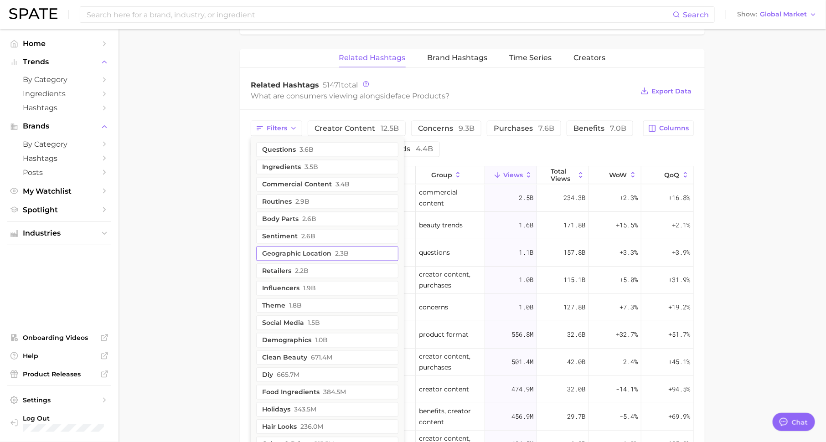
click at [311, 247] on button "geographic location 2.3b" at bounding box center [327, 254] width 142 height 15
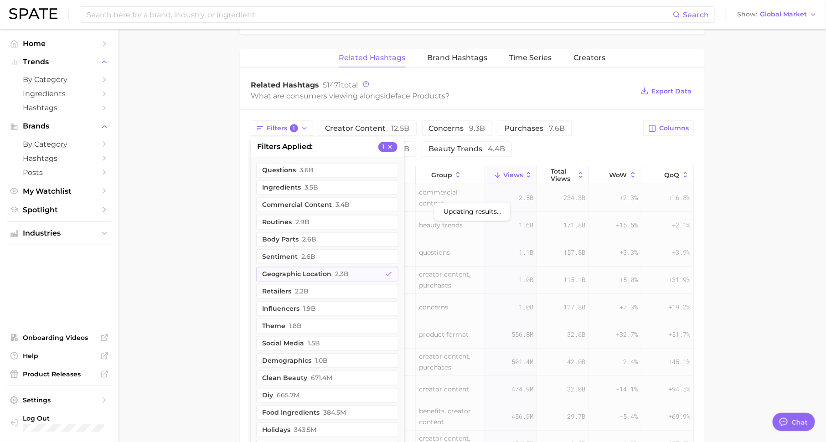
click at [187, 243] on main "1. skincare 2. face products 3. Subcategory Overview Google TikTok Instagram Be…" at bounding box center [473, 8] width 708 height 1314
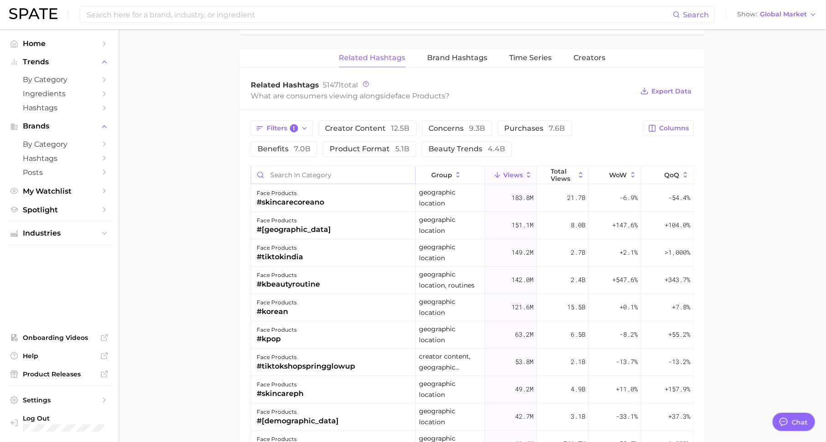
click at [317, 171] on input "Search in category" at bounding box center [333, 175] width 164 height 17
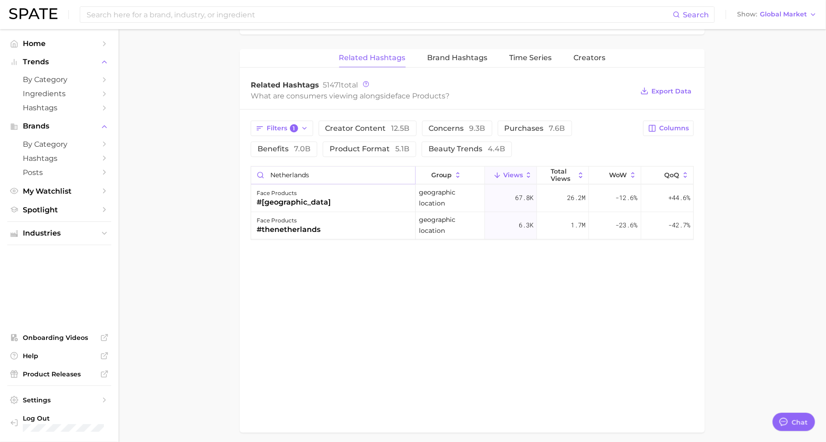
click at [368, 170] on input "netherlands" at bounding box center [333, 175] width 164 height 17
type input "[GEOGRAPHIC_DATA]"
